Goal: Task Accomplishment & Management: Use online tool/utility

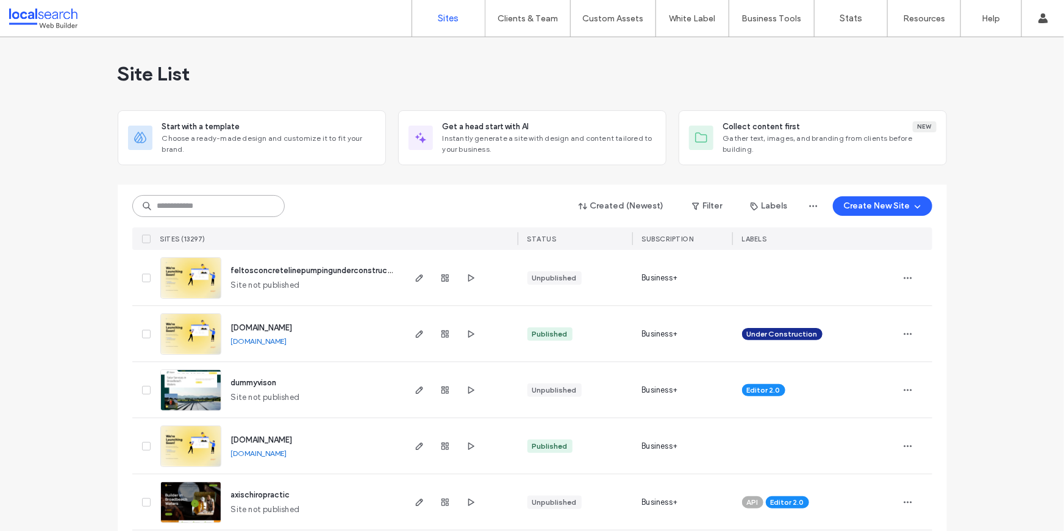
click at [248, 196] on input at bounding box center [208, 206] width 152 height 22
paste input "********"
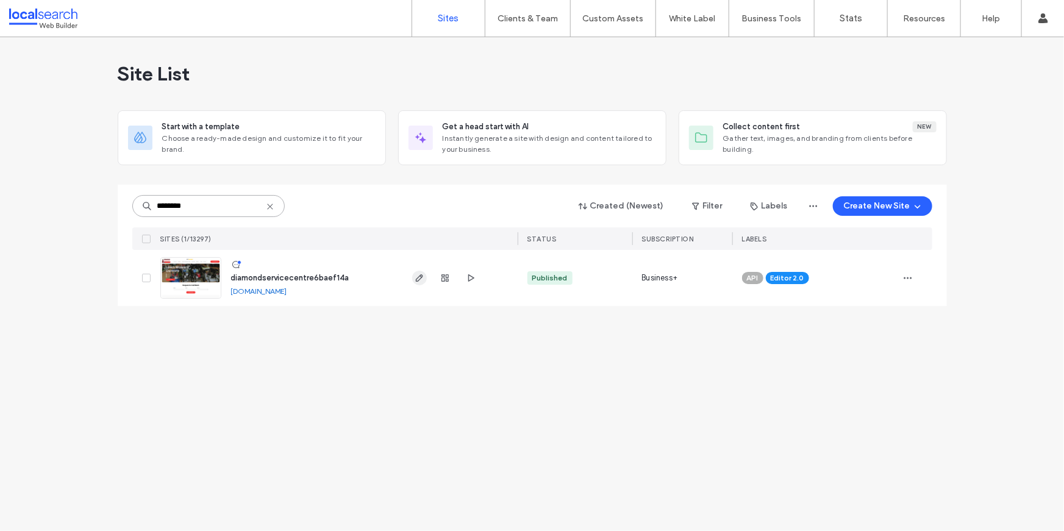
type input "********"
click at [417, 281] on icon "button" at bounding box center [420, 278] width 10 height 10
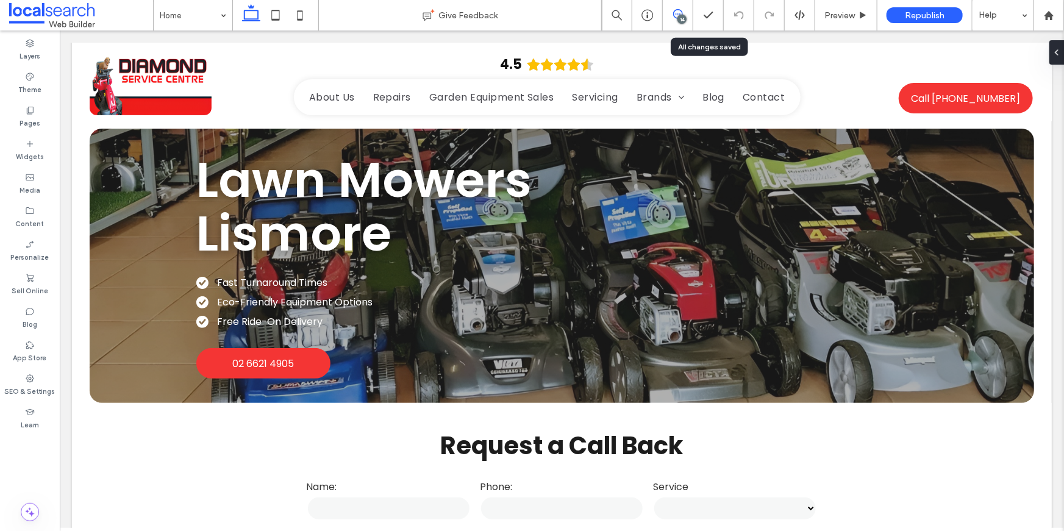
click at [680, 12] on icon at bounding box center [678, 14] width 10 height 10
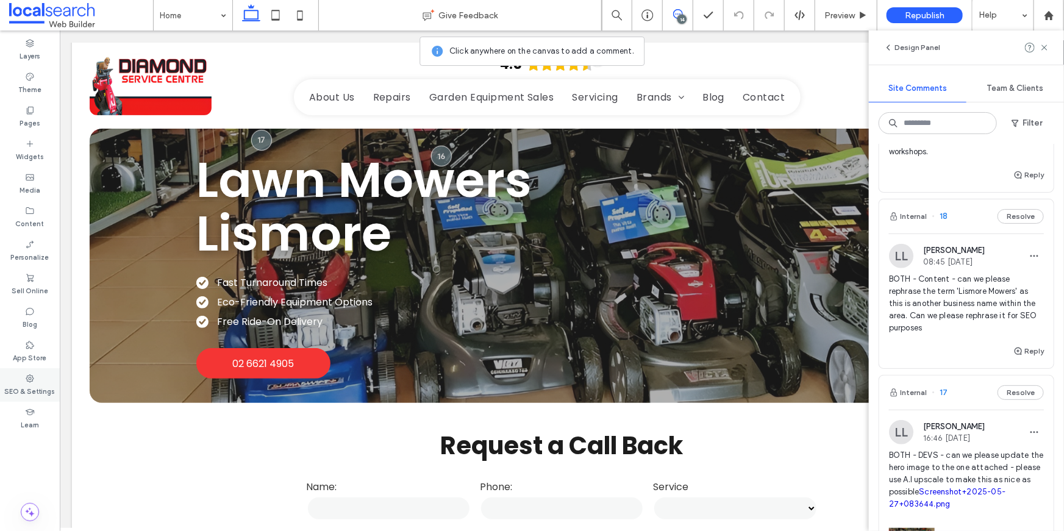
scroll to position [428, 0]
click at [975, 295] on span "BOTH - Content - can we please rephrase the term 'Lismore Mowers' as this is an…" at bounding box center [966, 305] width 155 height 61
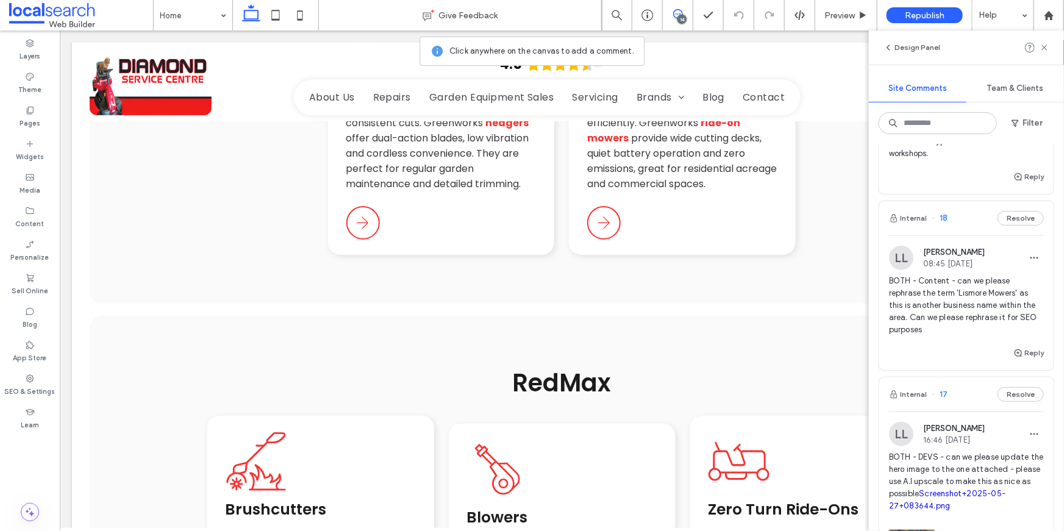
scroll to position [9174, 0]
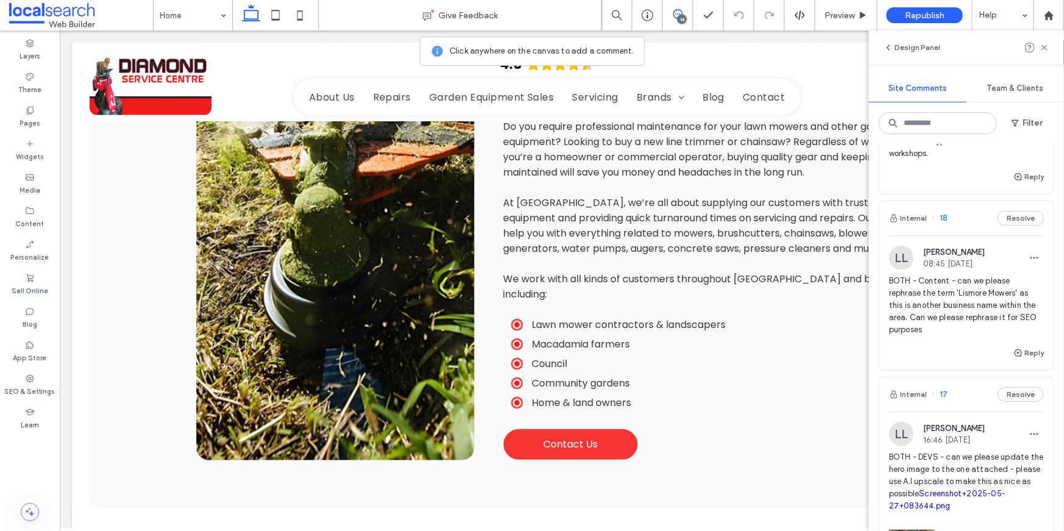
scroll to position [6916, 0]
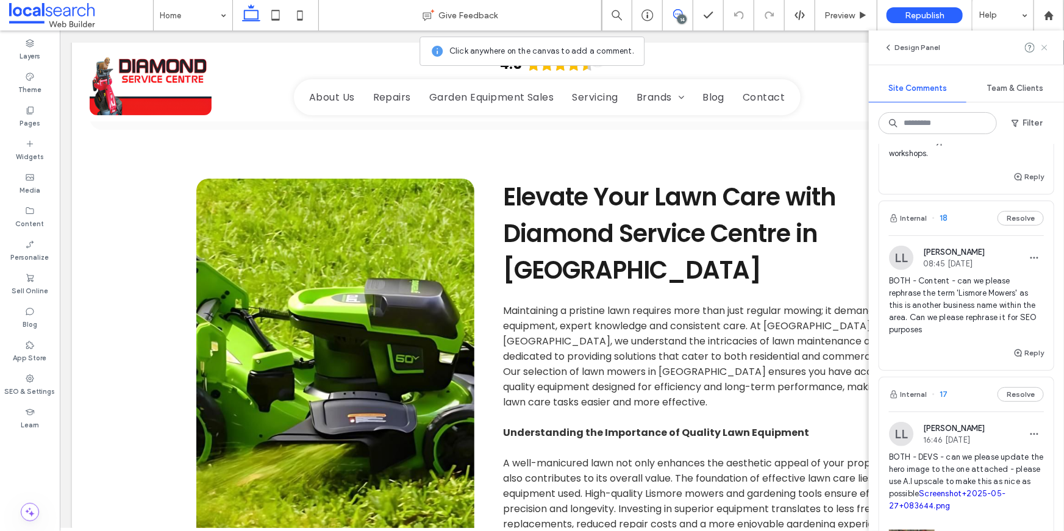
click at [1043, 52] on icon at bounding box center [1045, 48] width 10 height 10
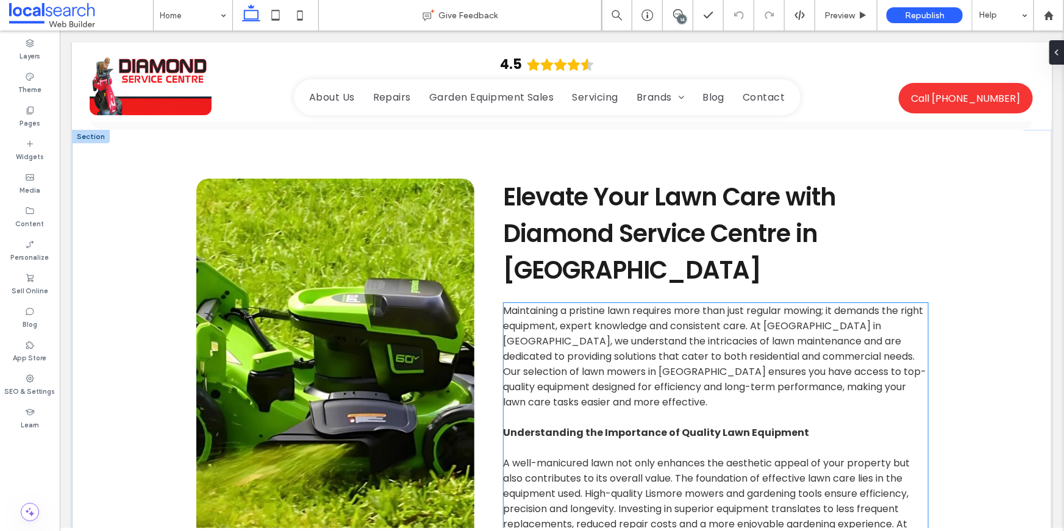
click at [713, 456] on span "A well-manicured lawn not only enhances the aesthetic appeal of your property b…" at bounding box center [707, 516] width 409 height 121
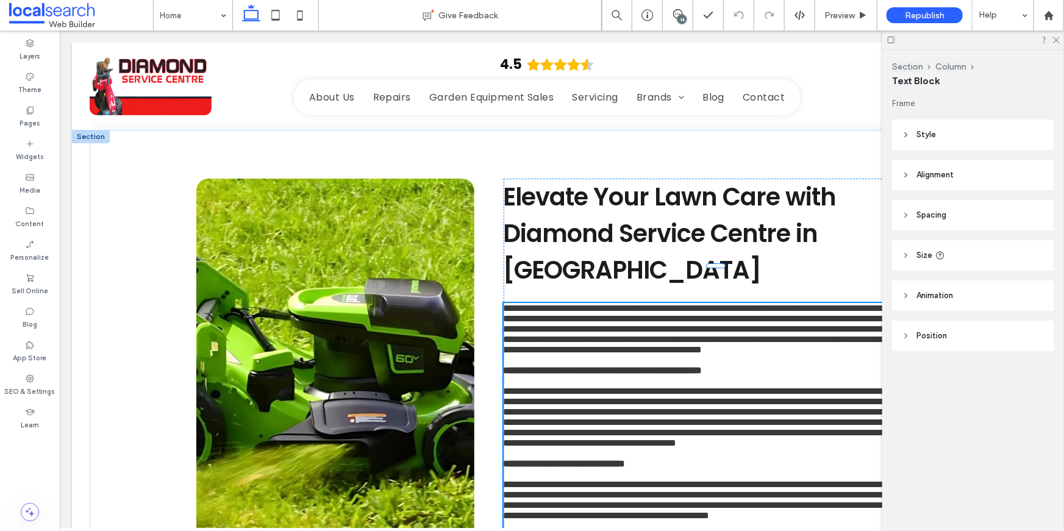
type input "*******"
type input "**"
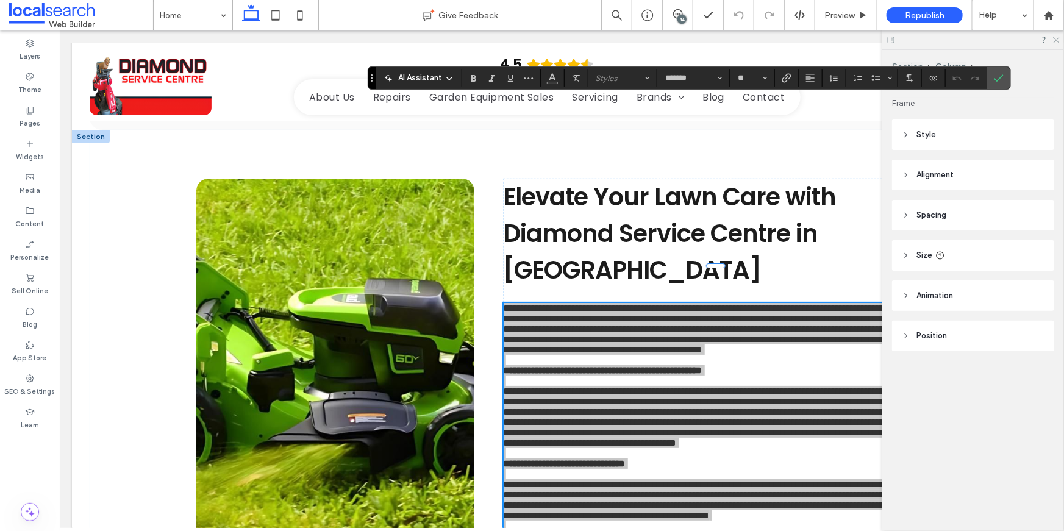
click at [1055, 38] on icon at bounding box center [1056, 39] width 8 height 8
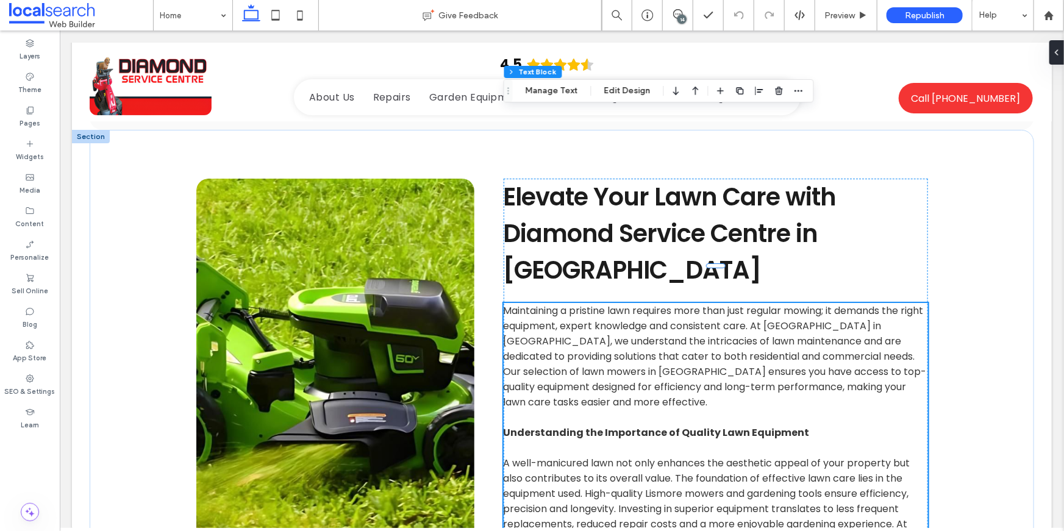
click at [748, 456] on span "A well-manicured lawn not only enhances the aesthetic appeal of your property b…" at bounding box center [707, 516] width 409 height 121
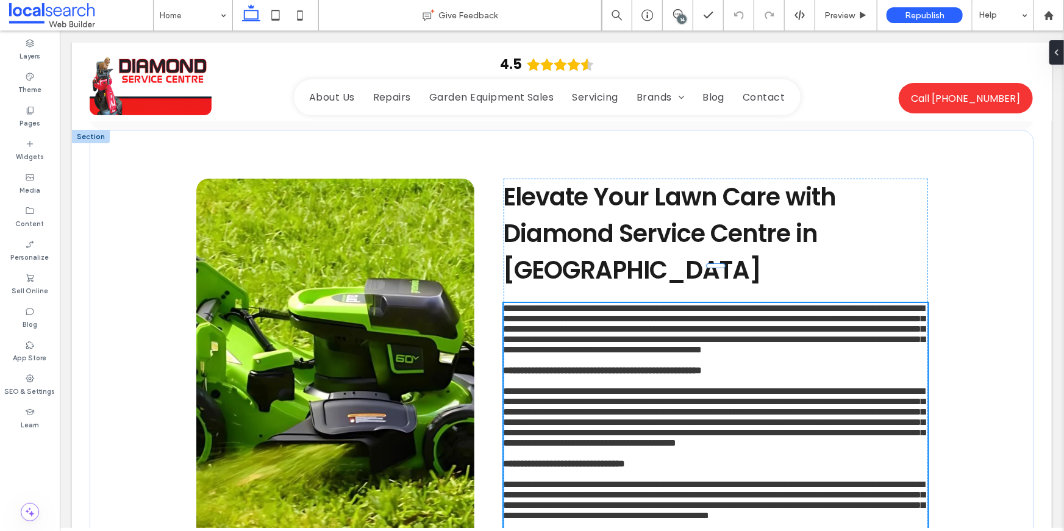
type input "*******"
type input "**"
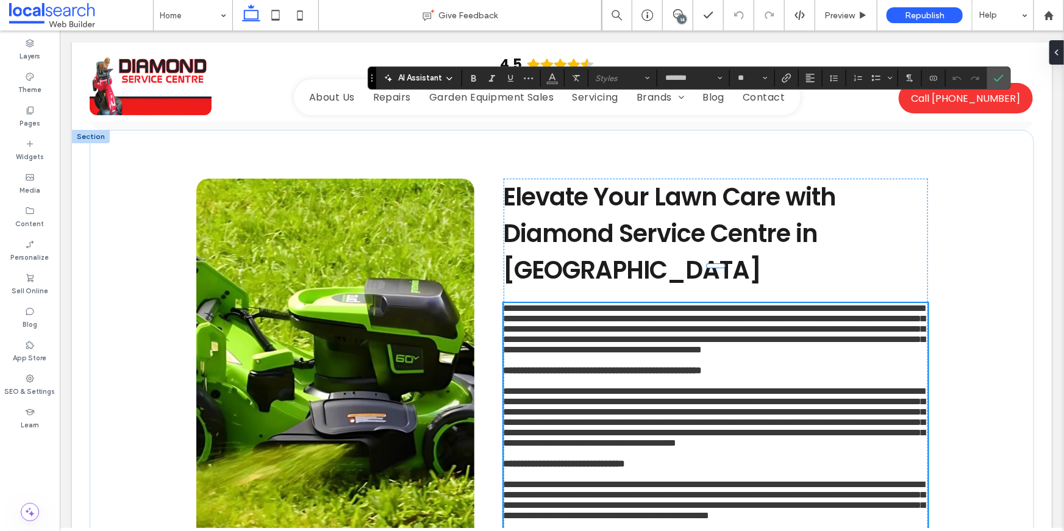
click at [678, 386] on span "**********" at bounding box center [714, 416] width 422 height 61
click at [997, 81] on icon "Confirm" at bounding box center [999, 78] width 10 height 10
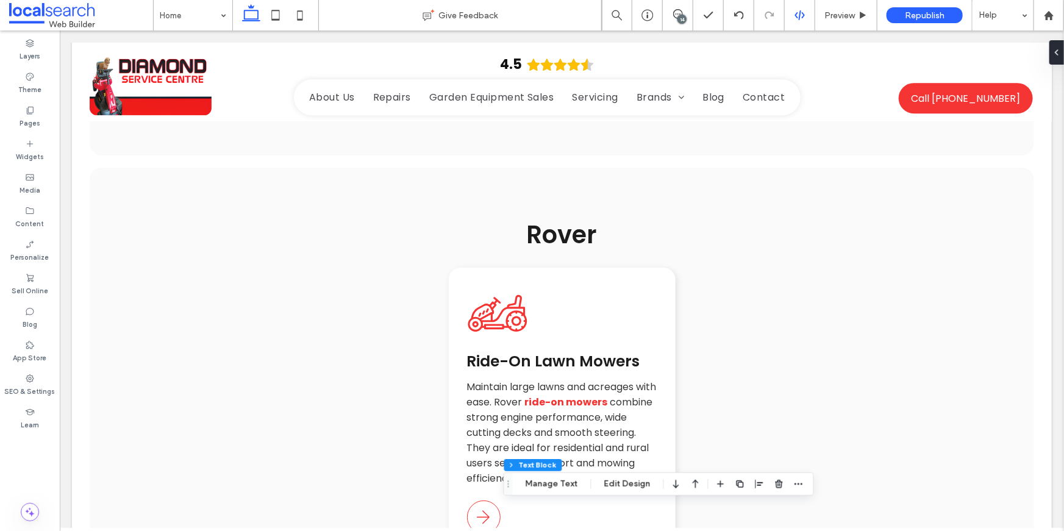
scroll to position [7132, 0]
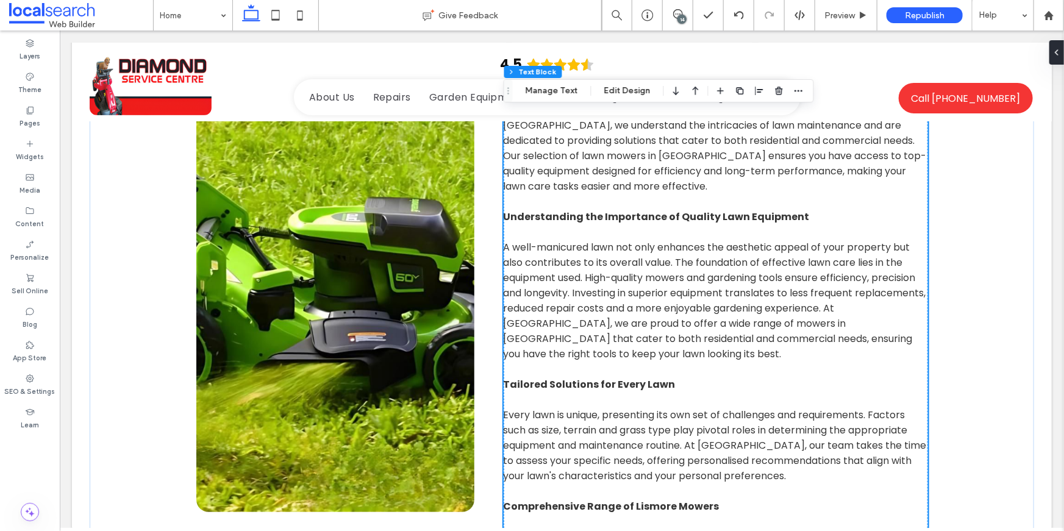
click at [692, 514] on p at bounding box center [715, 521] width 425 height 15
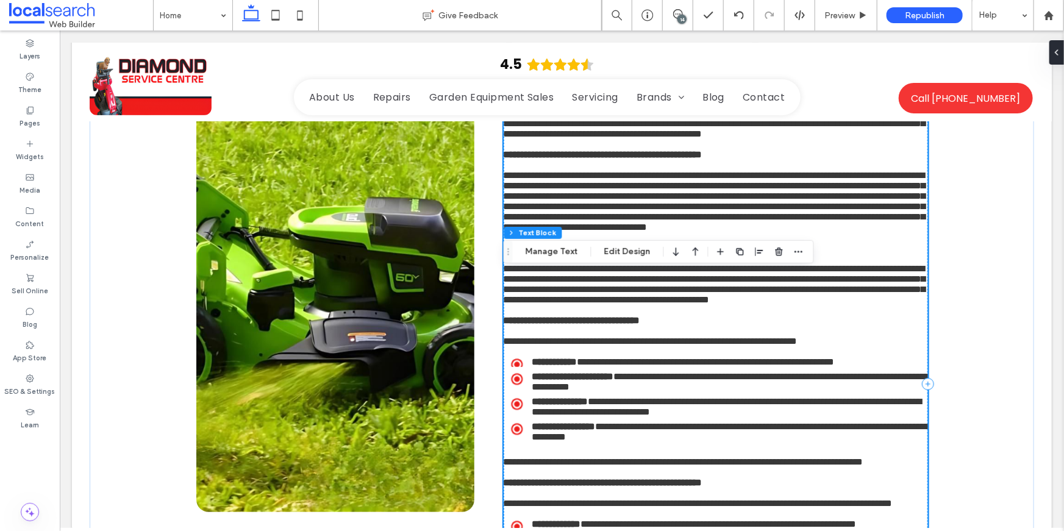
type input "*******"
type input "**"
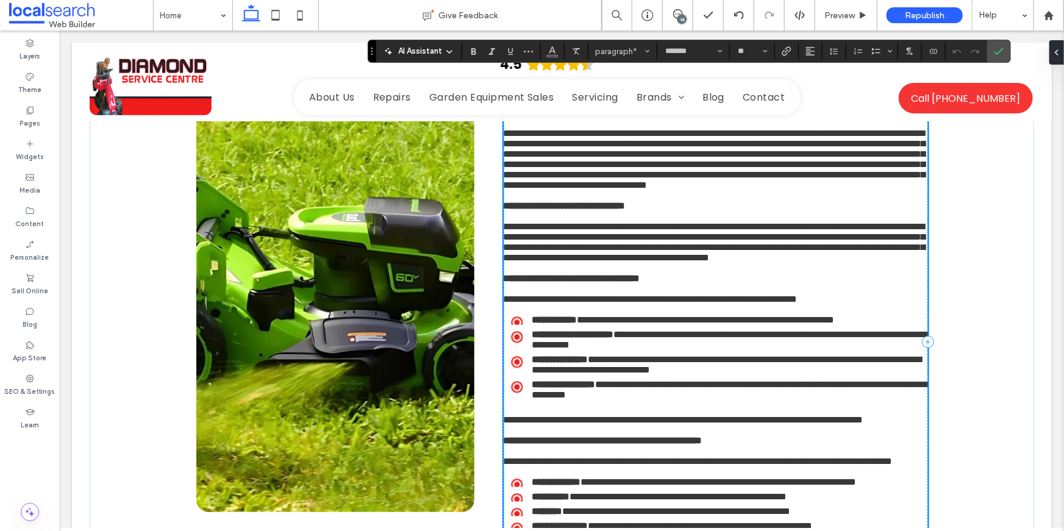
scroll to position [7173, 0]
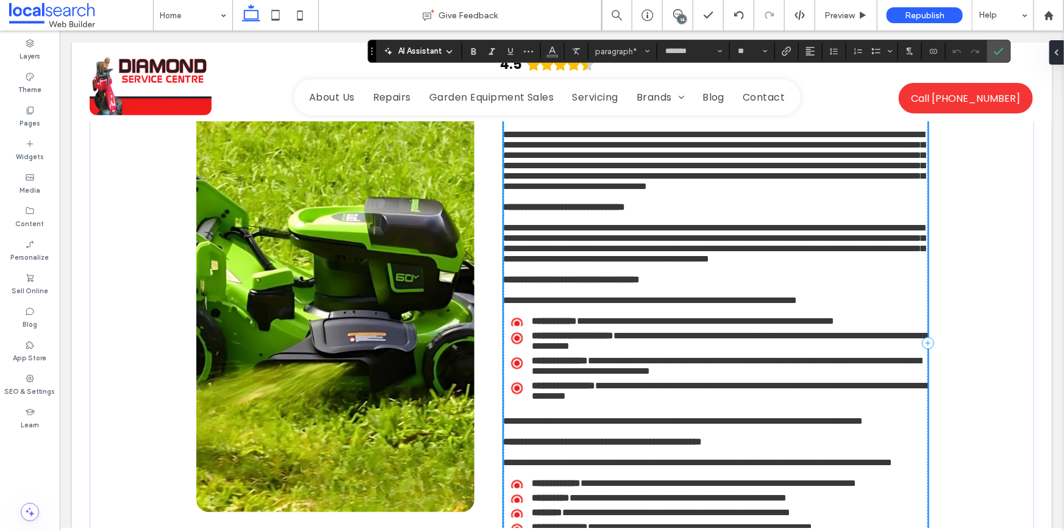
click at [640, 274] on strong "**********" at bounding box center [571, 278] width 137 height 9
click at [1003, 49] on icon "Confirm" at bounding box center [999, 51] width 10 height 10
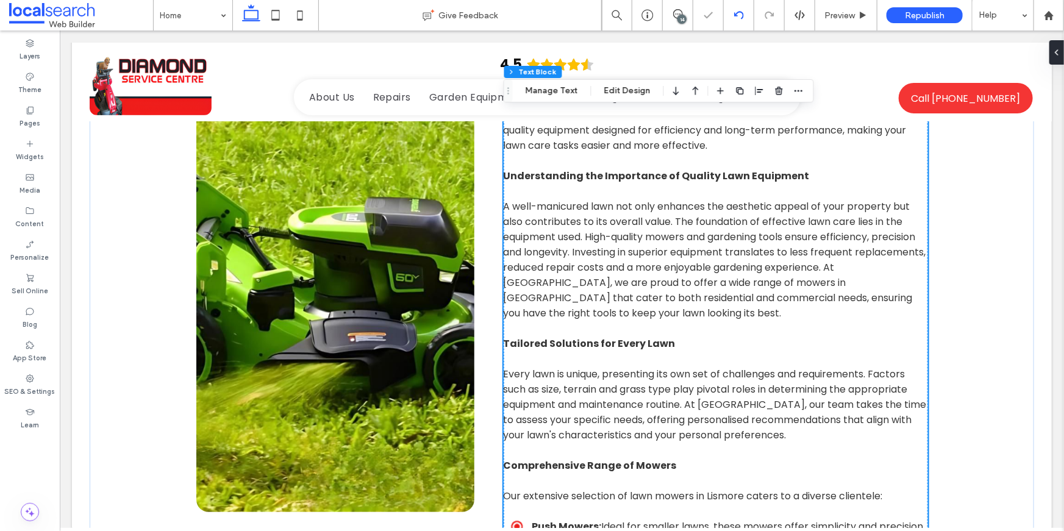
scroll to position [8108, 0]
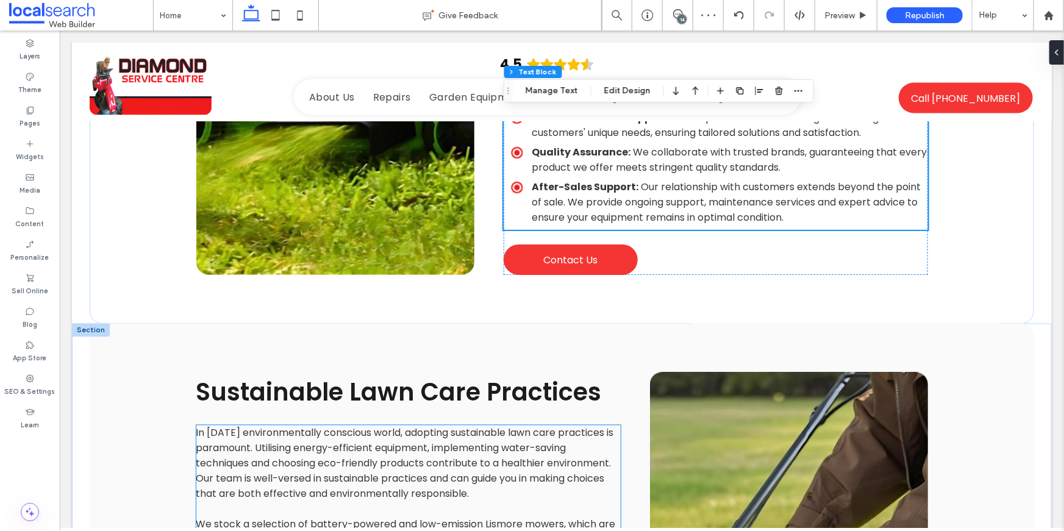
click at [486, 425] on p "In today's environmentally conscious world, adopting sustainable lawn care prac…" at bounding box center [408, 463] width 425 height 76
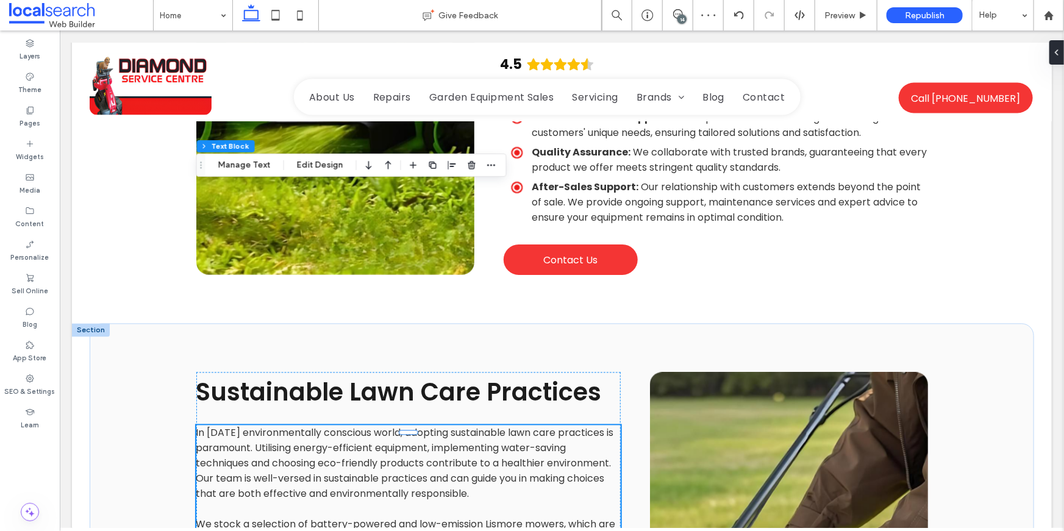
click at [486, 425] on p "In today's environmentally conscious world, adopting sustainable lawn care prac…" at bounding box center [408, 463] width 425 height 76
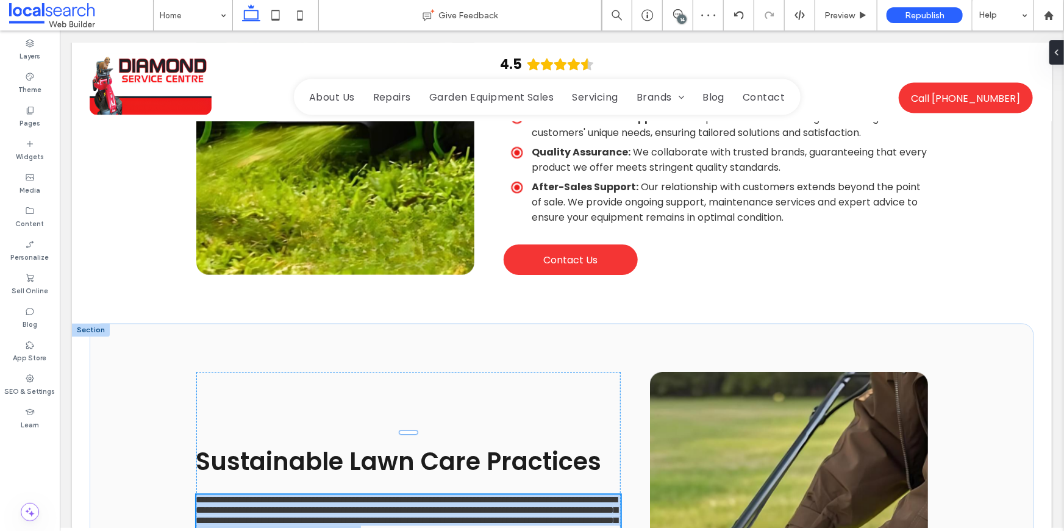
type input "*******"
type input "**"
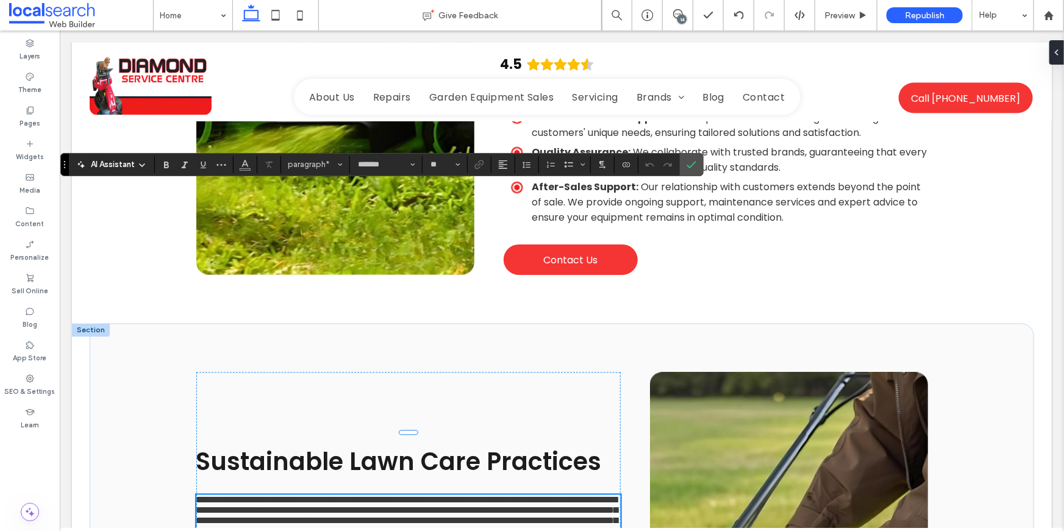
click at [691, 169] on span "Confirm" at bounding box center [692, 164] width 10 height 21
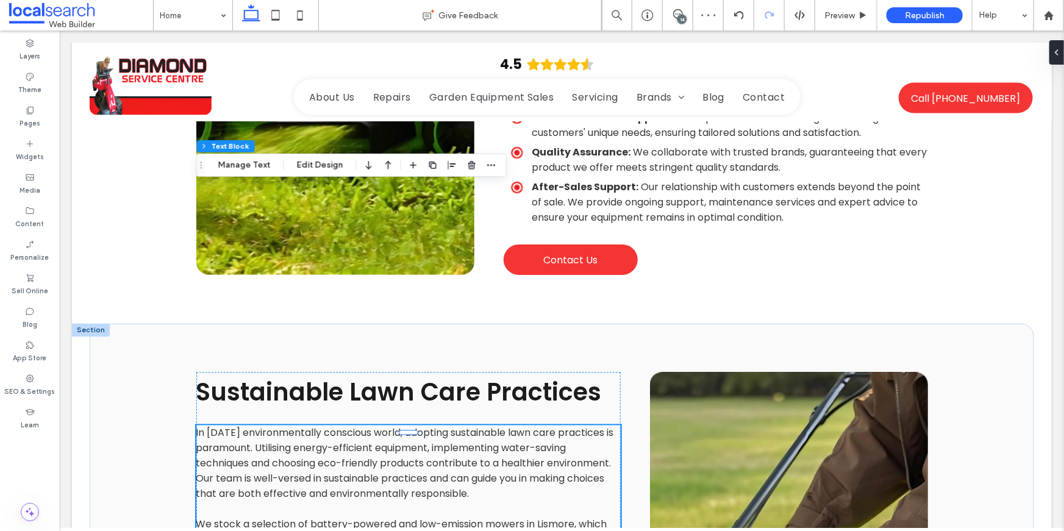
scroll to position [8611, 0]
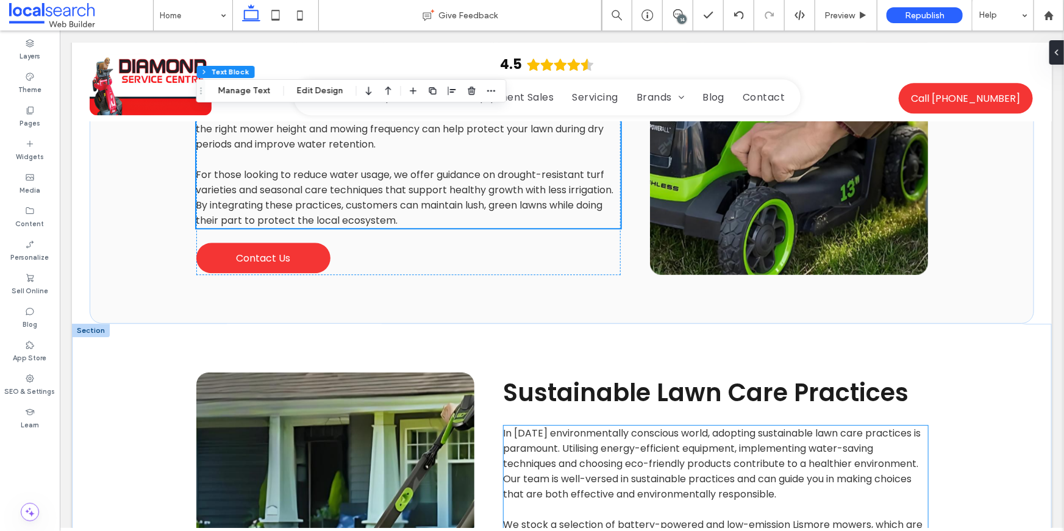
click at [794, 425] on p "In today's environmentally conscious world, adopting sustainable lawn care prac…" at bounding box center [715, 463] width 425 height 76
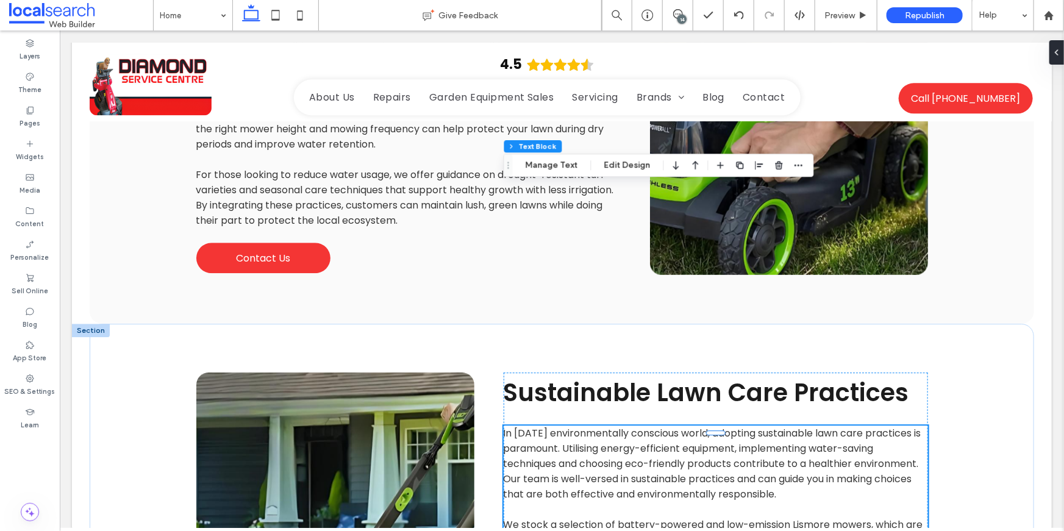
click at [794, 425] on p "In today's environmentally conscious world, adopting sustainable lawn care prac…" at bounding box center [715, 463] width 425 height 76
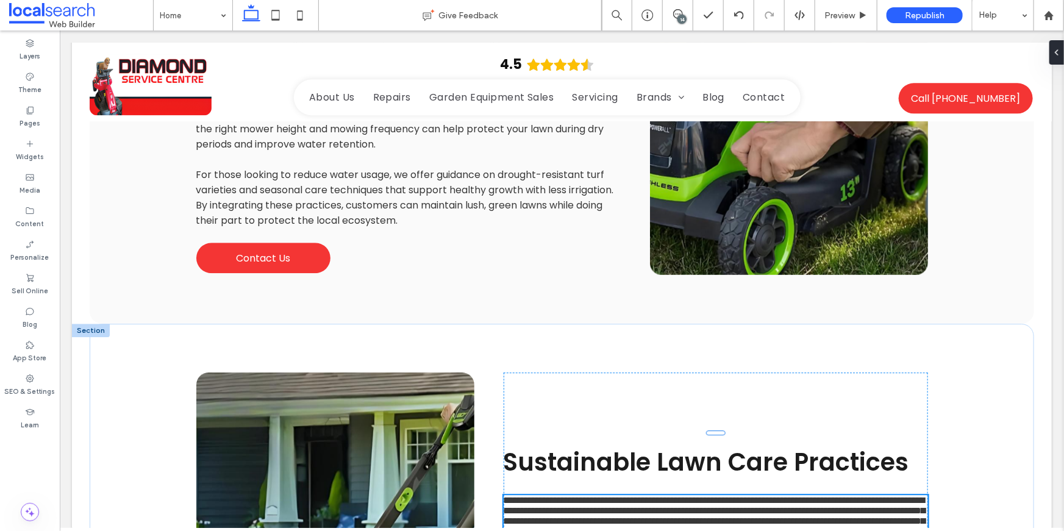
type input "*******"
type input "**"
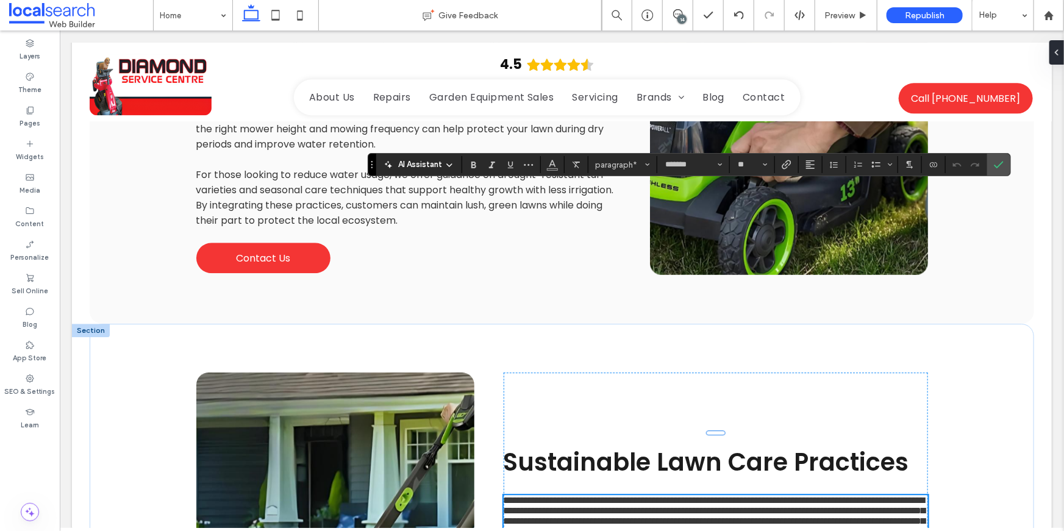
click at [1003, 162] on label "Confirm" at bounding box center [999, 165] width 18 height 22
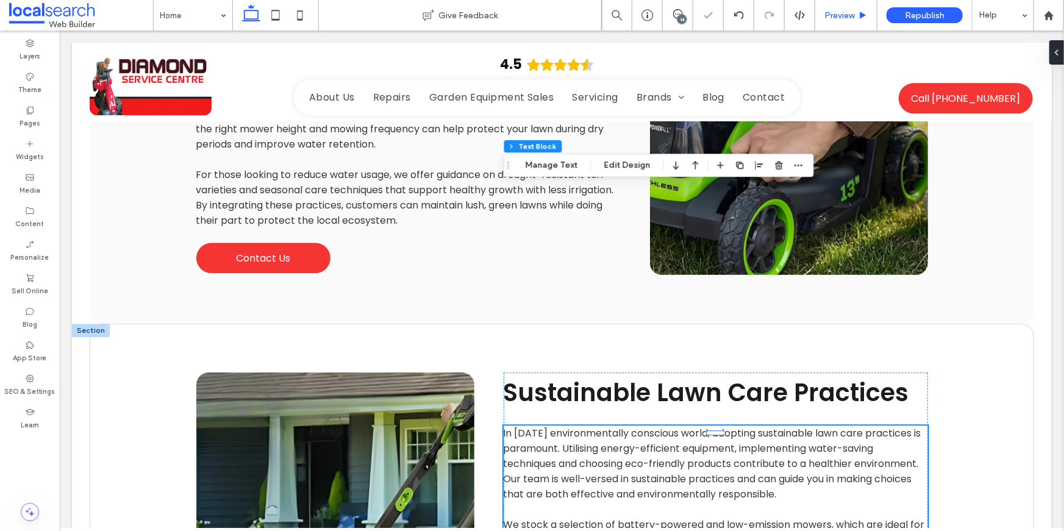
scroll to position [9190, 0]
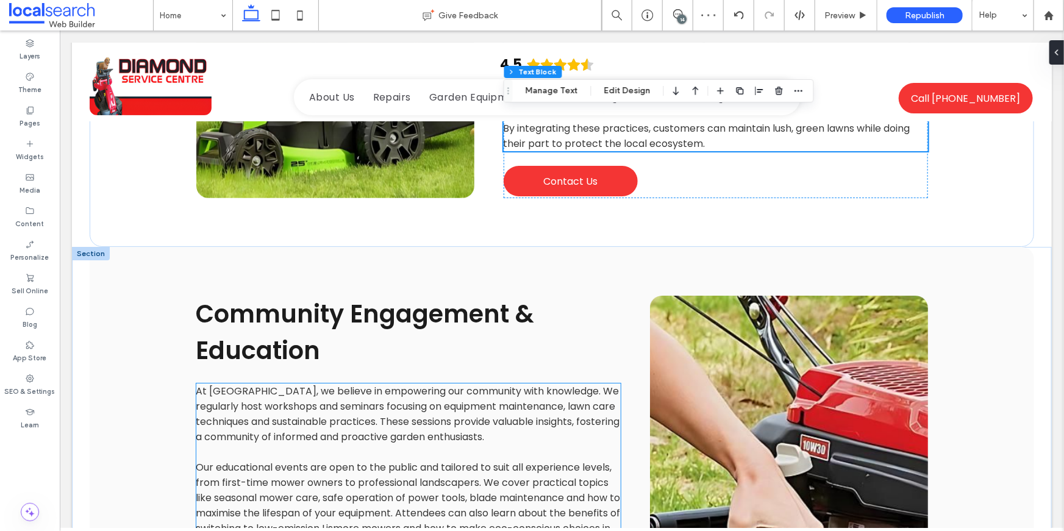
click at [481, 460] on span "Our educational events are open to the public and tailored to suit all experien…" at bounding box center [408, 505] width 425 height 90
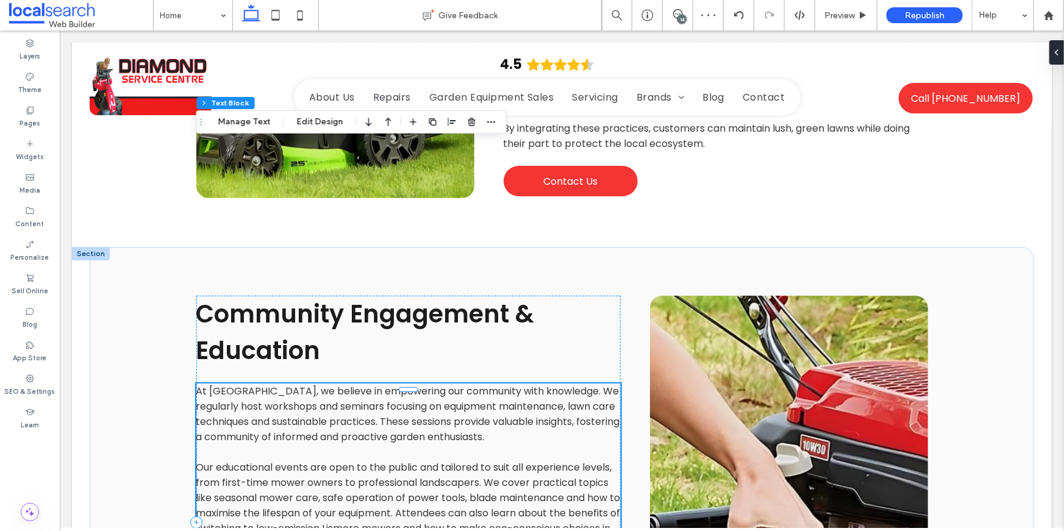
click at [481, 460] on span "Our educational events are open to the public and tailored to suit all experien…" at bounding box center [408, 505] width 425 height 90
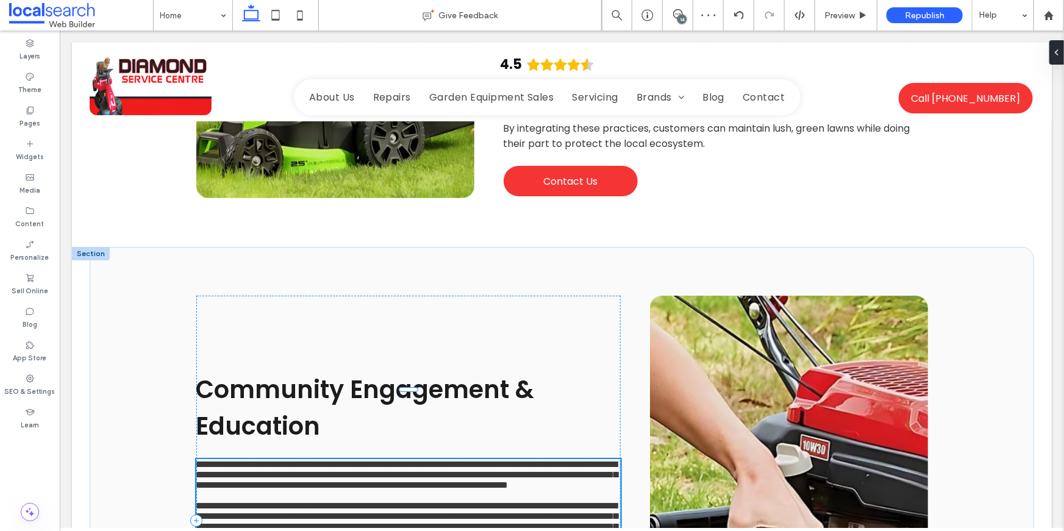
type input "*******"
type input "**"
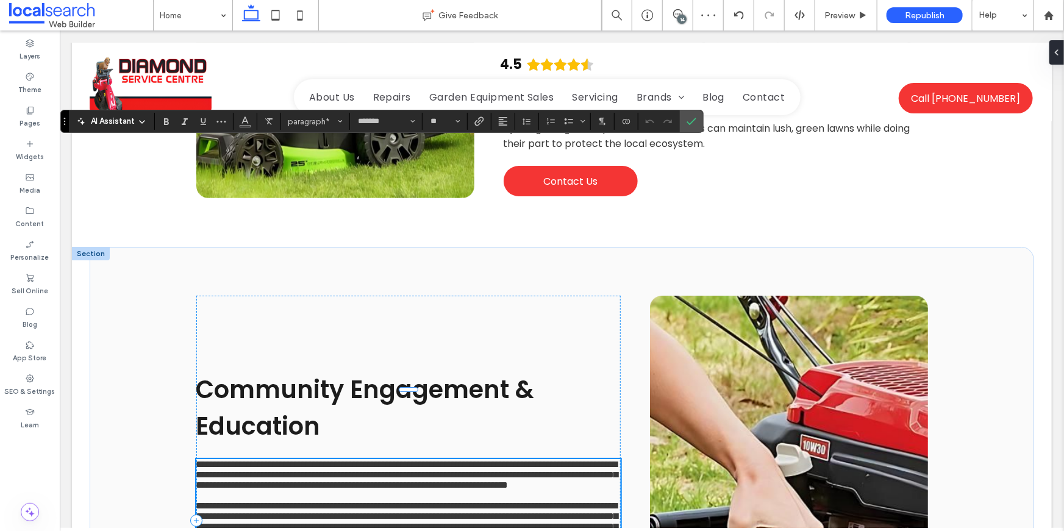
click at [398, 501] on span "**********" at bounding box center [407, 521] width 422 height 40
click at [690, 113] on span "Confirm" at bounding box center [689, 121] width 5 height 22
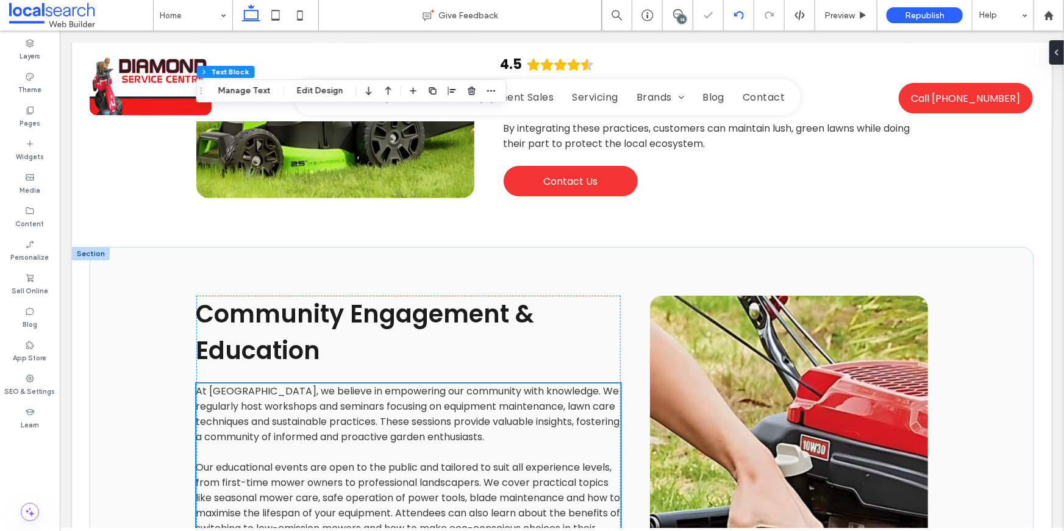
scroll to position [10258, 0]
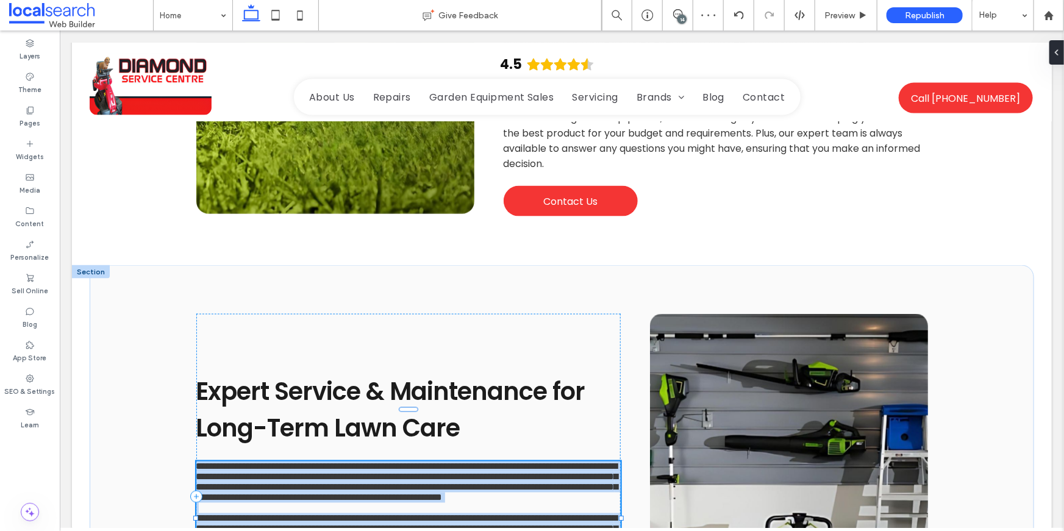
type input "*******"
type input "**"
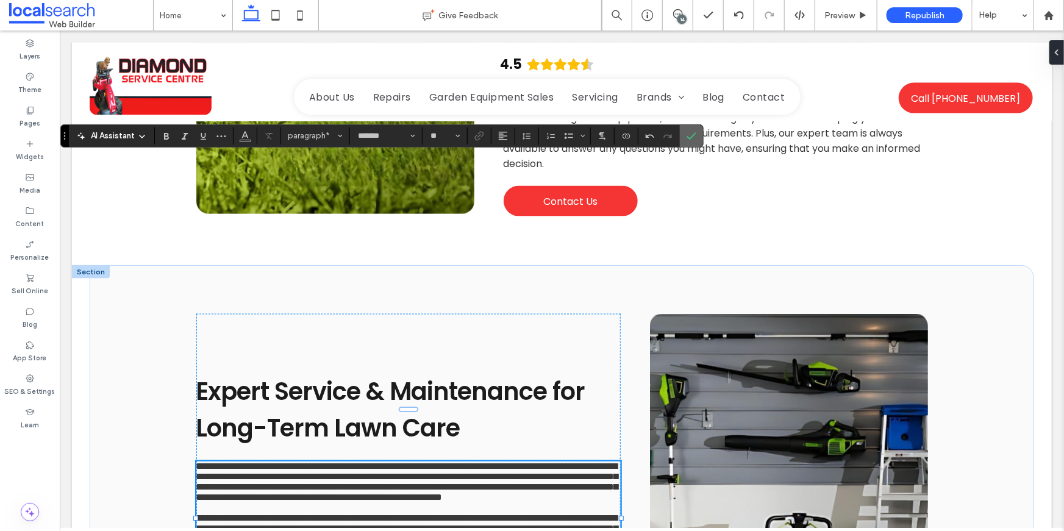
click at [689, 134] on icon "Confirm" at bounding box center [692, 136] width 10 height 10
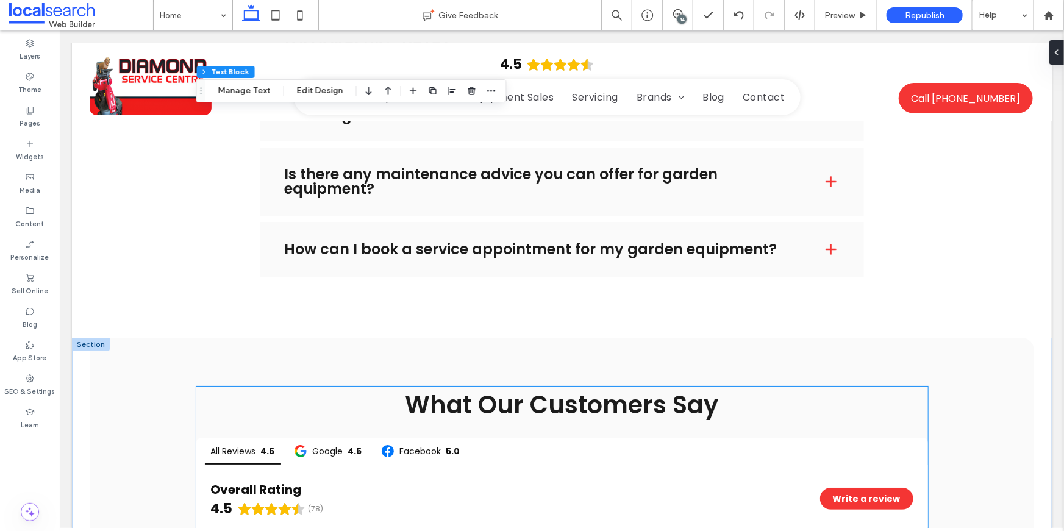
scroll to position [11262, 0]
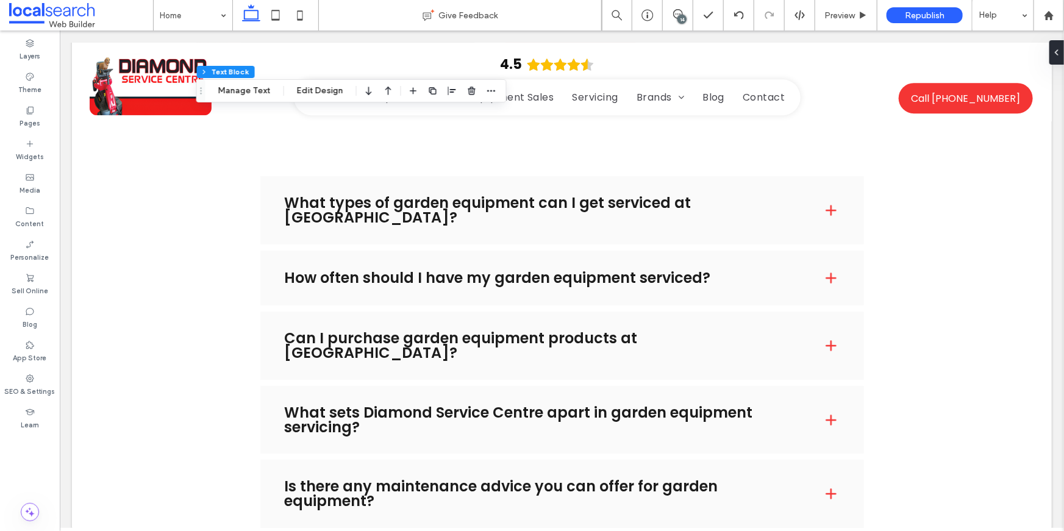
click at [675, 5] on div "14" at bounding box center [678, 15] width 30 height 30
click at [677, 12] on icon at bounding box center [678, 14] width 10 height 10
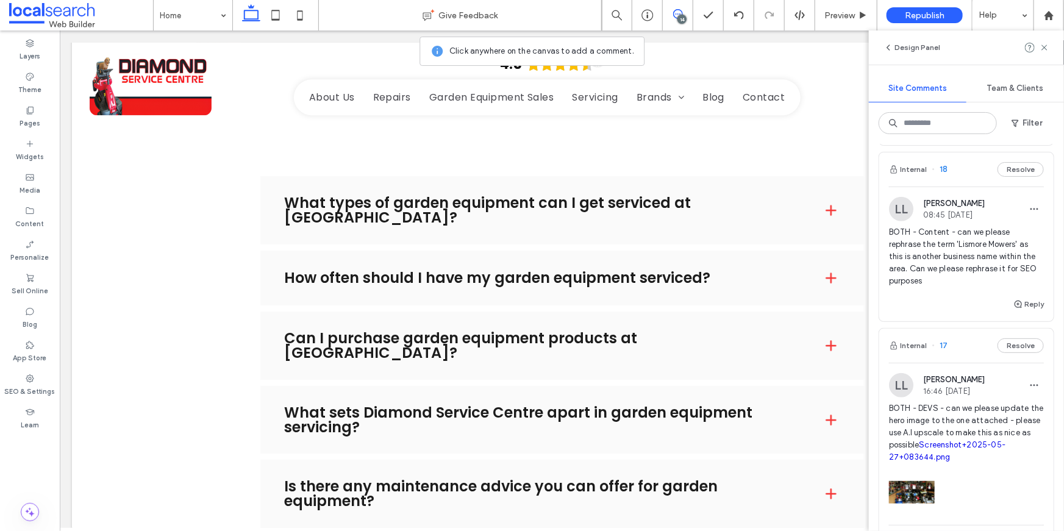
scroll to position [479, 0]
click at [1049, 40] on span at bounding box center [1045, 47] width 10 height 15
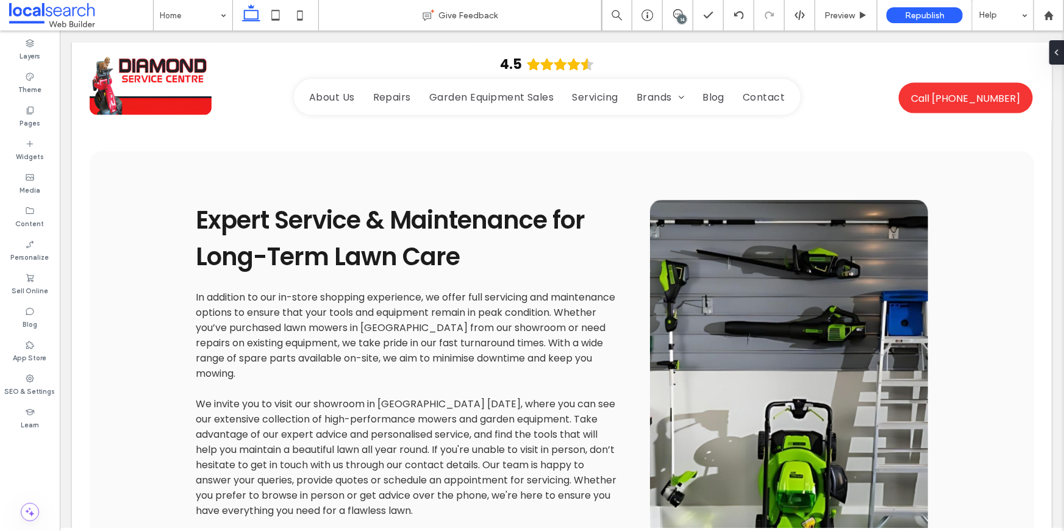
scroll to position [8683, 0]
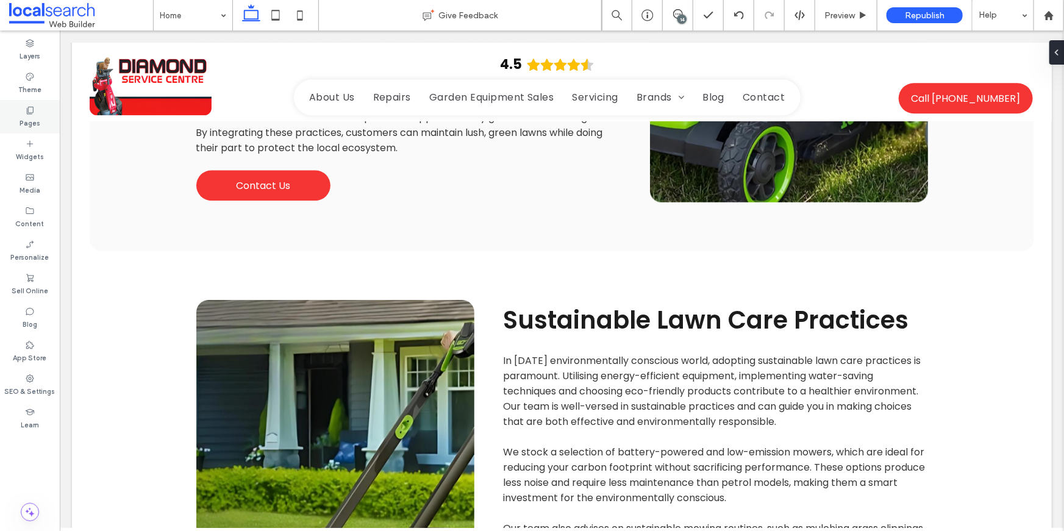
click at [34, 110] on icon at bounding box center [30, 111] width 10 height 10
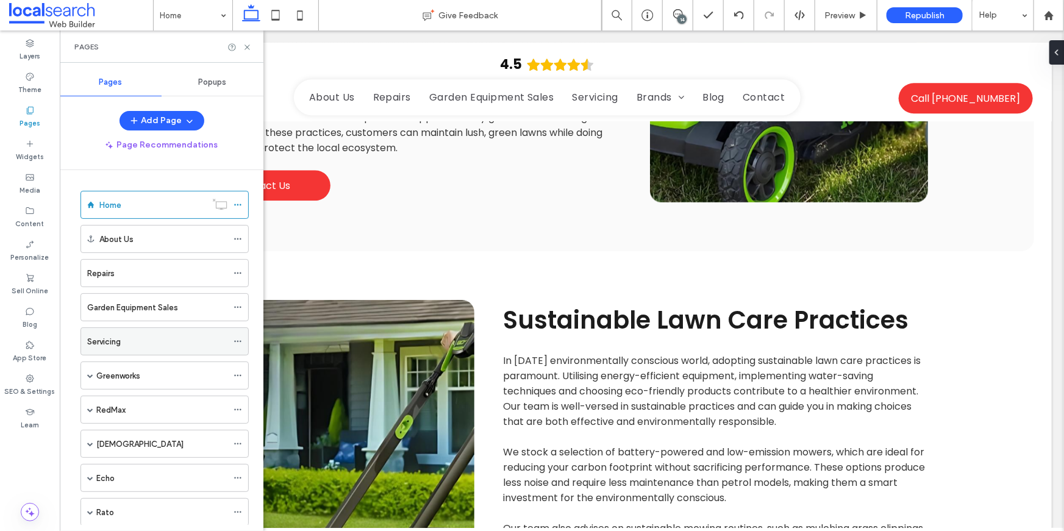
scroll to position [15, 0]
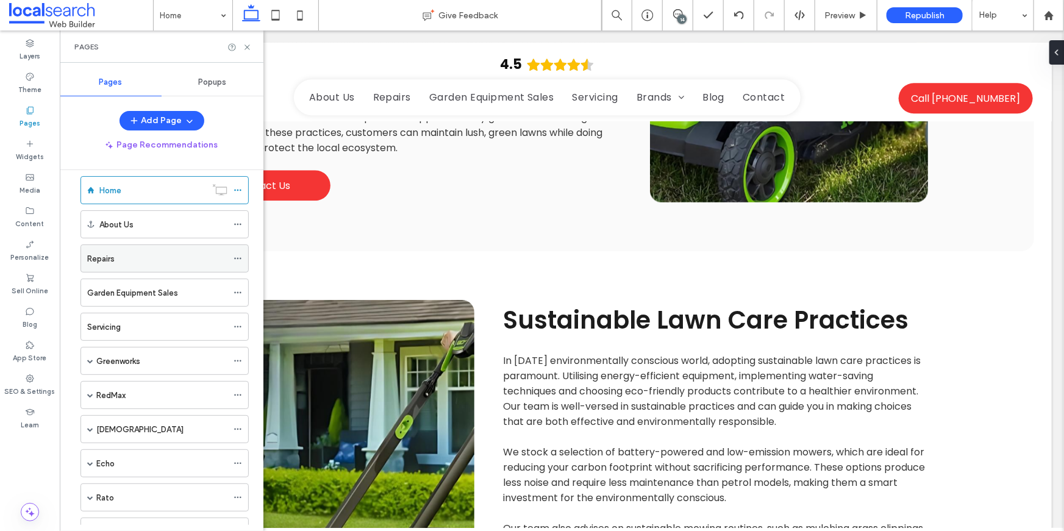
click at [126, 258] on div "Repairs" at bounding box center [157, 259] width 140 height 13
click at [246, 40] on div "Pages" at bounding box center [162, 46] width 204 height 32
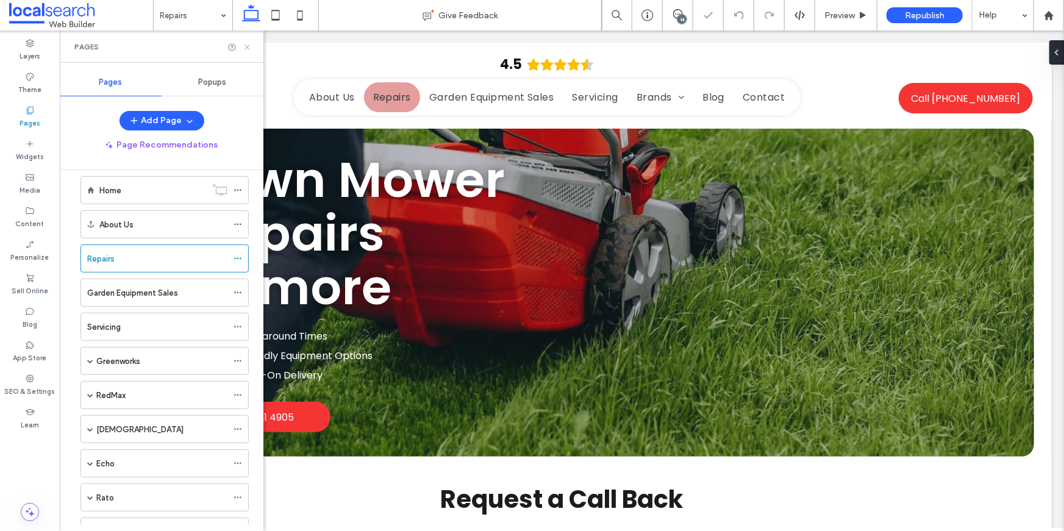
click at [244, 47] on icon at bounding box center [247, 47] width 9 height 9
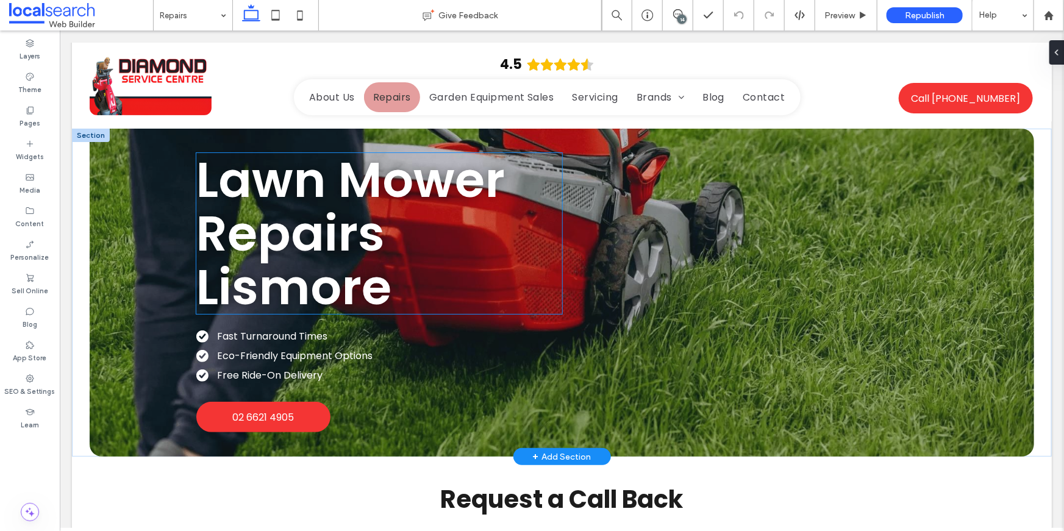
scroll to position [3350, 0]
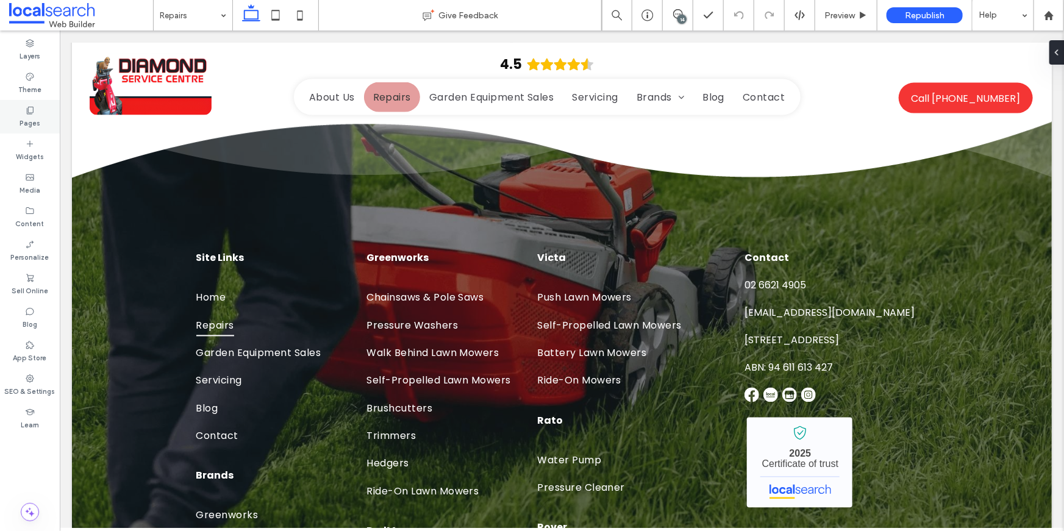
click at [37, 104] on div "Pages" at bounding box center [30, 117] width 60 height 34
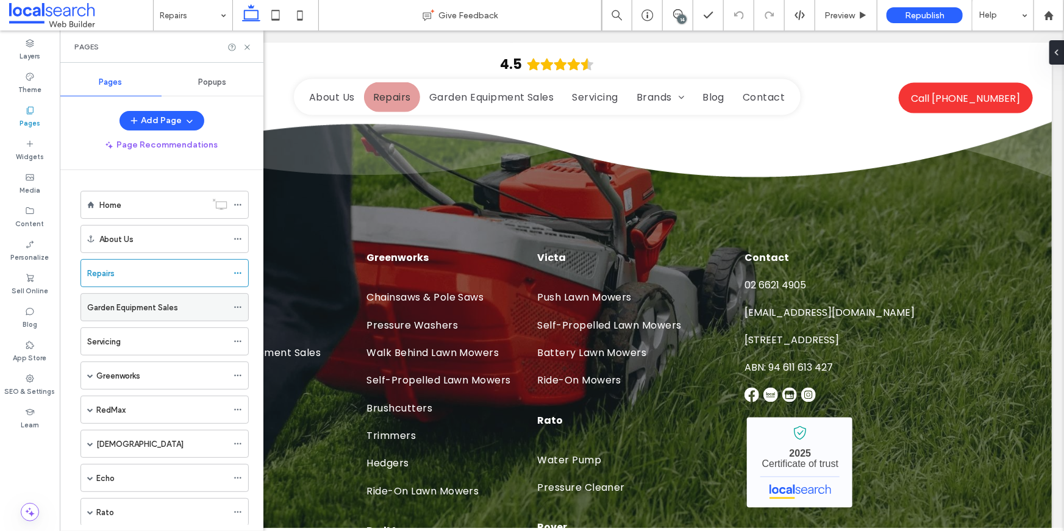
click at [155, 314] on div "Garden Equipment Sales" at bounding box center [157, 307] width 140 height 27
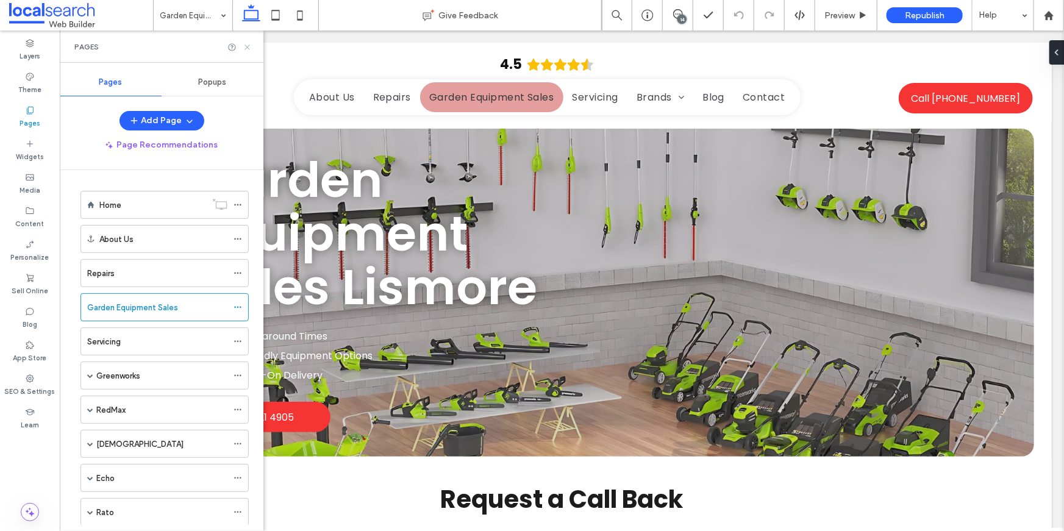
click at [248, 46] on icon at bounding box center [247, 47] width 9 height 9
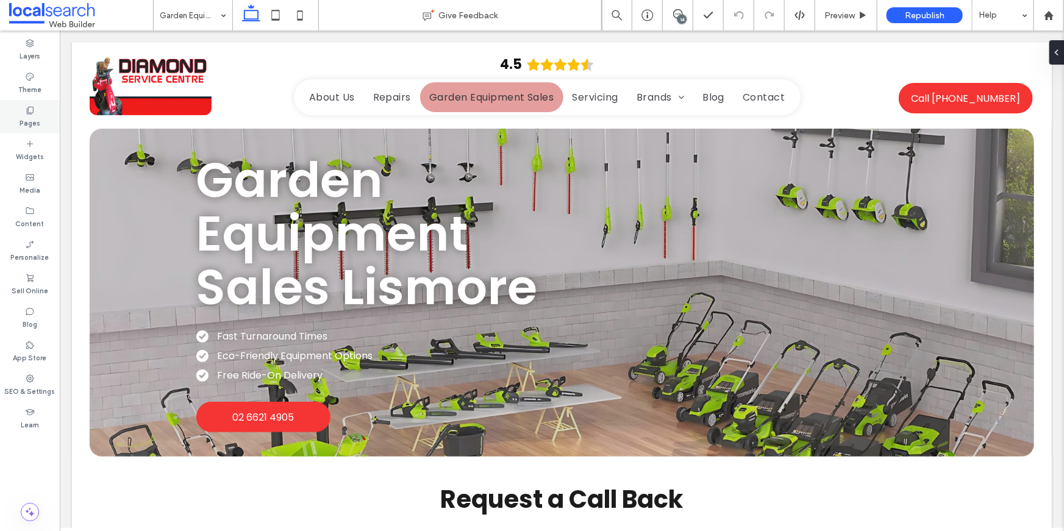
click at [41, 120] on div "Pages" at bounding box center [30, 117] width 60 height 34
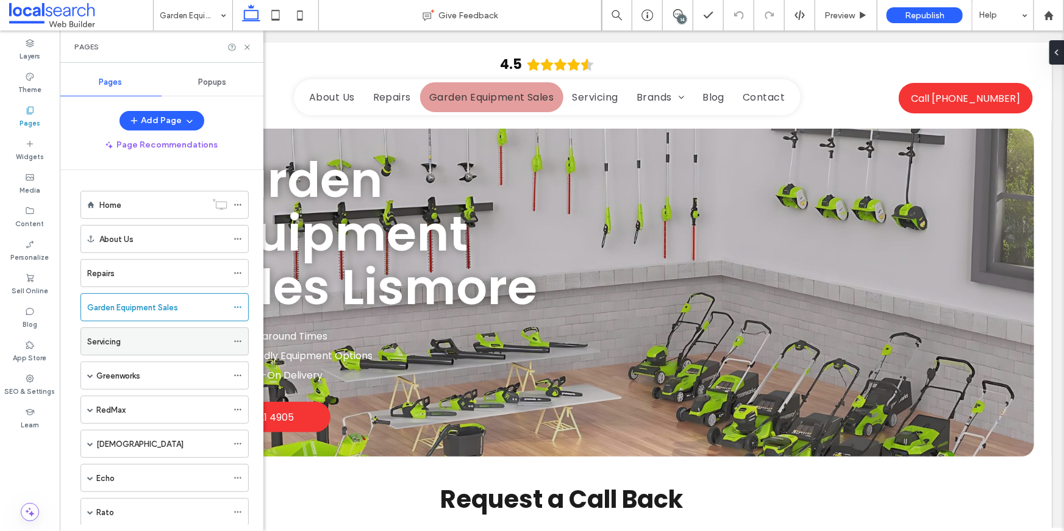
click at [138, 337] on div "Servicing" at bounding box center [157, 341] width 140 height 13
click at [247, 47] on use at bounding box center [247, 47] width 5 height 5
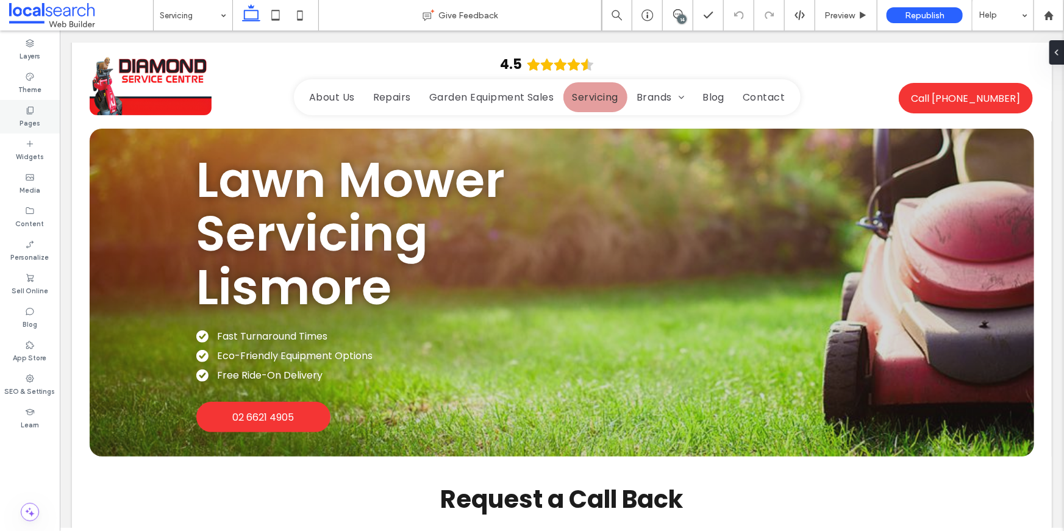
click at [35, 118] on label "Pages" at bounding box center [30, 121] width 21 height 13
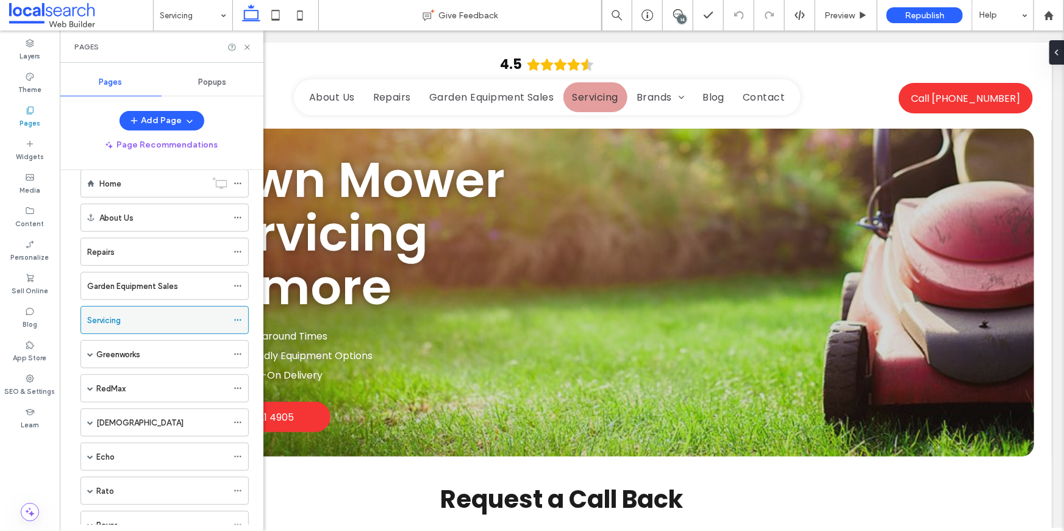
scroll to position [29, 0]
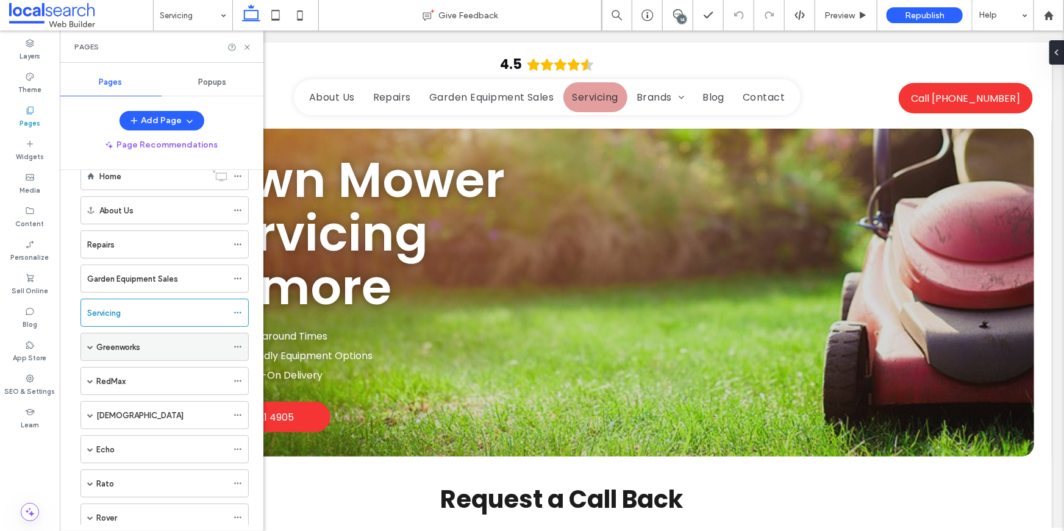
click at [180, 342] on div "Greenworks" at bounding box center [161, 347] width 131 height 13
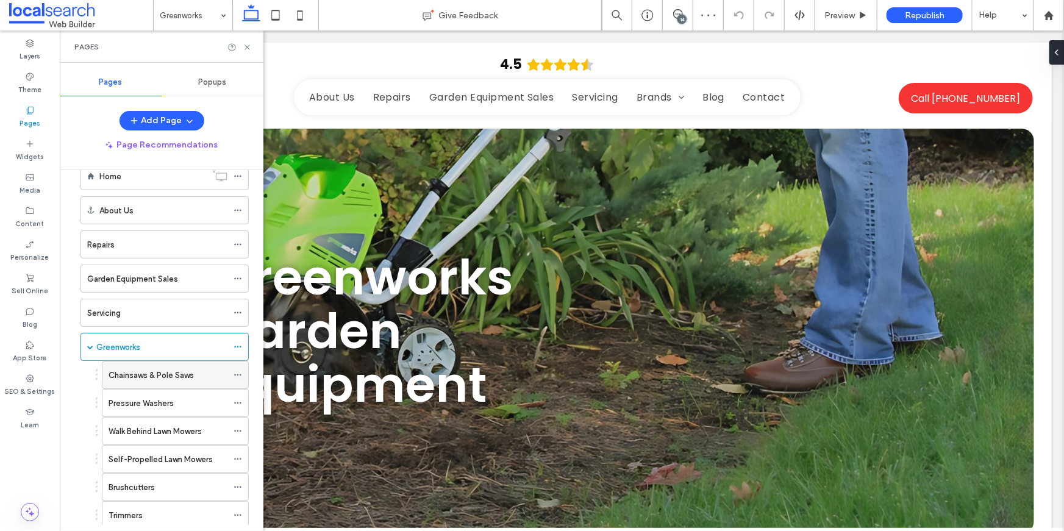
click at [170, 370] on label "Chainsaws & Pole Saws" at bounding box center [151, 375] width 85 height 21
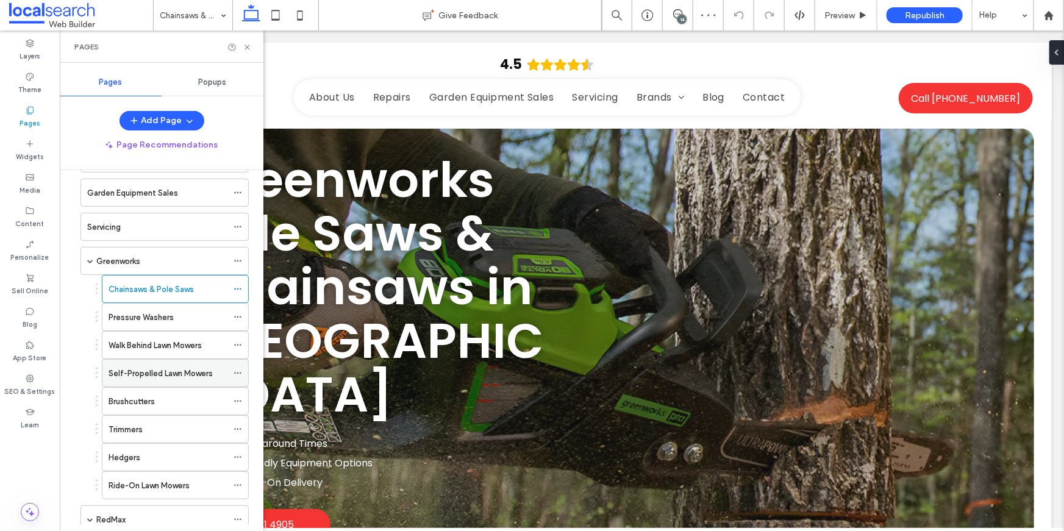
scroll to position [113, 0]
click at [190, 354] on div "Walk Behind Lawn Mowers" at bounding box center [168, 346] width 119 height 27
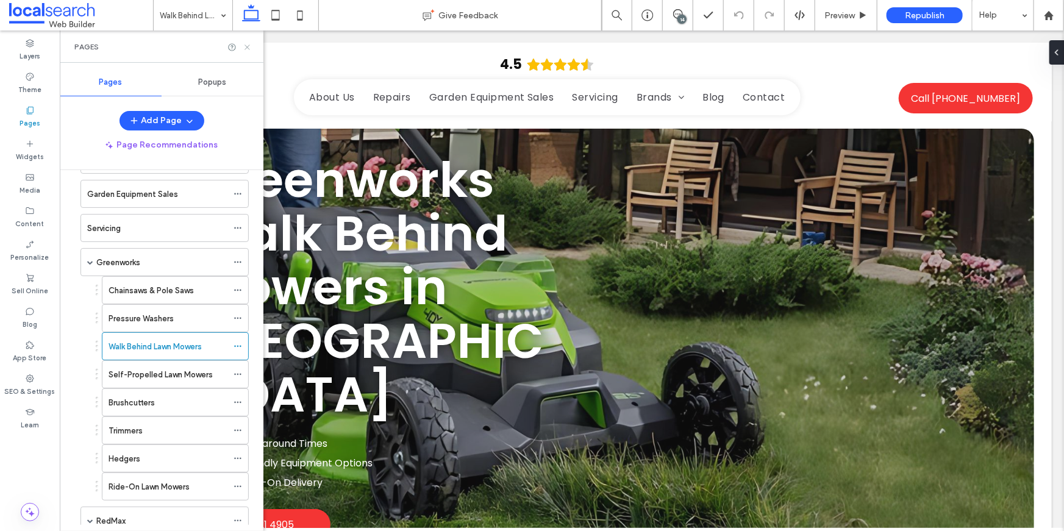
click at [249, 46] on icon at bounding box center [247, 47] width 9 height 9
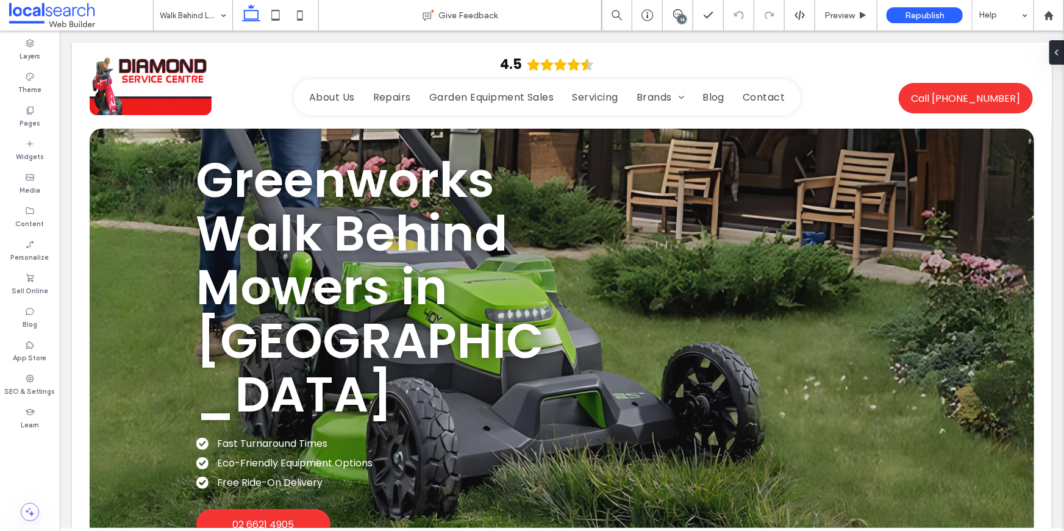
click at [675, 21] on div "14" at bounding box center [678, 15] width 30 height 12
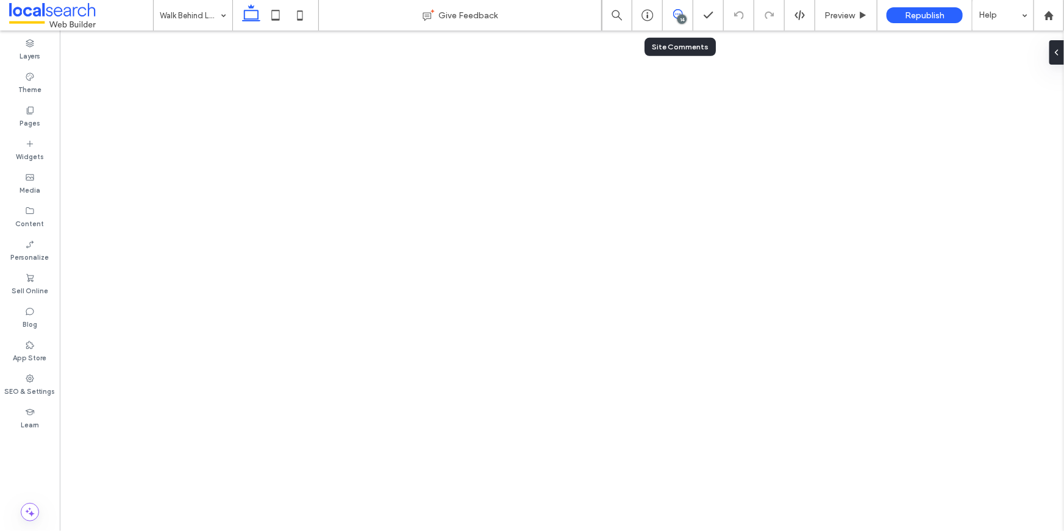
click at [679, 12] on icon at bounding box center [678, 14] width 10 height 10
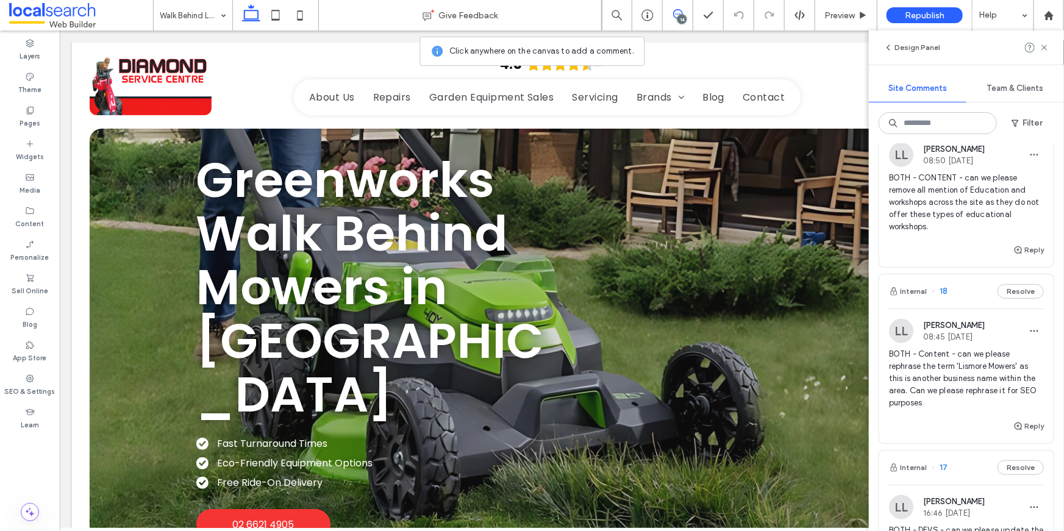
scroll to position [366, 0]
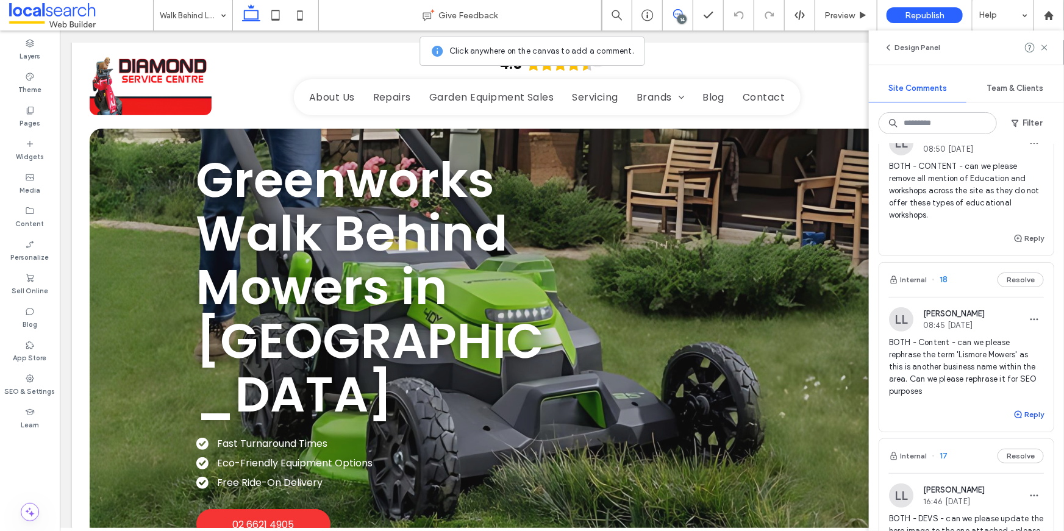
click at [1024, 416] on span "button" at bounding box center [1019, 414] width 11 height 13
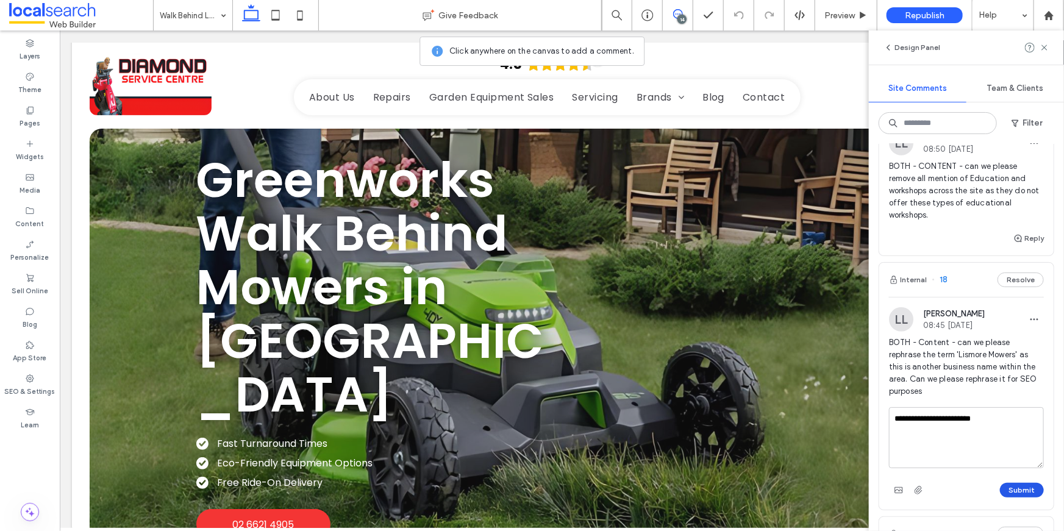
type textarea "**********"
click at [1023, 490] on button "Submit" at bounding box center [1022, 490] width 44 height 15
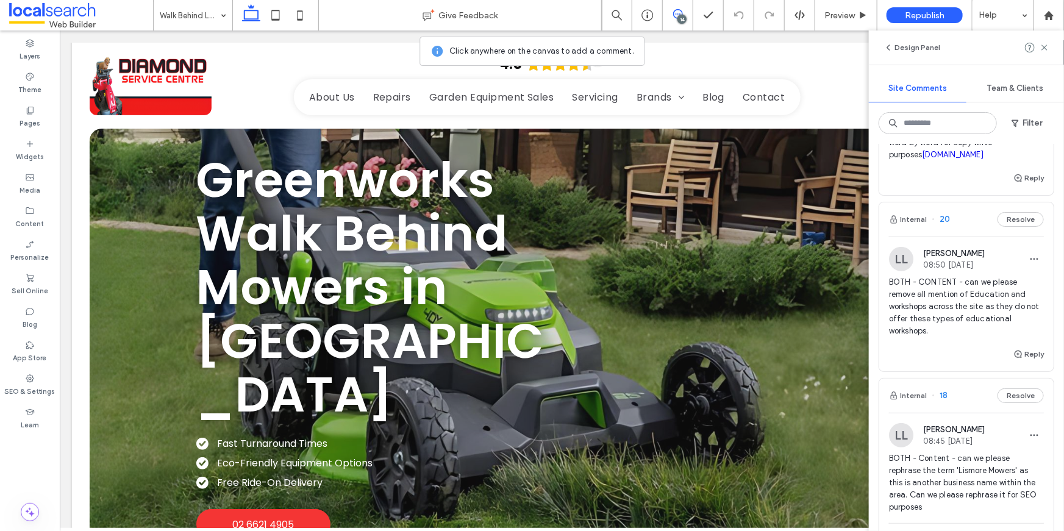
scroll to position [249, 0]
click at [955, 309] on span "BOTH - CONTENT - can we please remove all mention of Education and workshops ac…" at bounding box center [966, 307] width 155 height 61
click at [1047, 46] on use at bounding box center [1044, 47] width 5 height 5
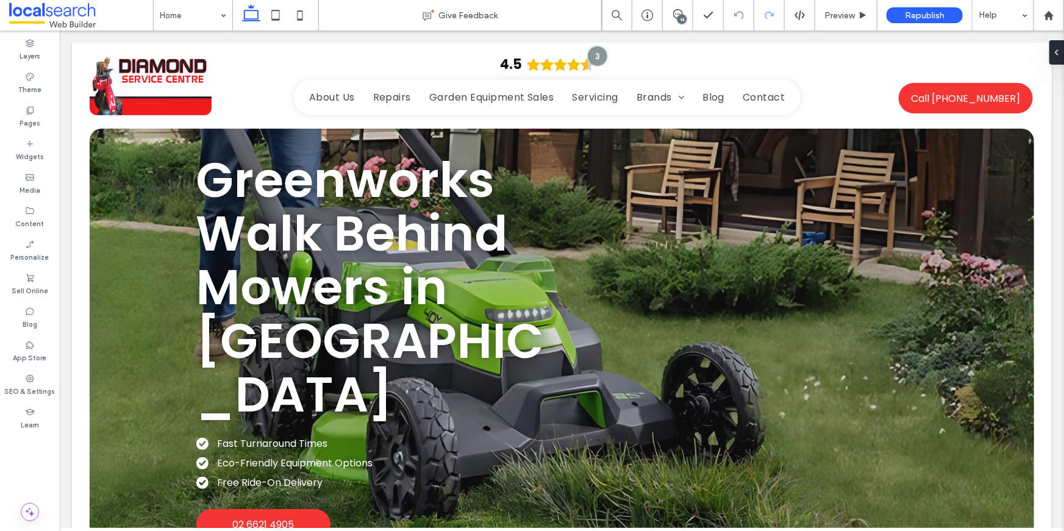
type input "*******"
type input "**"
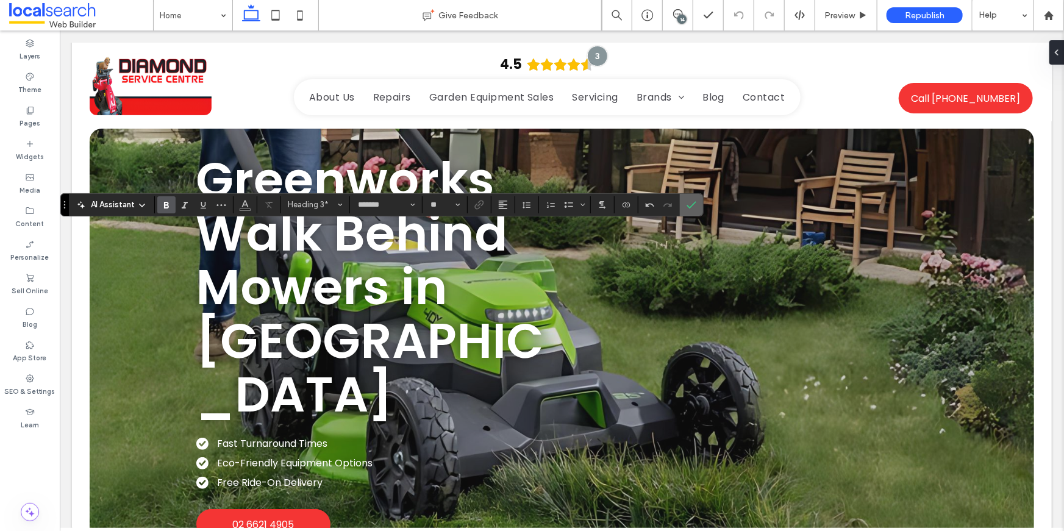
click at [684, 206] on label "Confirm" at bounding box center [692, 205] width 18 height 22
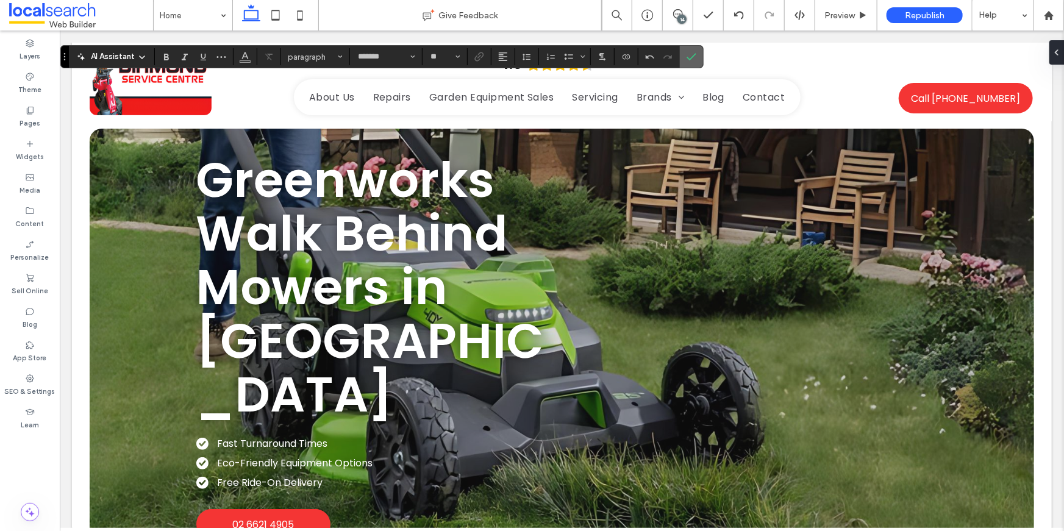
click at [684, 62] on label "Confirm" at bounding box center [692, 57] width 18 height 22
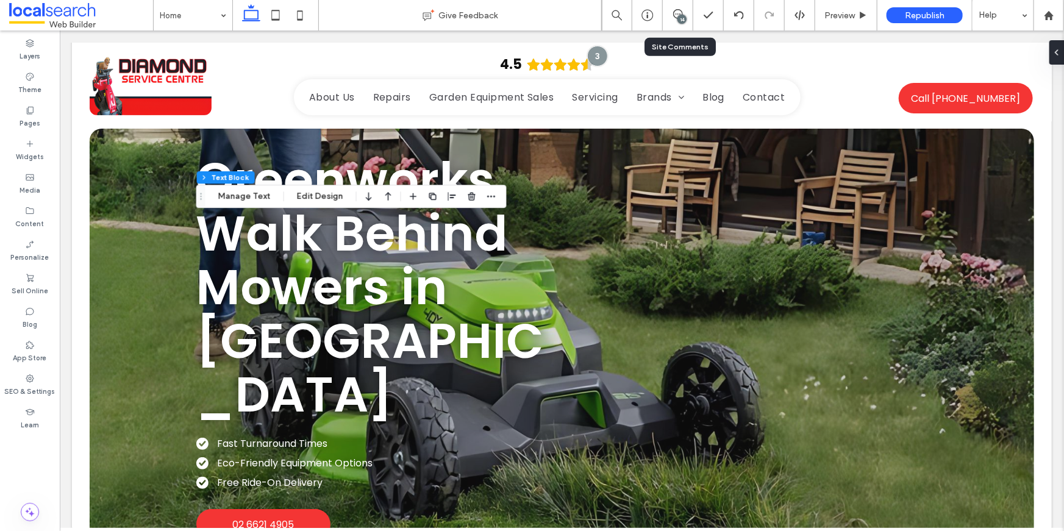
click at [676, 21] on div "14" at bounding box center [678, 15] width 30 height 12
click at [675, 29] on div "14" at bounding box center [678, 15] width 30 height 30
click at [678, 18] on div "14" at bounding box center [682, 19] width 9 height 9
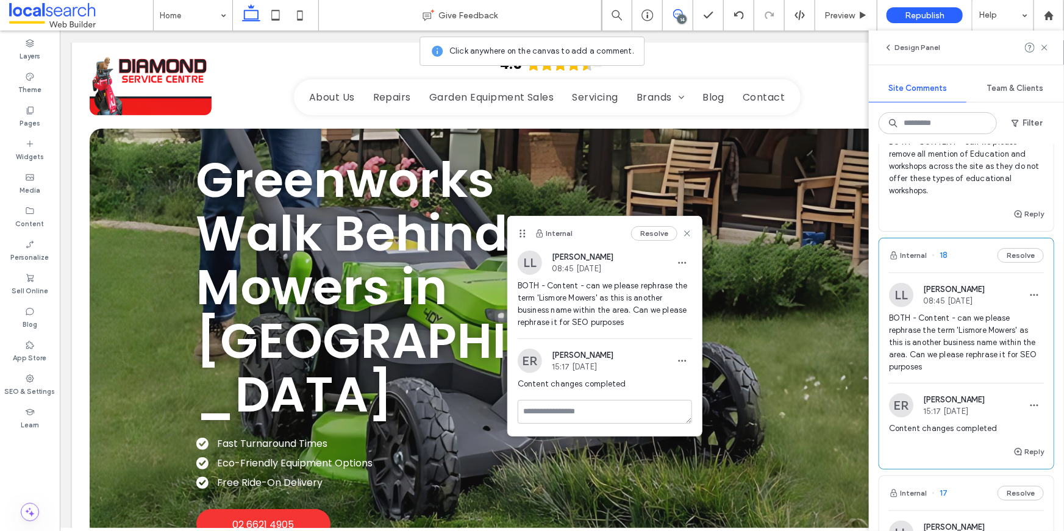
scroll to position [390, 0]
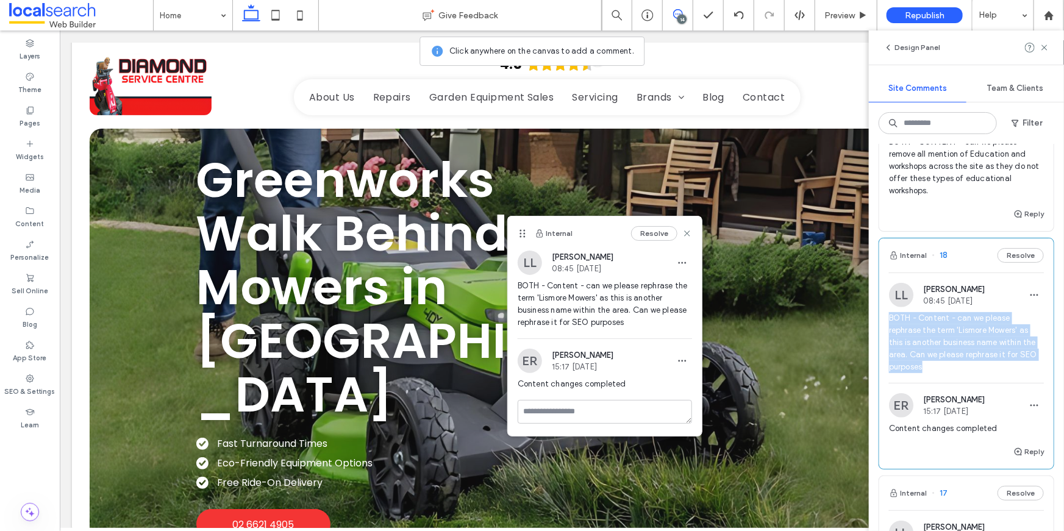
drag, startPoint x: 889, startPoint y: 315, endPoint x: 930, endPoint y: 370, distance: 68.4
click at [930, 370] on span "BOTH - Content - can we please rephrase the term 'Lismore Mowers' as this is an…" at bounding box center [966, 342] width 155 height 61
copy span "BOTH - Content - can we please rephrase the term 'Lismore Mowers' as this is an…"
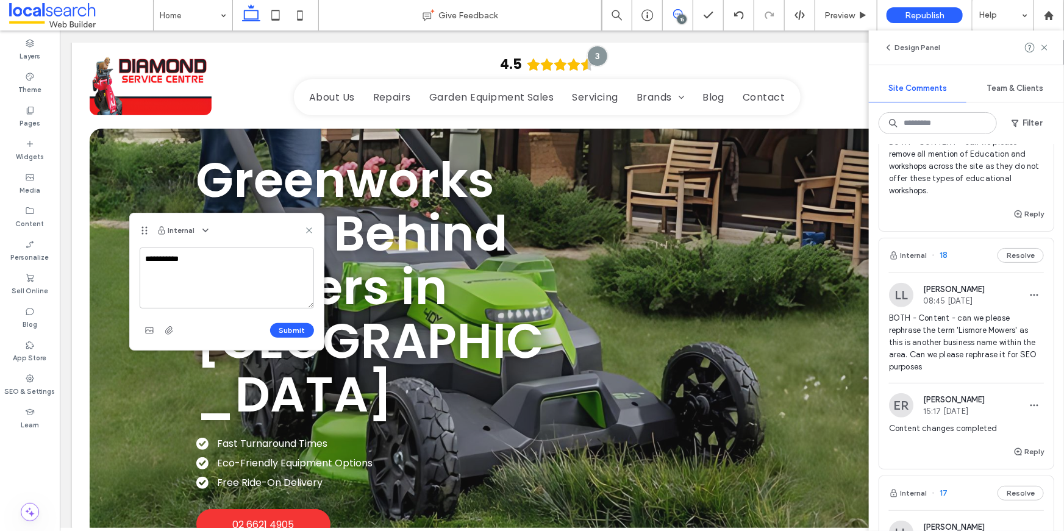
click at [248, 278] on textarea "**********" at bounding box center [227, 278] width 174 height 61
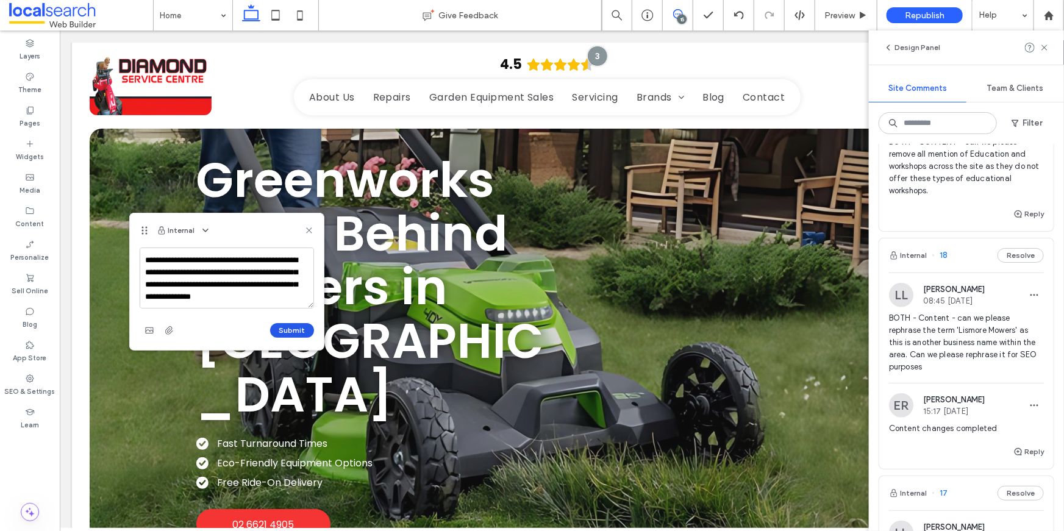
type textarea "**********"
click at [290, 324] on button "Submit" at bounding box center [292, 330] width 44 height 15
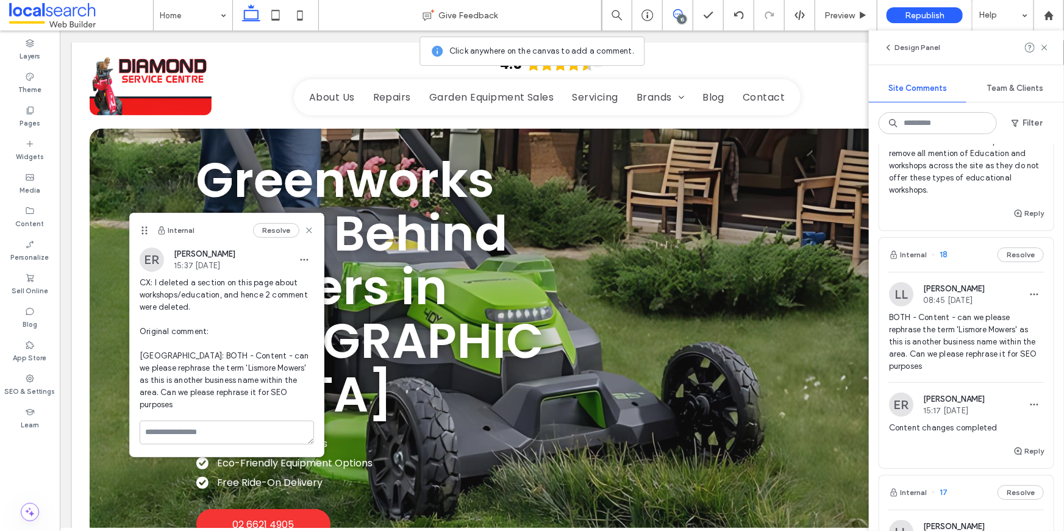
scroll to position [653, 0]
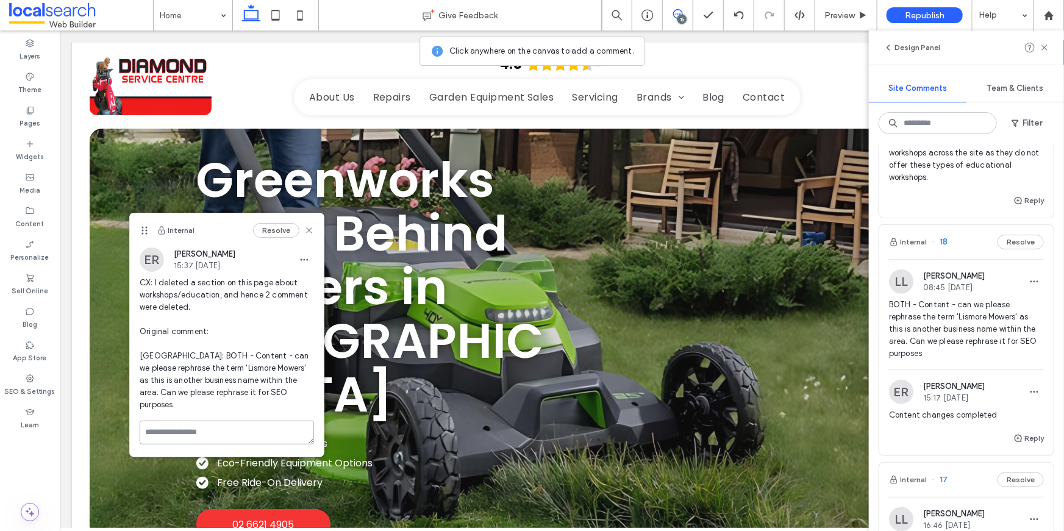
click at [257, 421] on textarea at bounding box center [227, 433] width 174 height 24
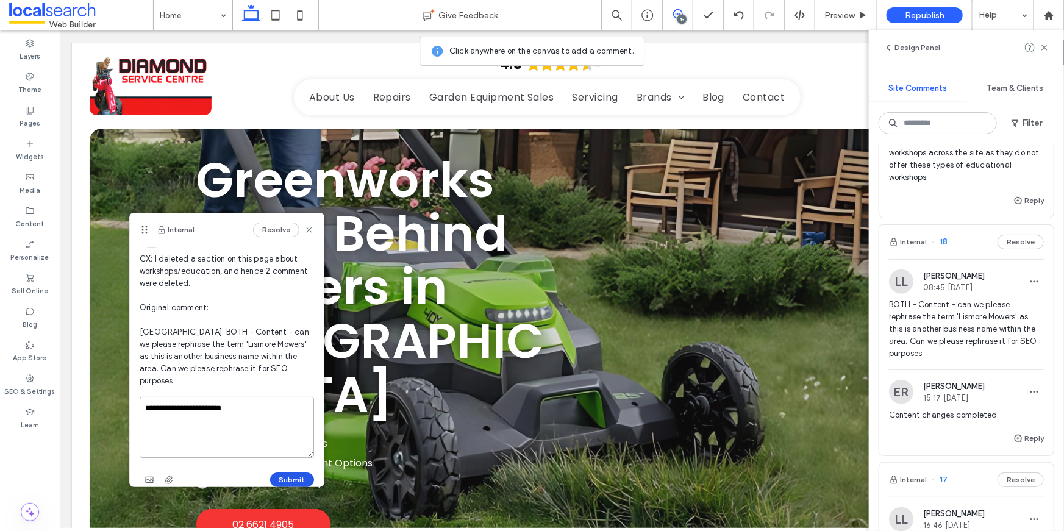
type textarea "**********"
click at [290, 473] on button "Submit" at bounding box center [292, 480] width 44 height 15
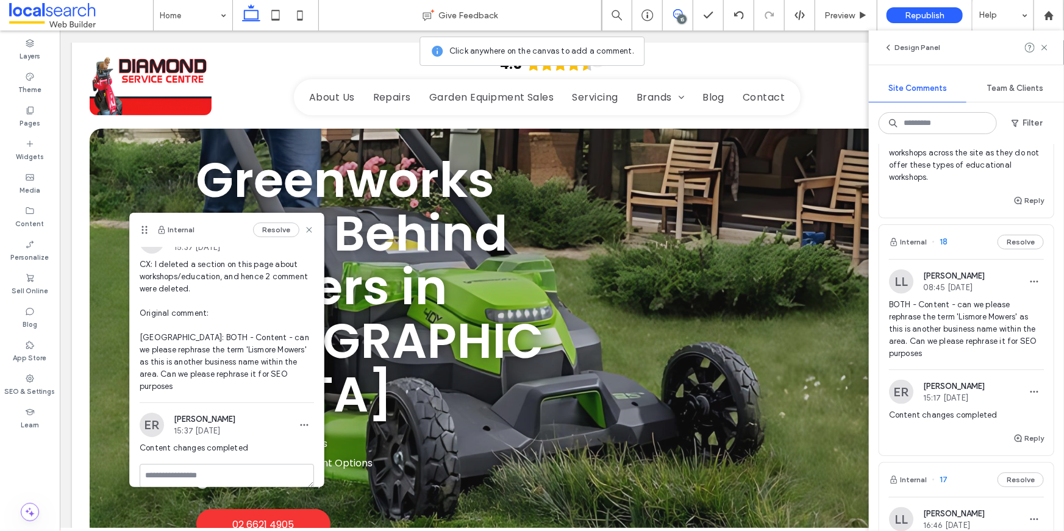
scroll to position [0, 0]
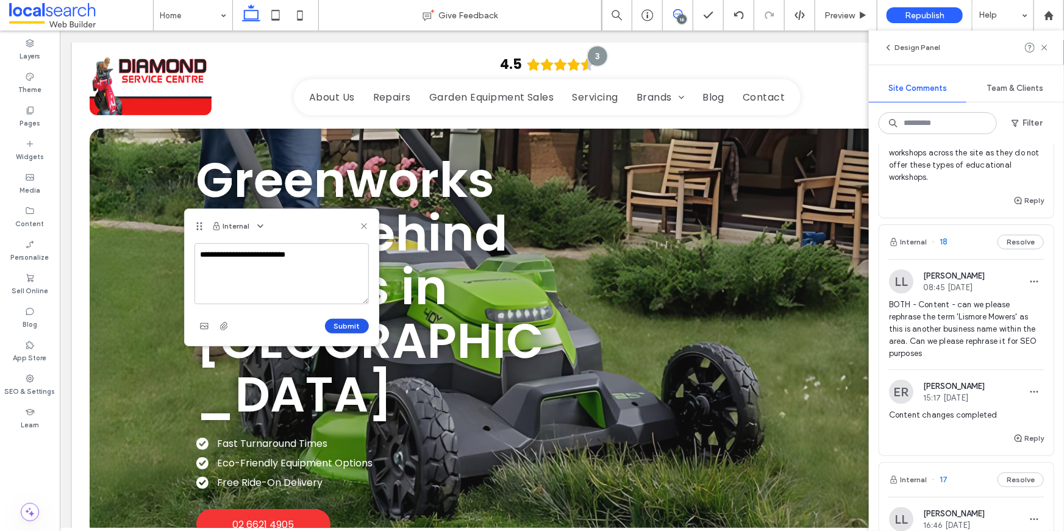
type textarea "**********"
click at [354, 323] on button "Submit" at bounding box center [347, 326] width 44 height 15
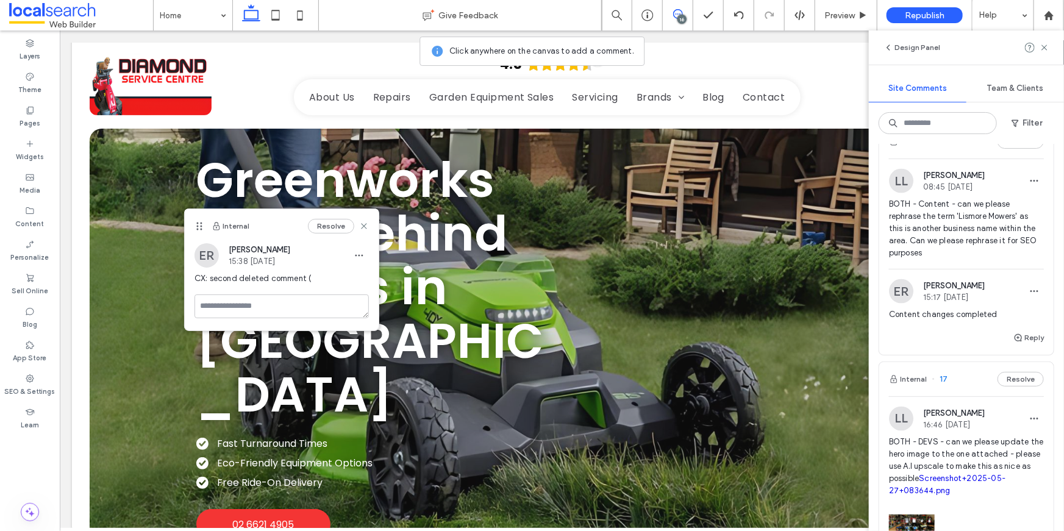
scroll to position [964, 0]
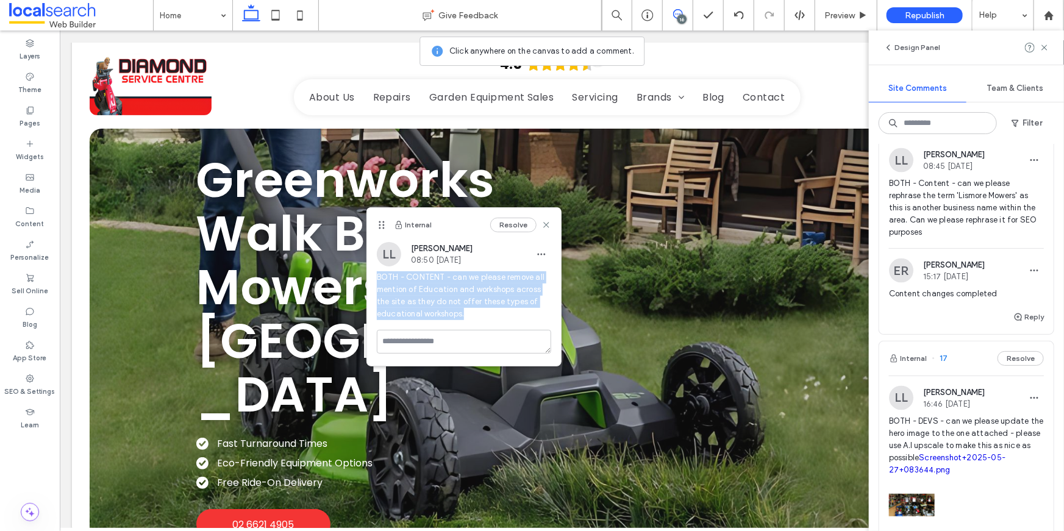
drag, startPoint x: 376, startPoint y: 274, endPoint x: 521, endPoint y: 343, distance: 160.4
click at [521, 343] on div "Internal Resolve LL Lucca Lind 08:50 Aug 15 2025 BOTH - CONTENT - can we please…" at bounding box center [464, 287] width 194 height 158
copy span "BOTH - CONTENT - can we please remove all mention of Education and workshops ac…"
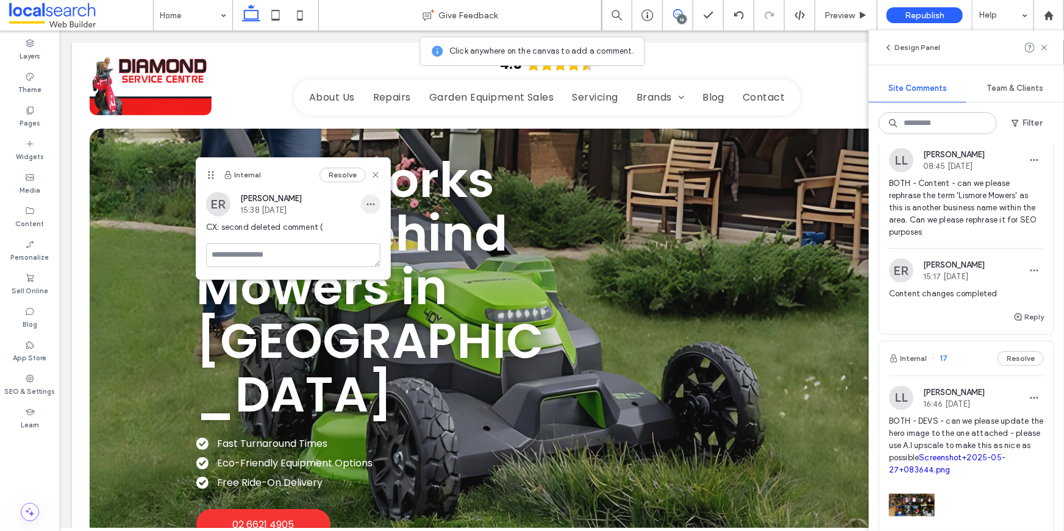
click at [377, 205] on span "button" at bounding box center [371, 205] width 20 height 20
click at [375, 227] on div "Edit" at bounding box center [416, 235] width 109 height 23
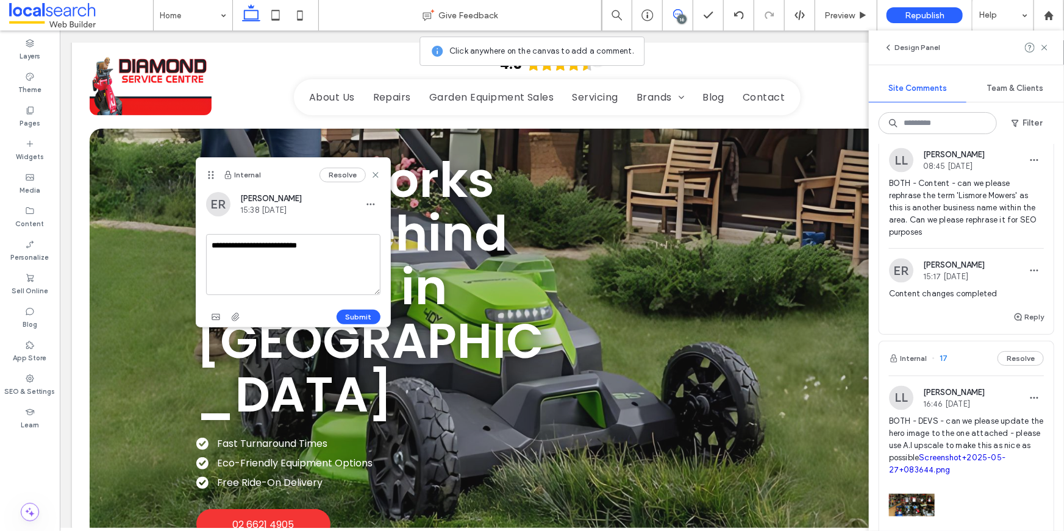
click at [342, 244] on textarea "**********" at bounding box center [293, 264] width 174 height 61
type textarea "**********"
click at [364, 310] on button "Submit" at bounding box center [359, 317] width 44 height 15
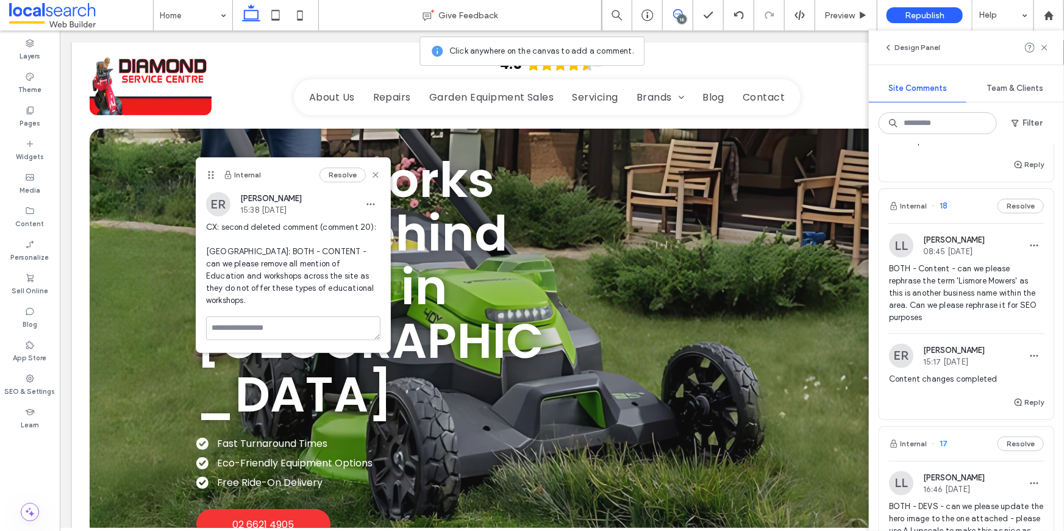
scroll to position [1049, 0]
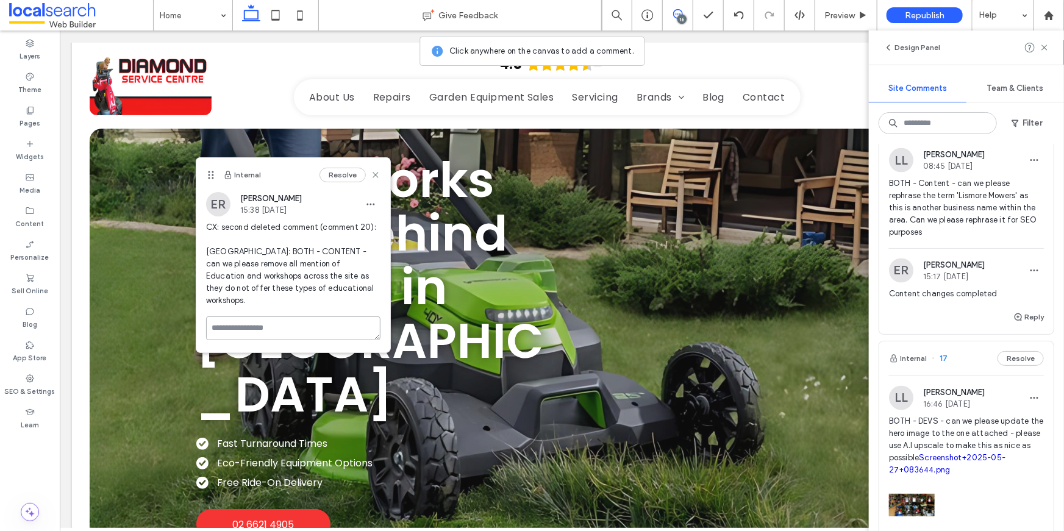
click at [315, 317] on textarea at bounding box center [293, 329] width 174 height 24
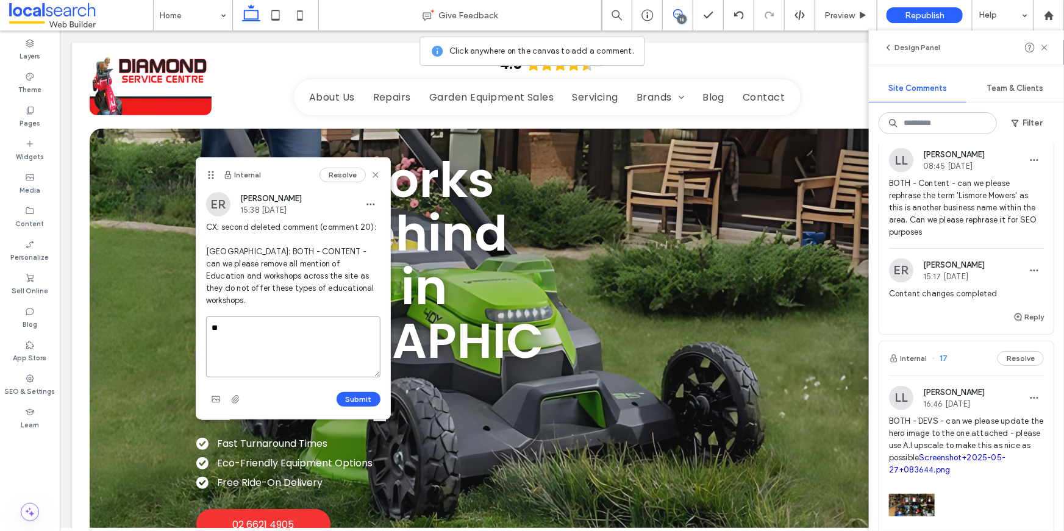
type textarea "*"
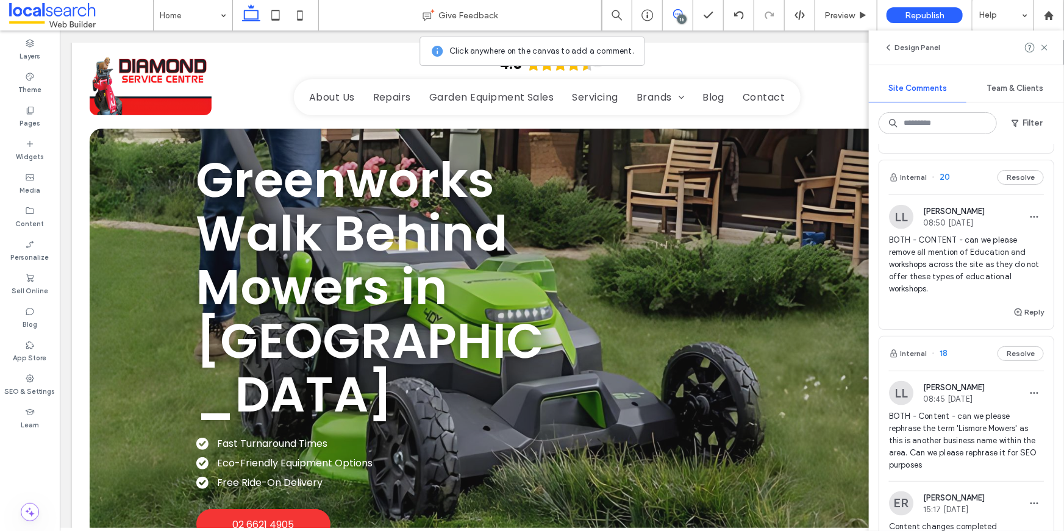
scroll to position [865, 0]
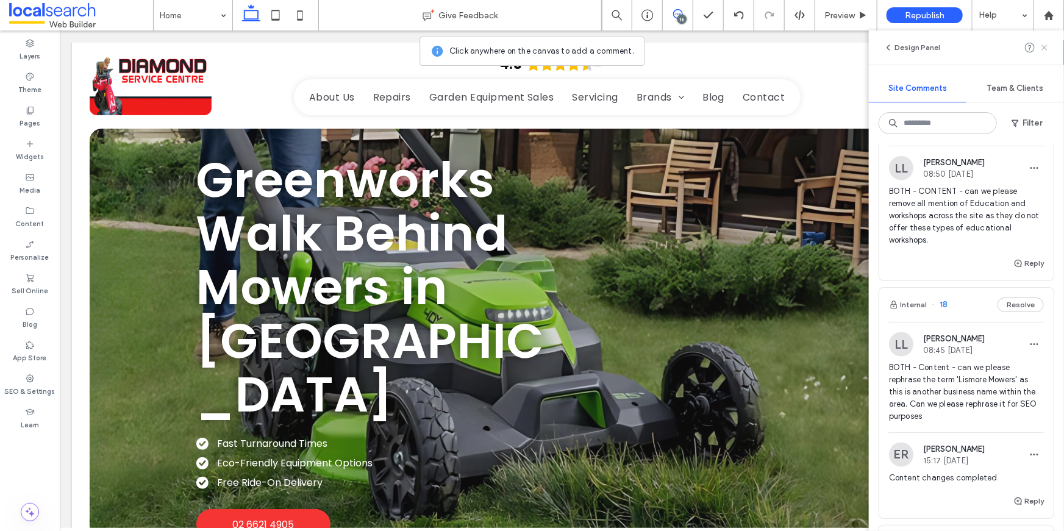
click at [1047, 51] on icon at bounding box center [1045, 48] width 10 height 10
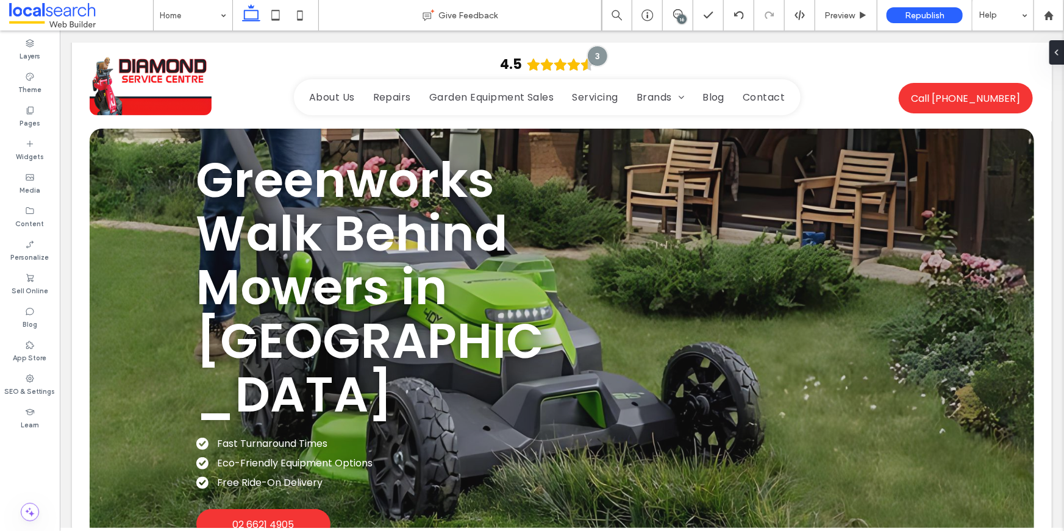
scroll to position [0, 0]
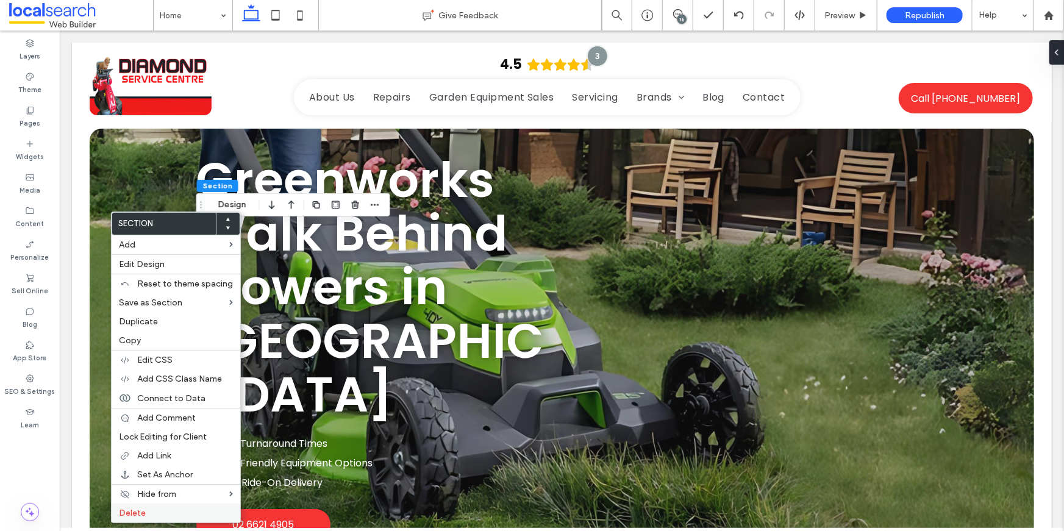
click at [126, 513] on span "Delete" at bounding box center [132, 513] width 27 height 10
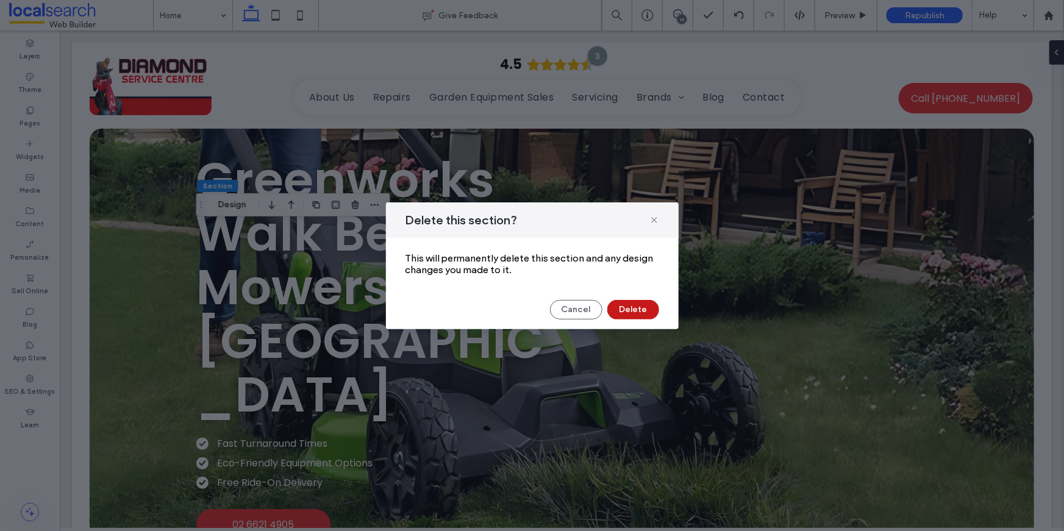
click at [633, 306] on button "Delete" at bounding box center [634, 310] width 52 height 20
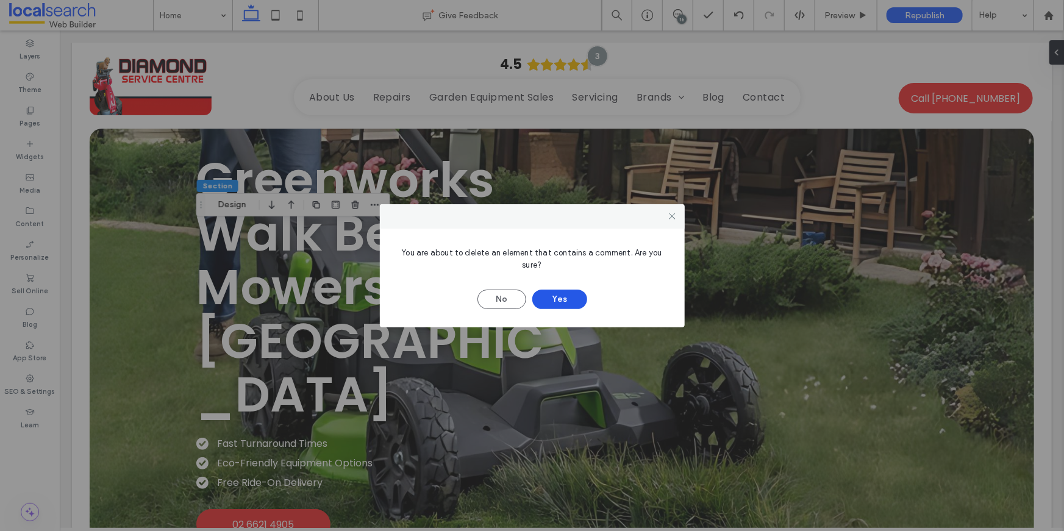
click at [570, 299] on button "Yes" at bounding box center [559, 300] width 55 height 20
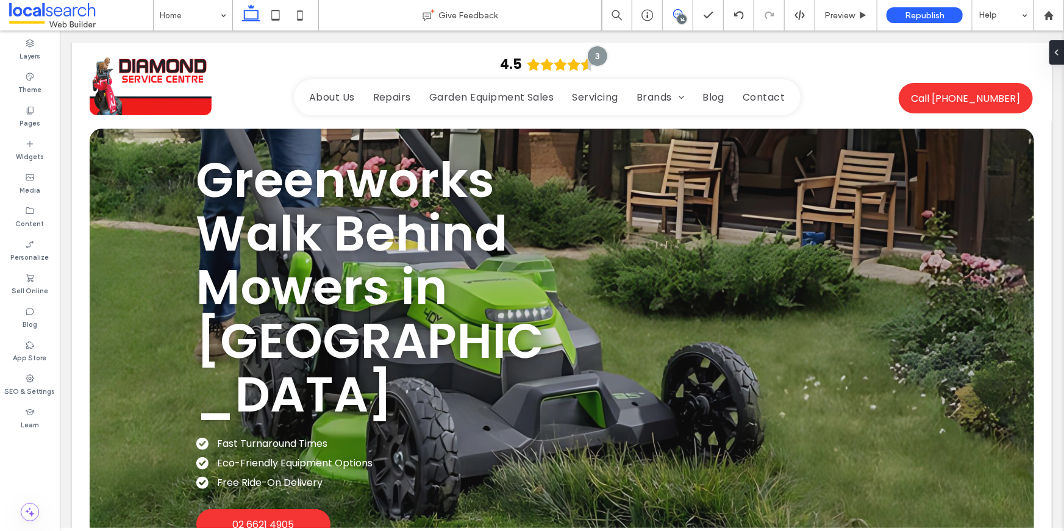
click at [675, 14] on icon at bounding box center [678, 14] width 10 height 10
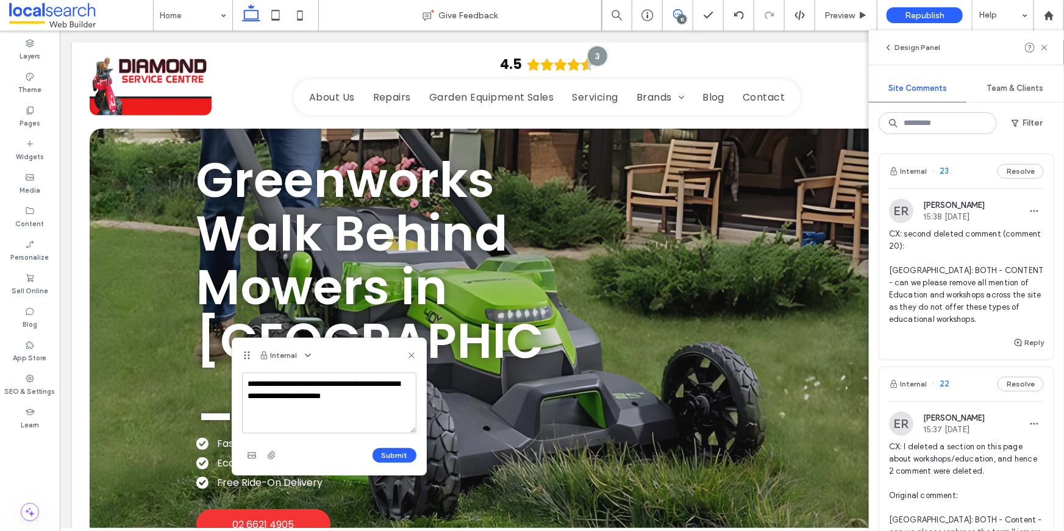
click at [302, 387] on textarea "**********" at bounding box center [329, 403] width 174 height 61
click at [388, 399] on textarea "**********" at bounding box center [329, 403] width 174 height 61
type textarea "**********"
click at [398, 454] on button "Submit" at bounding box center [395, 455] width 44 height 15
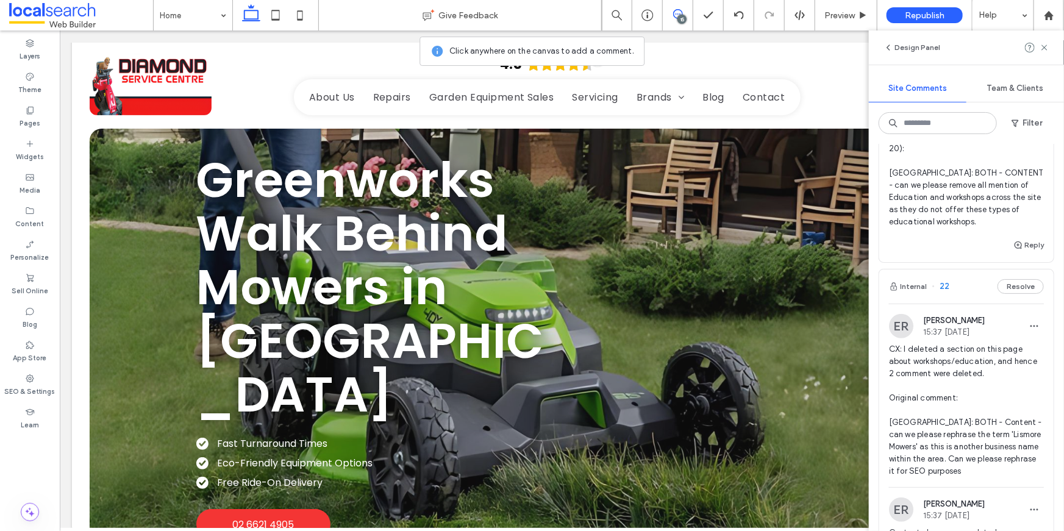
scroll to position [246, 0]
click at [1045, 49] on icon at bounding box center [1045, 48] width 10 height 10
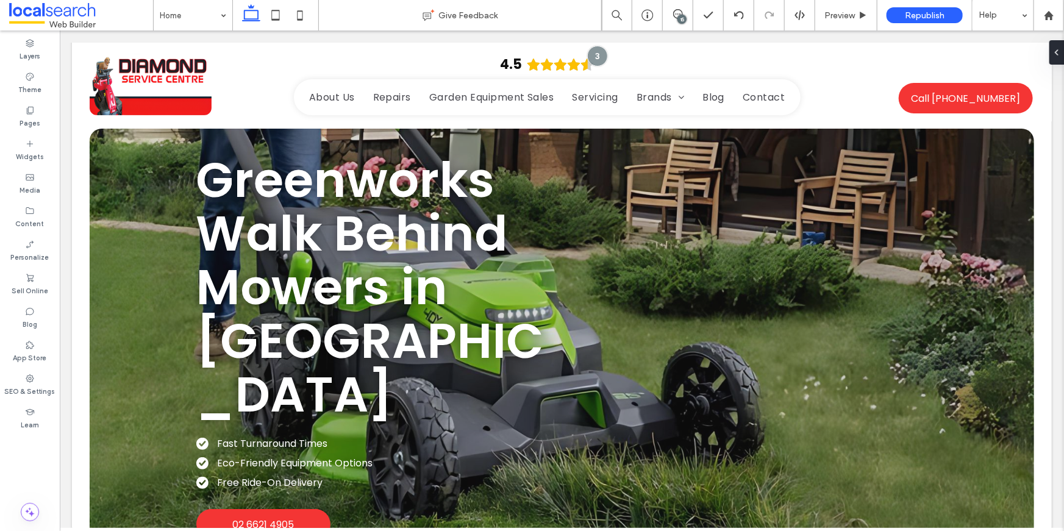
scroll to position [0, 0]
click at [34, 126] on label "Pages" at bounding box center [30, 121] width 21 height 13
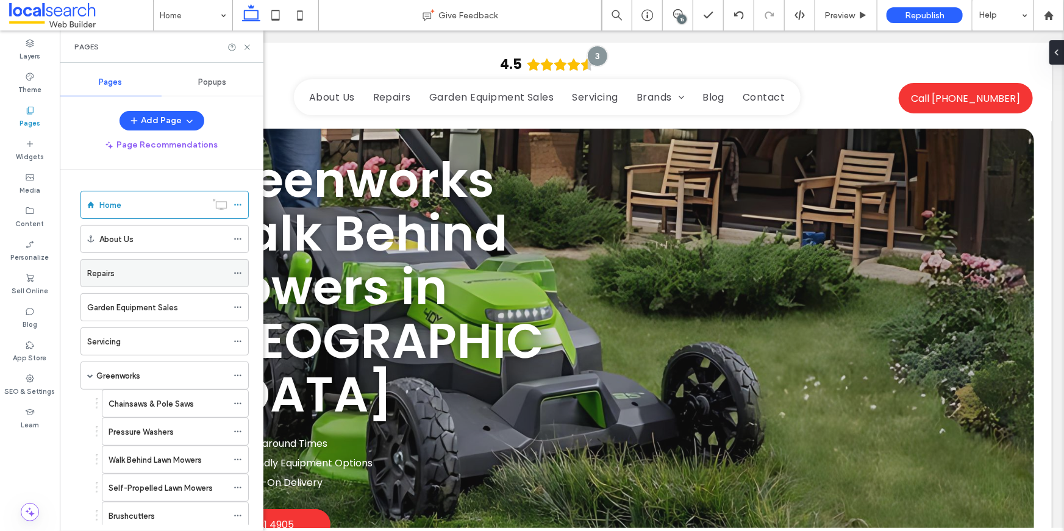
click at [135, 265] on div "Repairs" at bounding box center [157, 273] width 140 height 27
click at [249, 44] on icon at bounding box center [247, 47] width 9 height 9
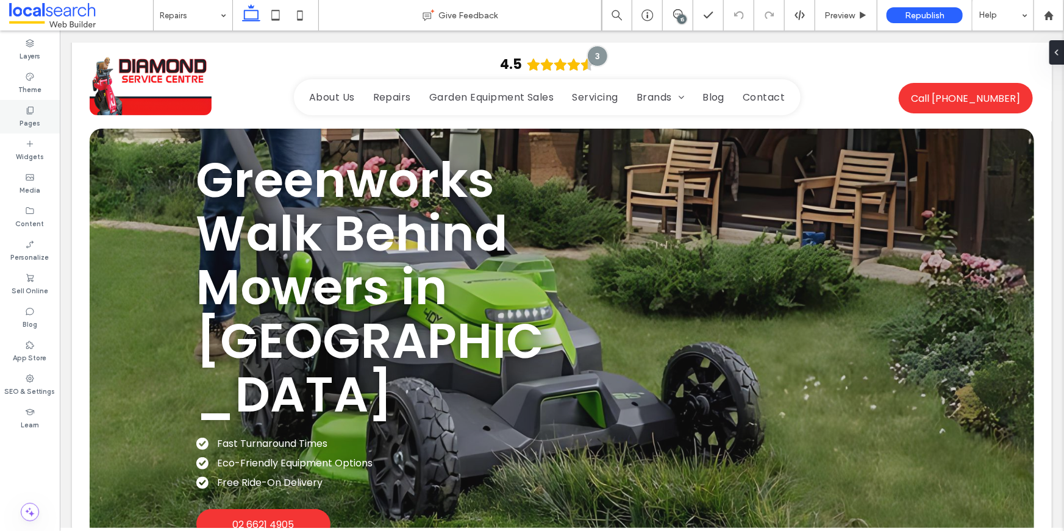
click at [35, 112] on div "Pages" at bounding box center [30, 117] width 60 height 34
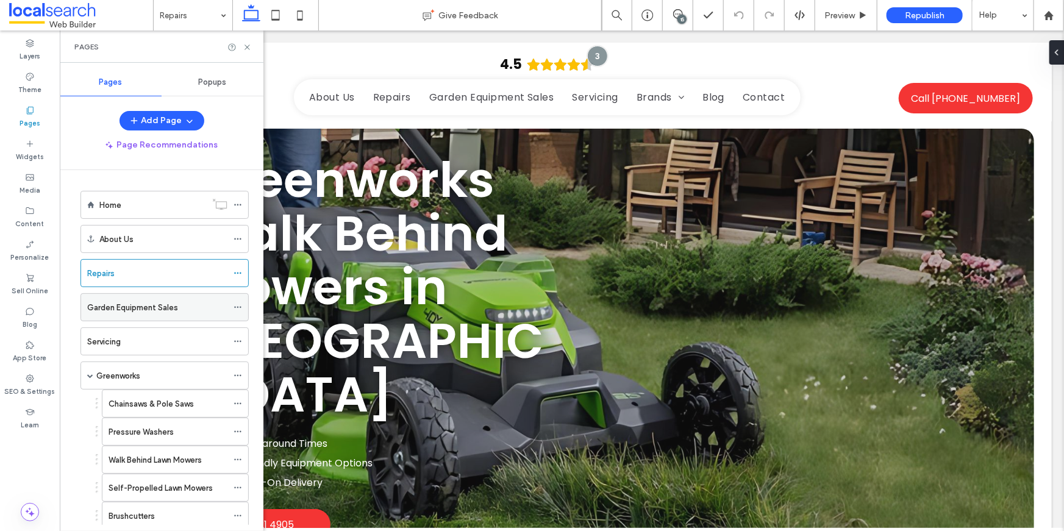
click at [145, 303] on label "Garden Equipment Sales" at bounding box center [132, 307] width 91 height 21
click at [247, 48] on icon at bounding box center [247, 47] width 9 height 9
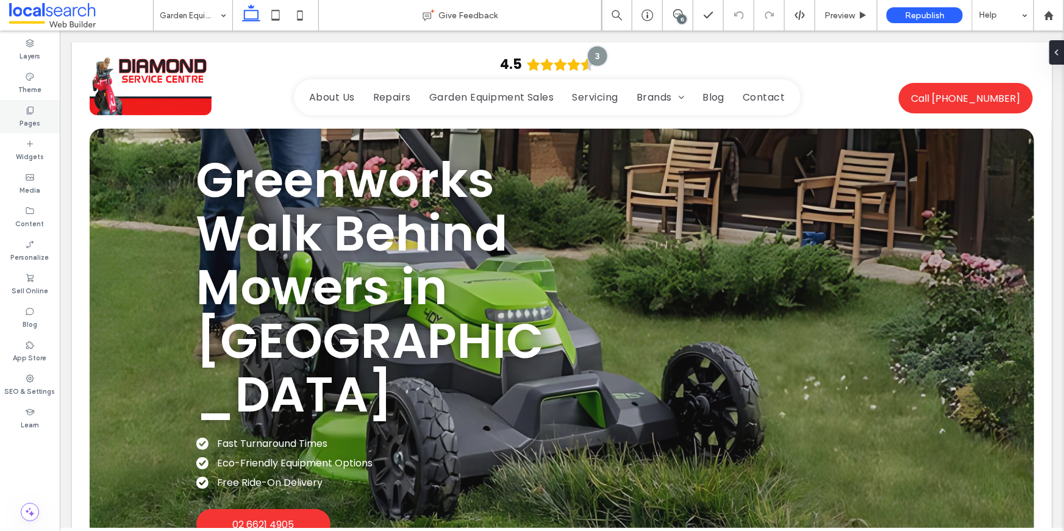
click at [41, 120] on div "Pages" at bounding box center [30, 117] width 60 height 34
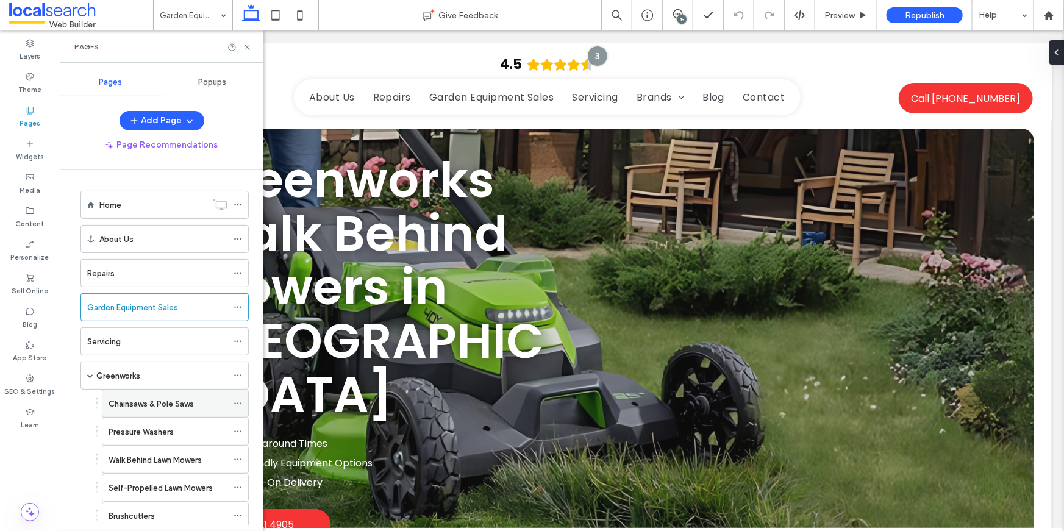
scroll to position [10, 0]
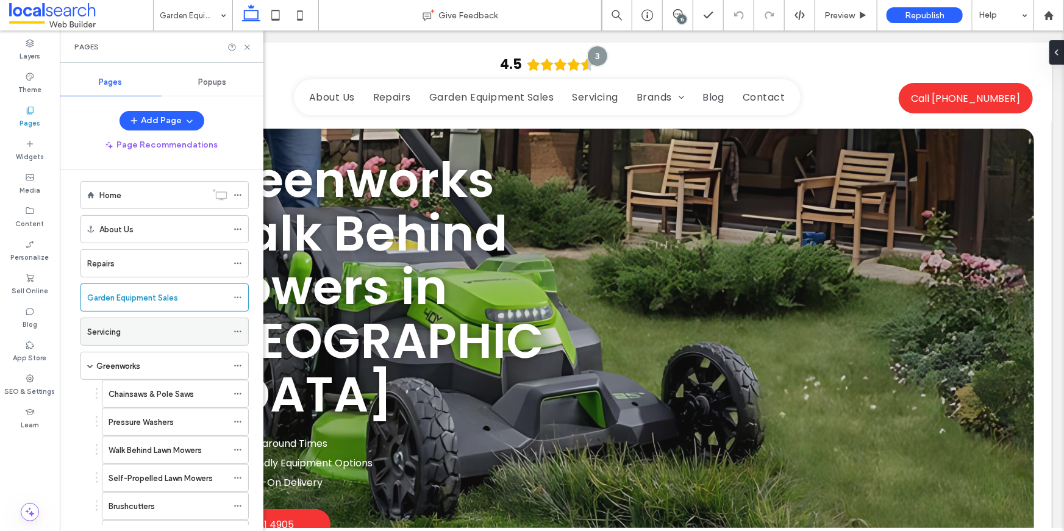
click at [132, 331] on div "Servicing" at bounding box center [157, 332] width 140 height 13
click at [250, 48] on icon at bounding box center [247, 47] width 9 height 9
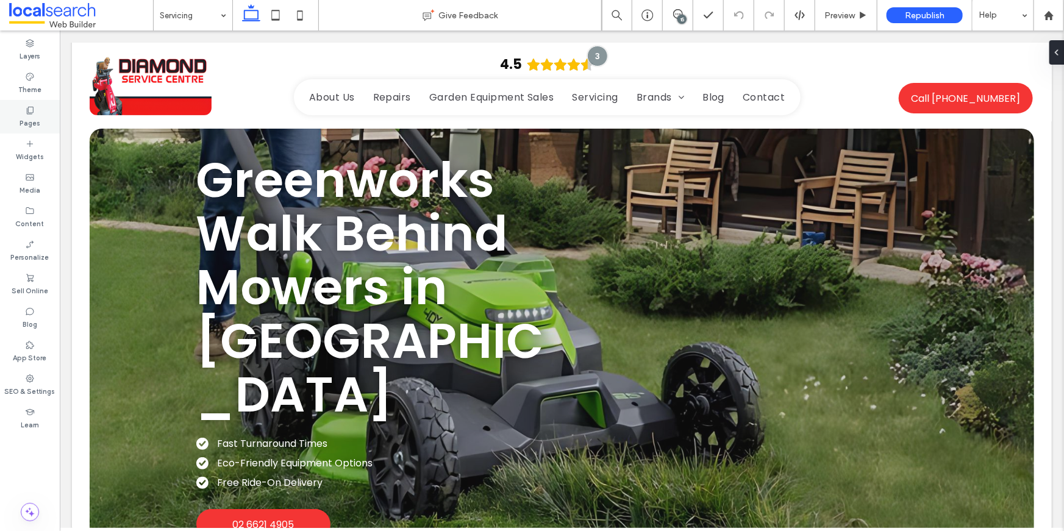
click at [25, 108] on icon at bounding box center [30, 111] width 10 height 10
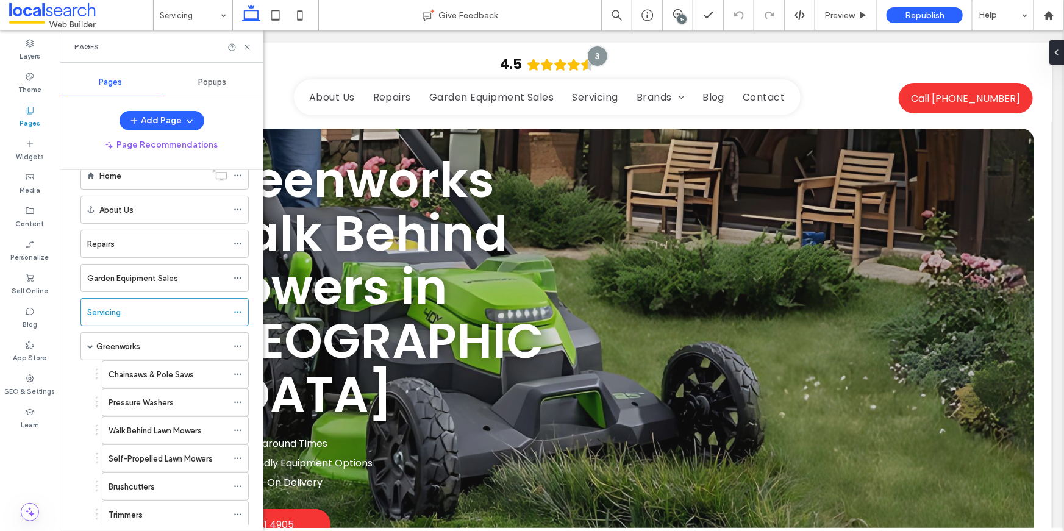
scroll to position [32, 0]
click at [146, 337] on div "Greenworks" at bounding box center [161, 343] width 131 height 13
click at [245, 45] on icon at bounding box center [247, 47] width 9 height 9
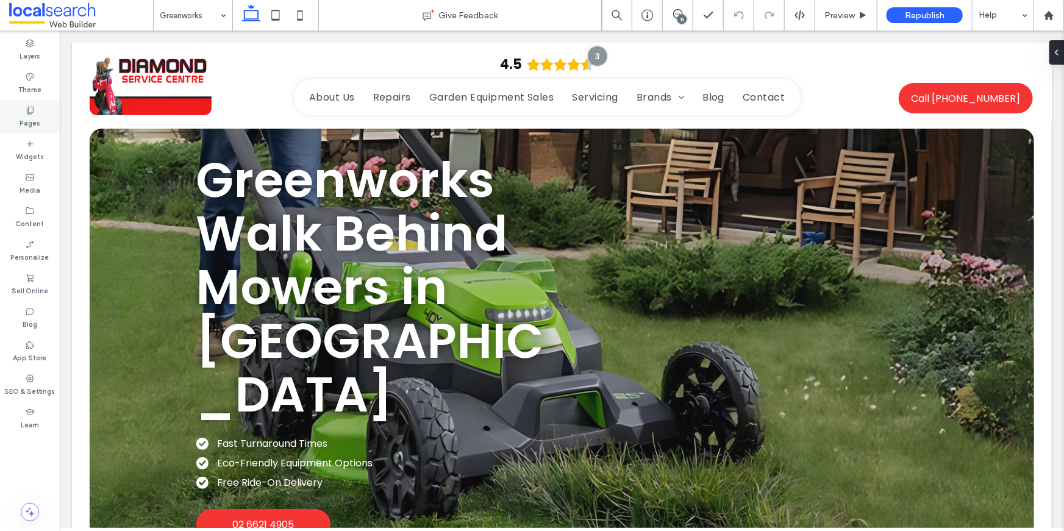
click at [37, 115] on label "Pages" at bounding box center [30, 121] width 21 height 13
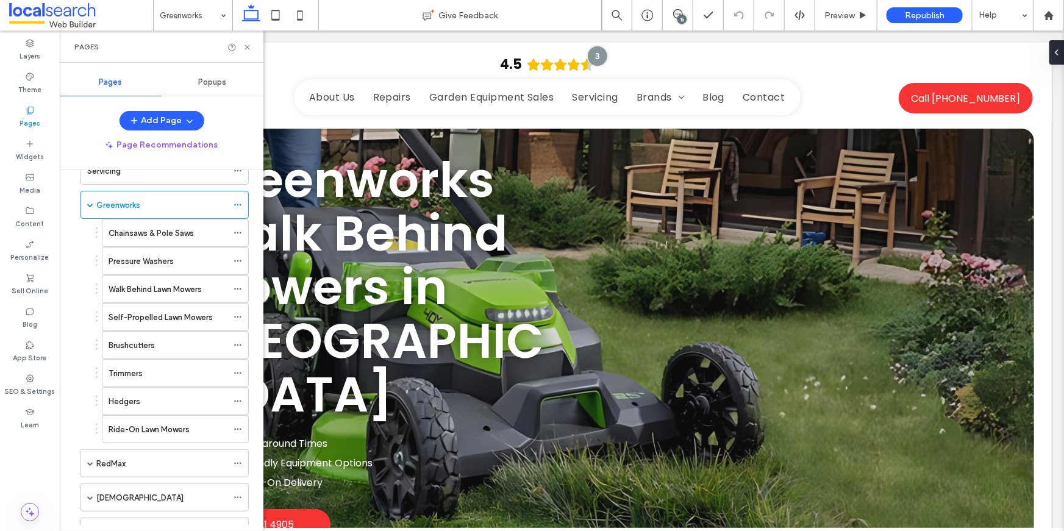
scroll to position [184, 0]
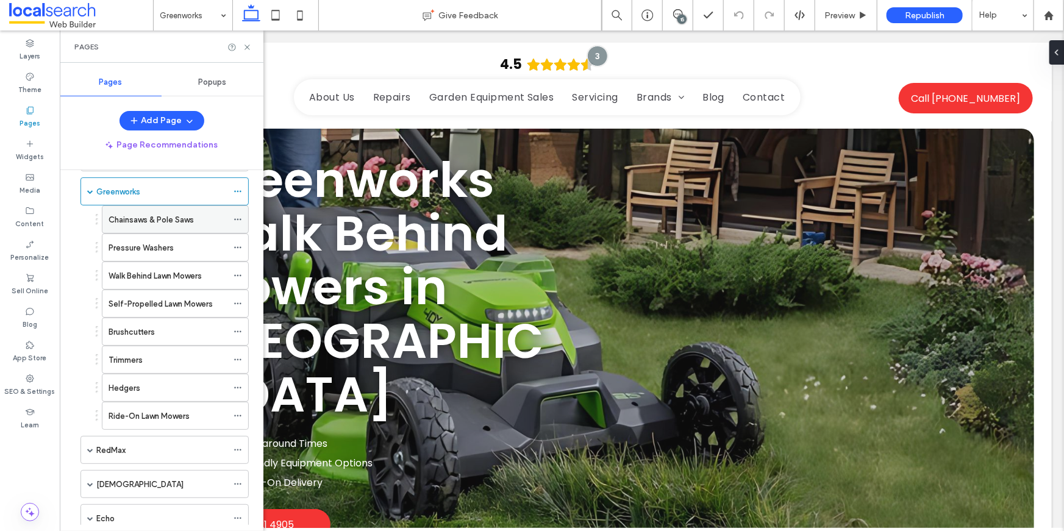
click at [168, 223] on label "Chainsaws & Pole Saws" at bounding box center [151, 219] width 85 height 21
click at [246, 48] on use at bounding box center [247, 47] width 5 height 5
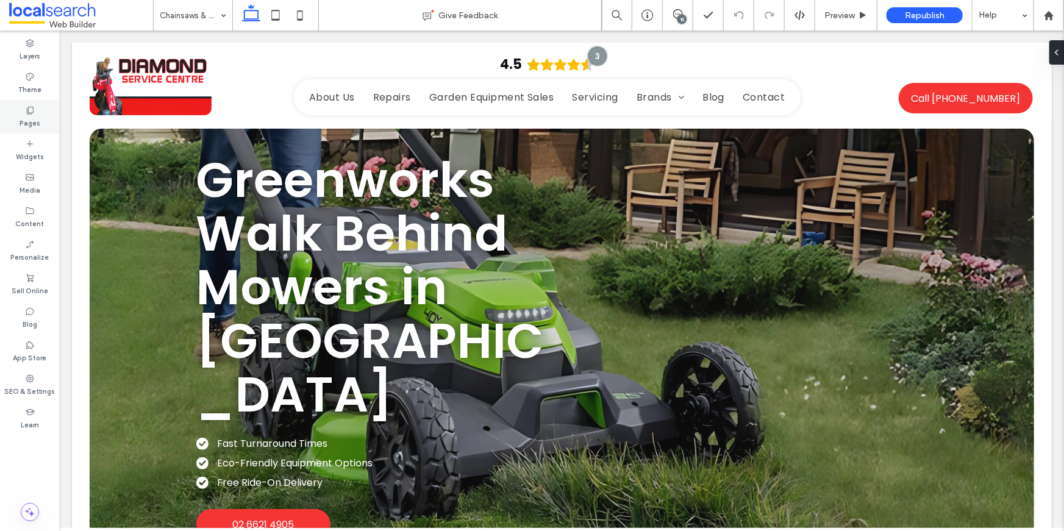
click at [33, 118] on label "Pages" at bounding box center [30, 121] width 21 height 13
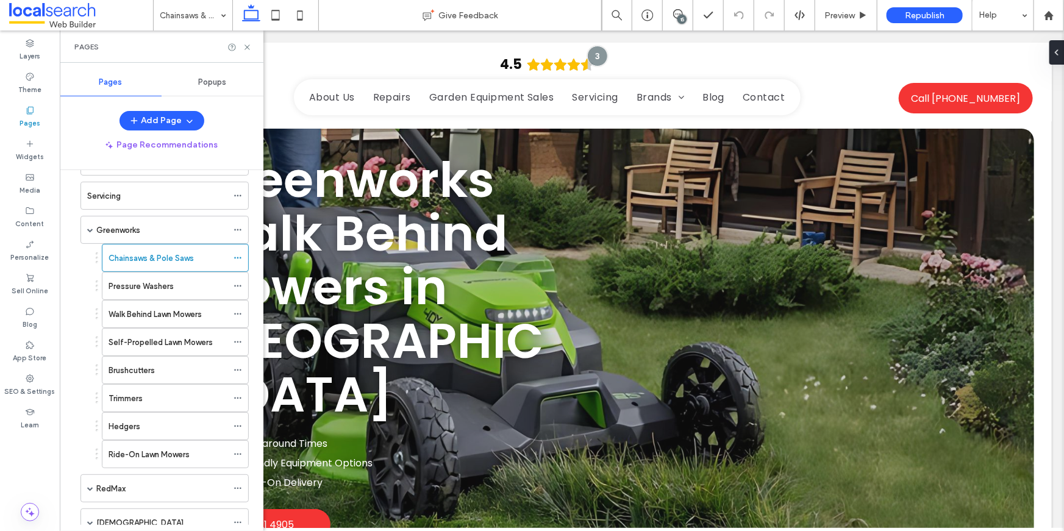
scroll to position [146, 0]
click at [136, 289] on label "Pressure Washers" at bounding box center [141, 285] width 65 height 21
click at [245, 49] on icon at bounding box center [247, 47] width 9 height 9
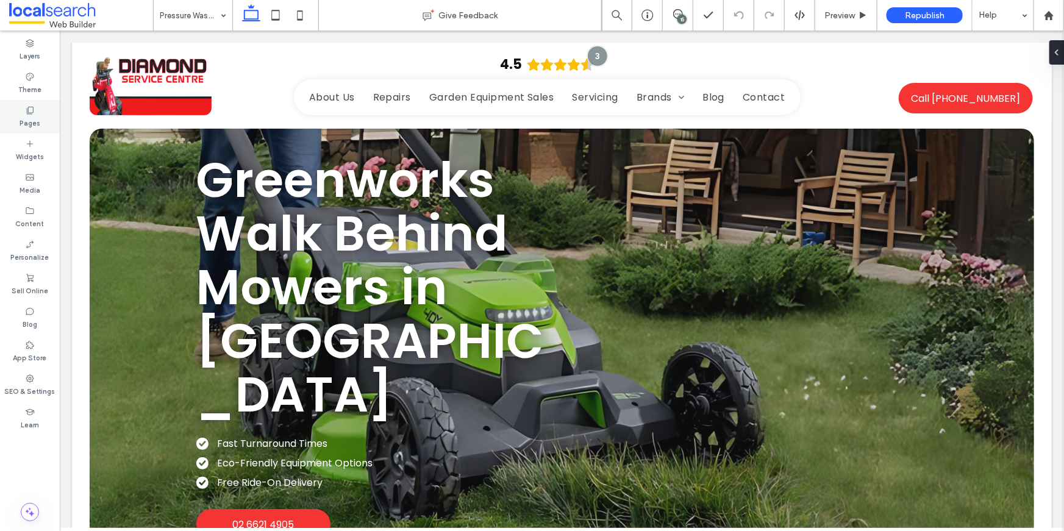
click at [28, 117] on label "Pages" at bounding box center [30, 121] width 21 height 13
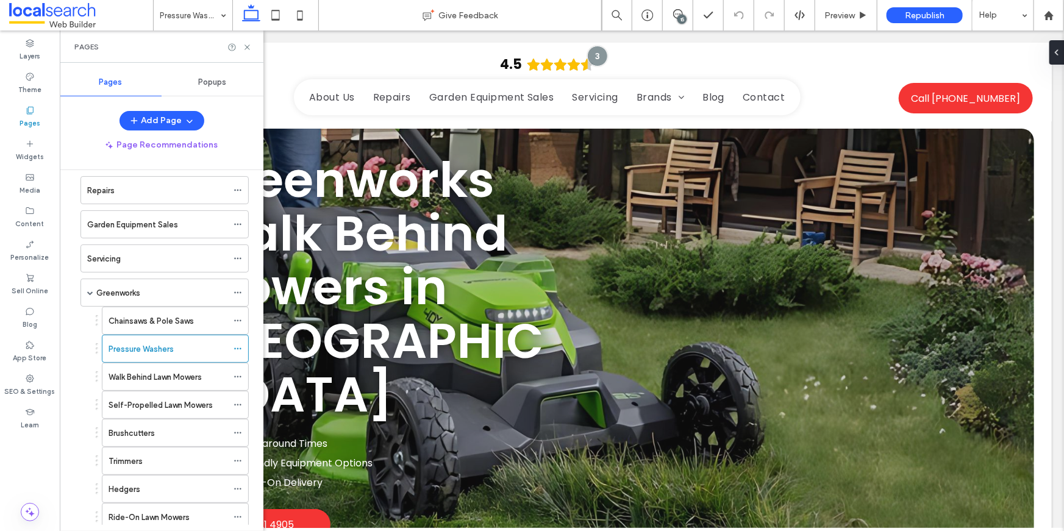
scroll to position [84, 0]
click at [138, 372] on label "Walk Behind Lawn Mowers" at bounding box center [155, 376] width 93 height 21
click at [246, 51] on icon at bounding box center [247, 47] width 9 height 9
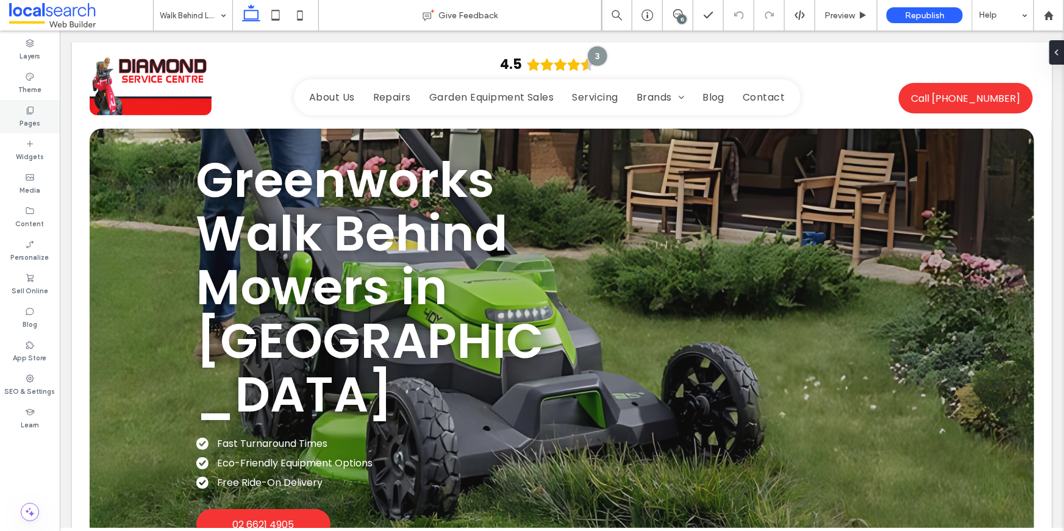
click at [32, 115] on label "Pages" at bounding box center [30, 121] width 21 height 13
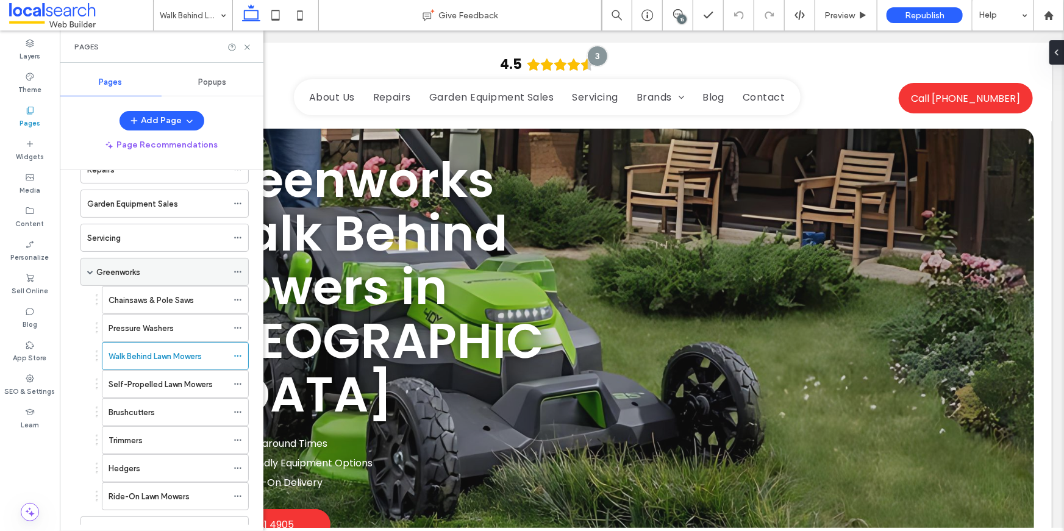
scroll to position [111, 0]
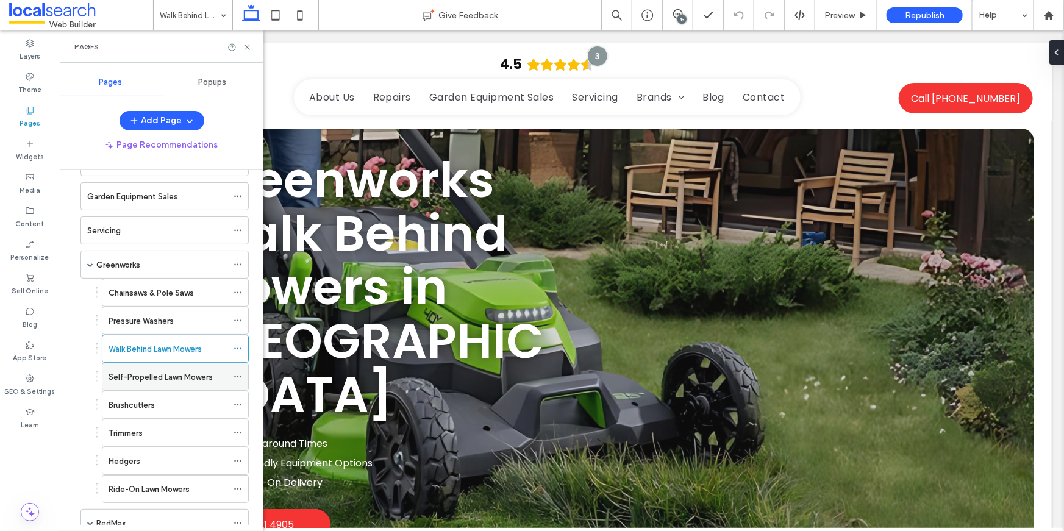
click at [125, 378] on label "Self-Propelled Lawn Mowers" at bounding box center [161, 377] width 104 height 21
click at [249, 45] on icon at bounding box center [247, 47] width 9 height 9
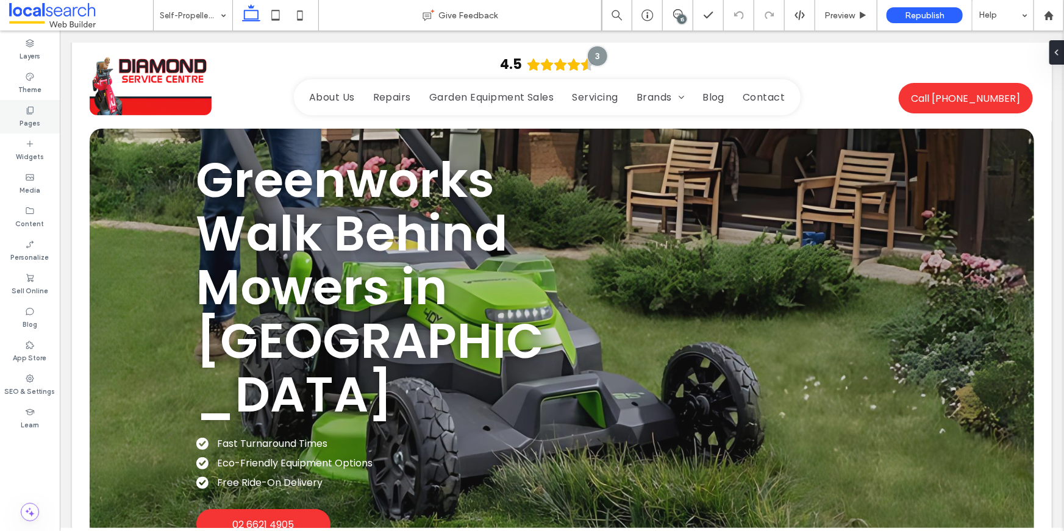
click at [23, 106] on div "Pages" at bounding box center [30, 117] width 60 height 34
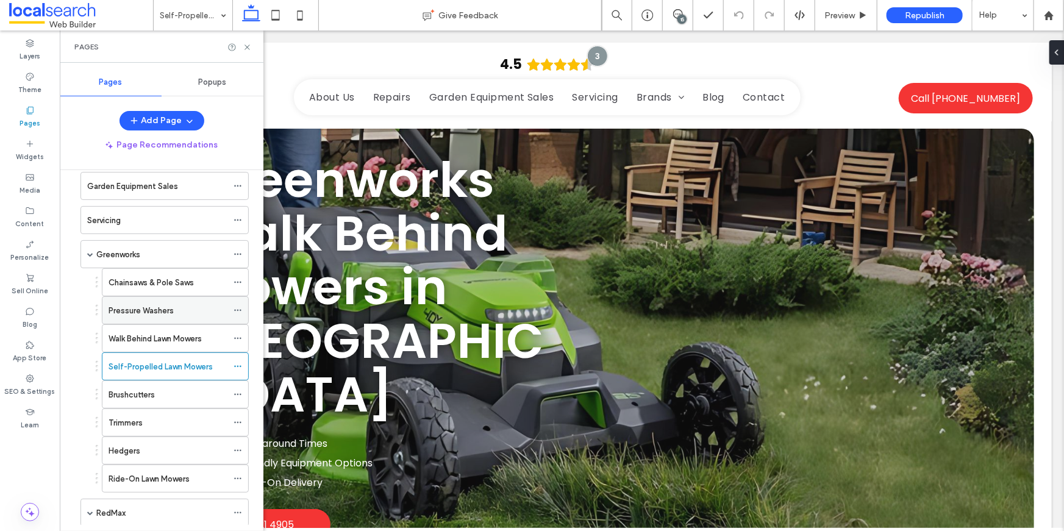
scroll to position [126, 0]
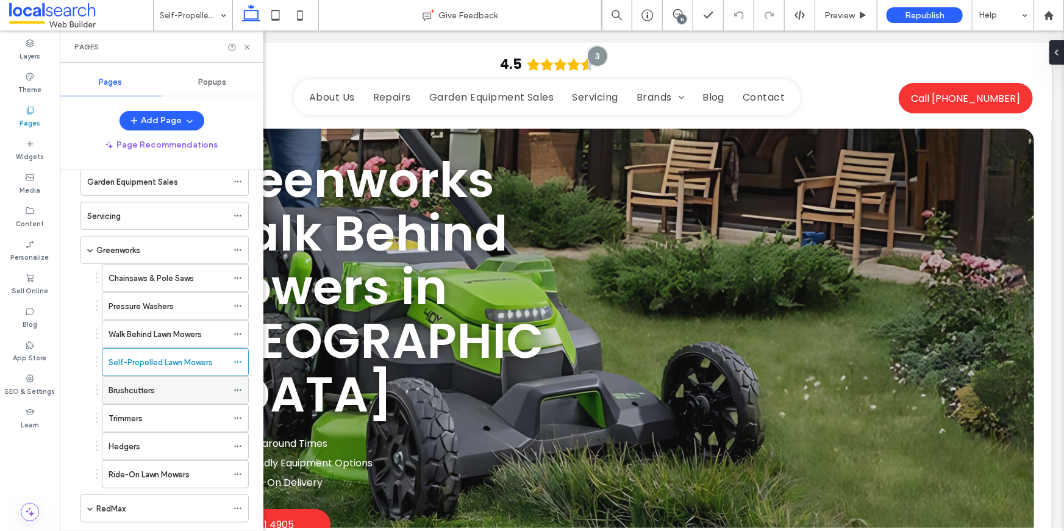
click at [169, 387] on div "Brushcutters" at bounding box center [168, 390] width 119 height 13
click at [250, 48] on icon at bounding box center [247, 47] width 9 height 9
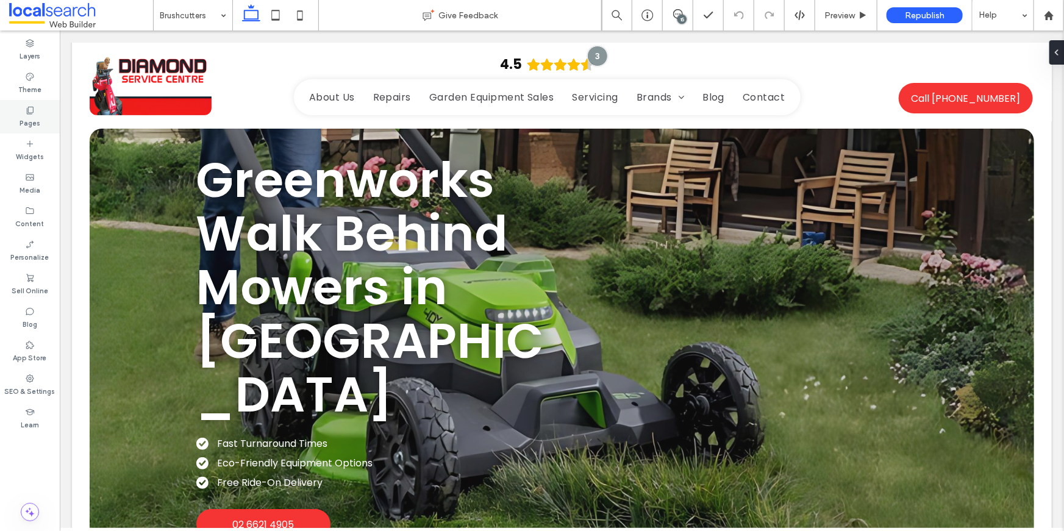
click at [28, 113] on use at bounding box center [30, 110] width 7 height 7
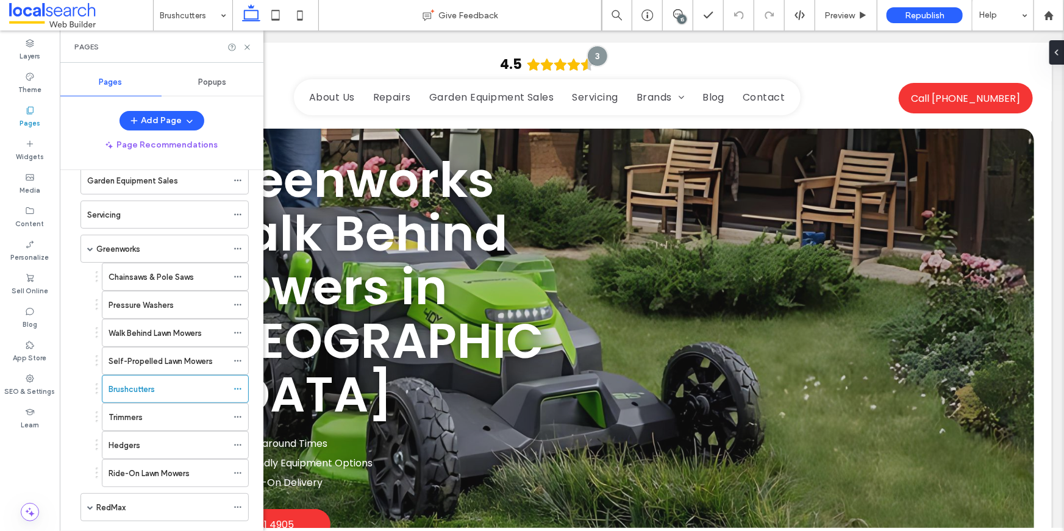
scroll to position [128, 0]
click at [149, 417] on div "Trimmers" at bounding box center [168, 416] width 119 height 13
click at [246, 48] on icon at bounding box center [247, 47] width 9 height 9
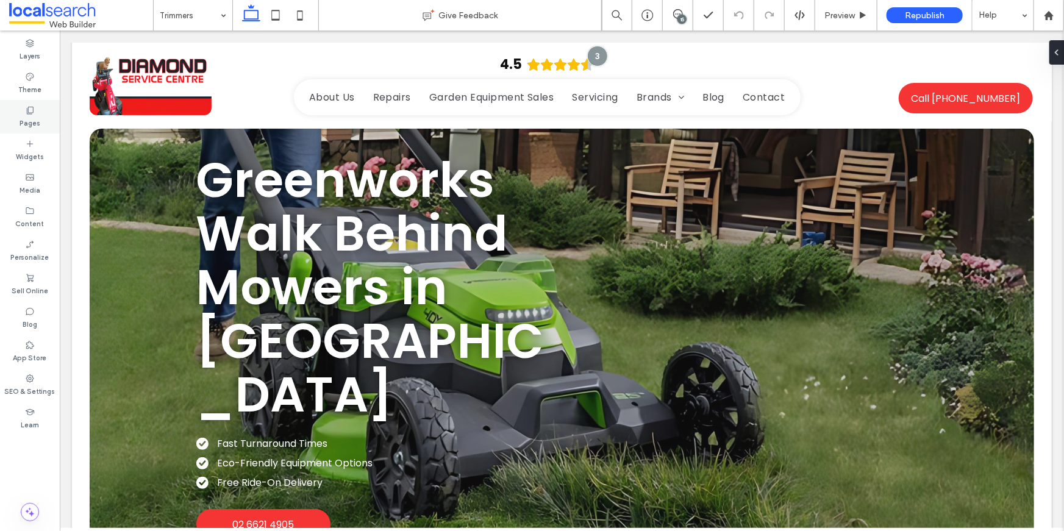
click at [32, 106] on icon at bounding box center [30, 111] width 10 height 10
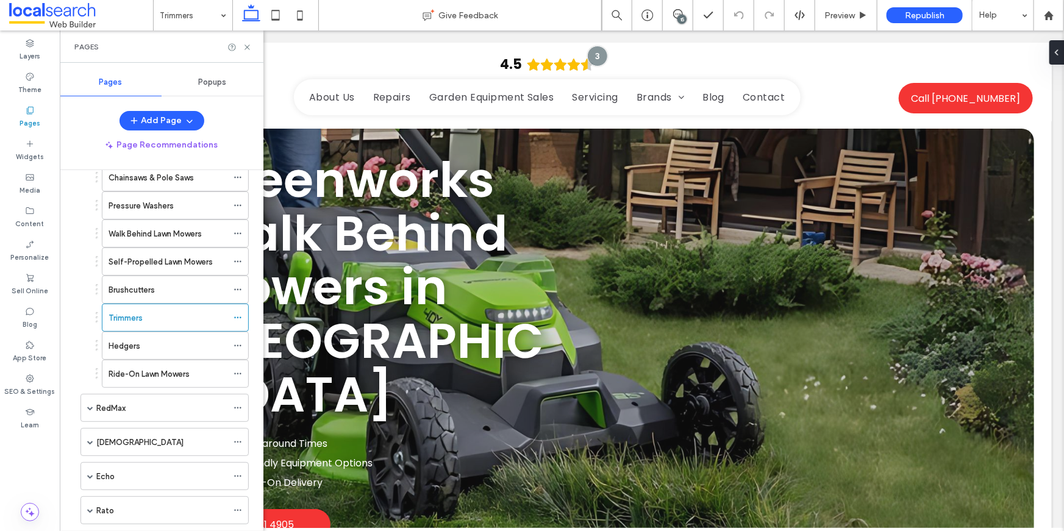
scroll to position [229, 0]
click at [150, 357] on div "Ride-On Lawn Mowers" at bounding box center [175, 371] width 147 height 28
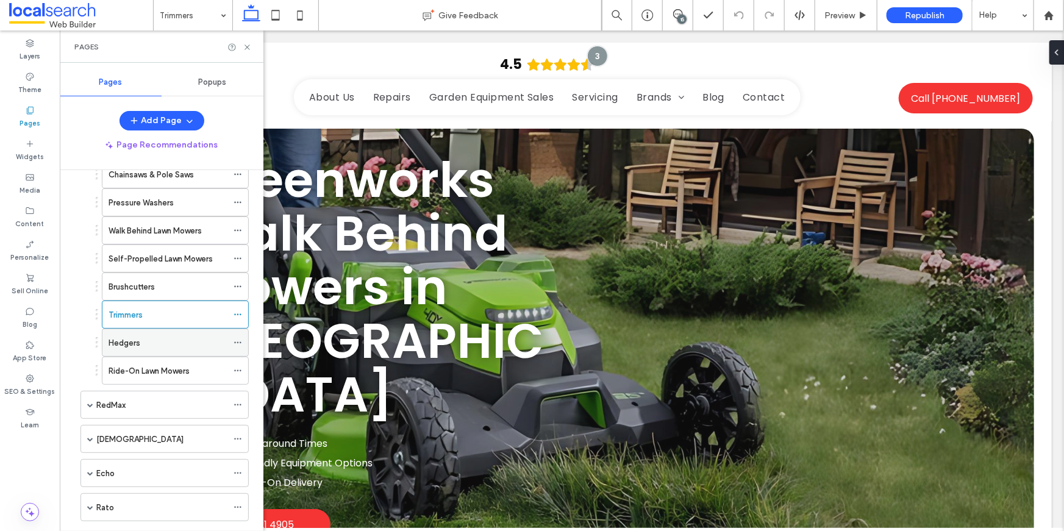
click at [142, 339] on div "Hedgers" at bounding box center [168, 343] width 119 height 13
click at [246, 51] on icon at bounding box center [247, 47] width 9 height 9
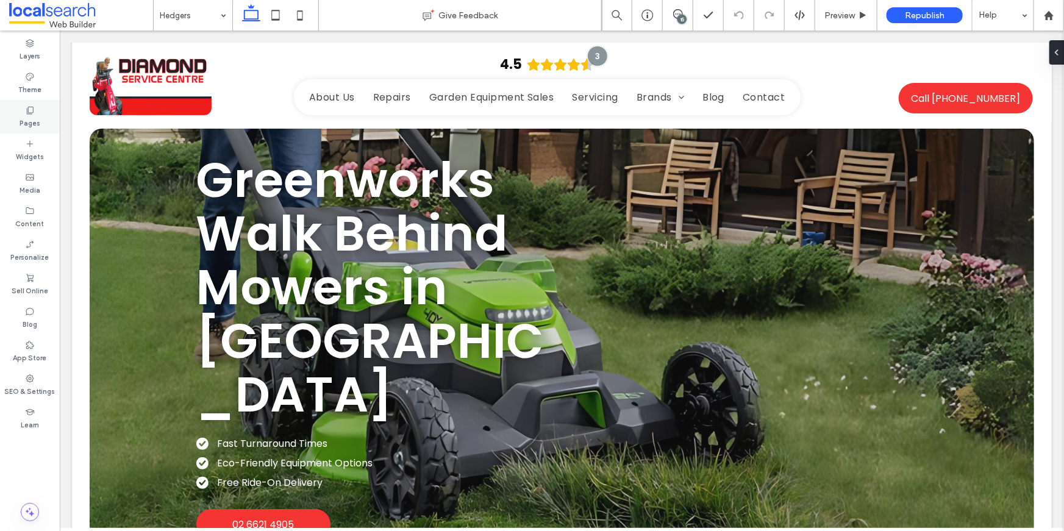
click at [38, 126] on label "Pages" at bounding box center [30, 121] width 21 height 13
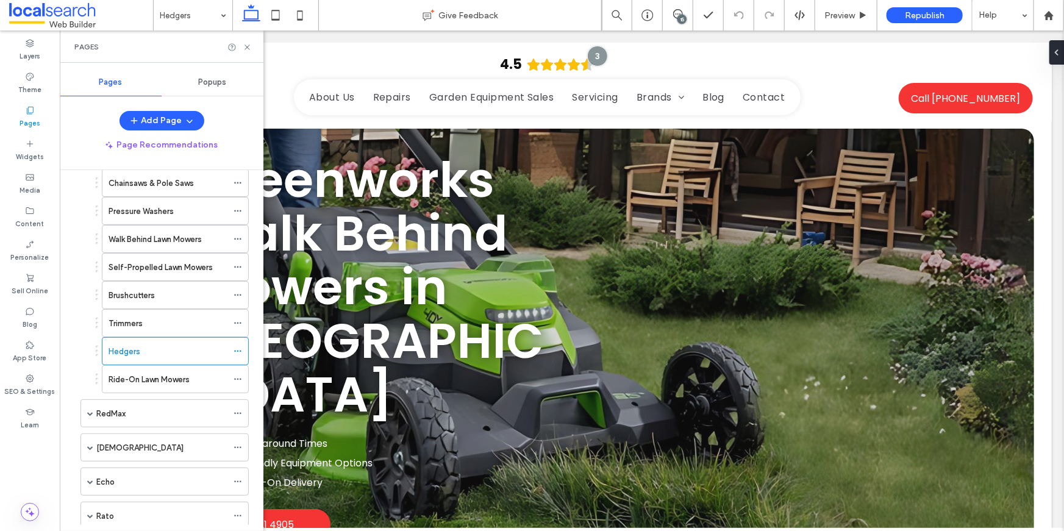
scroll to position [220, 0]
click at [168, 375] on label "Ride-On Lawn Mowers" at bounding box center [149, 380] width 81 height 21
click at [247, 49] on icon at bounding box center [247, 47] width 9 height 9
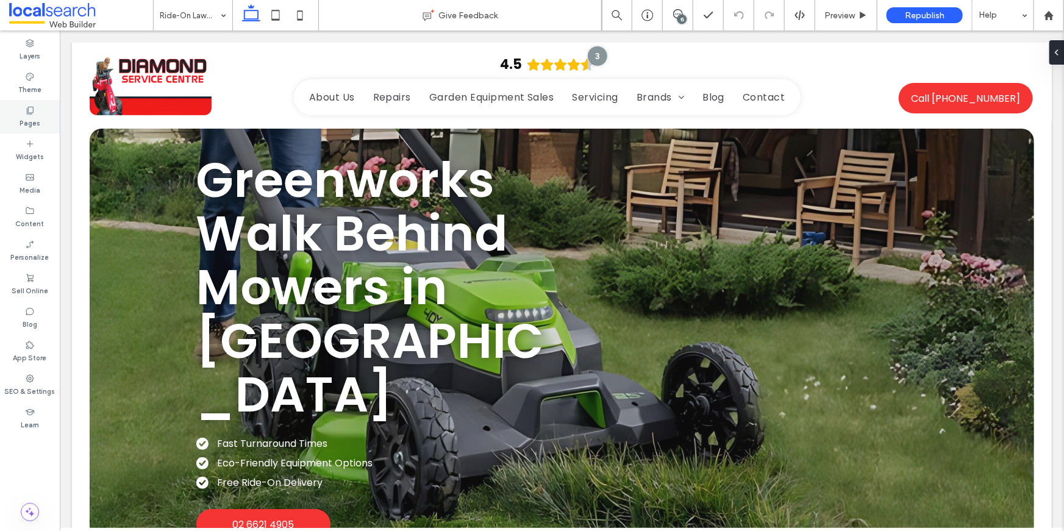
click at [18, 113] on div "Pages" at bounding box center [30, 117] width 60 height 34
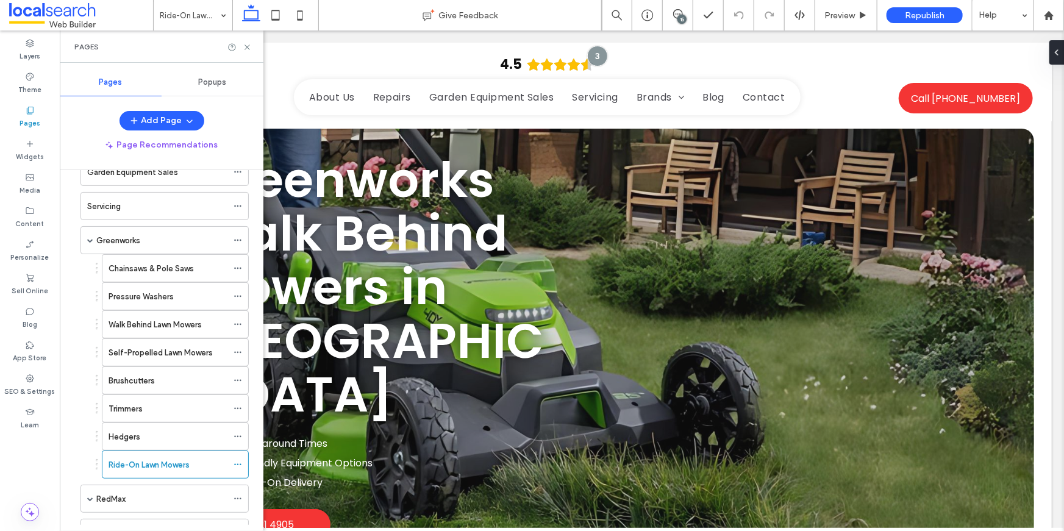
scroll to position [120, 0]
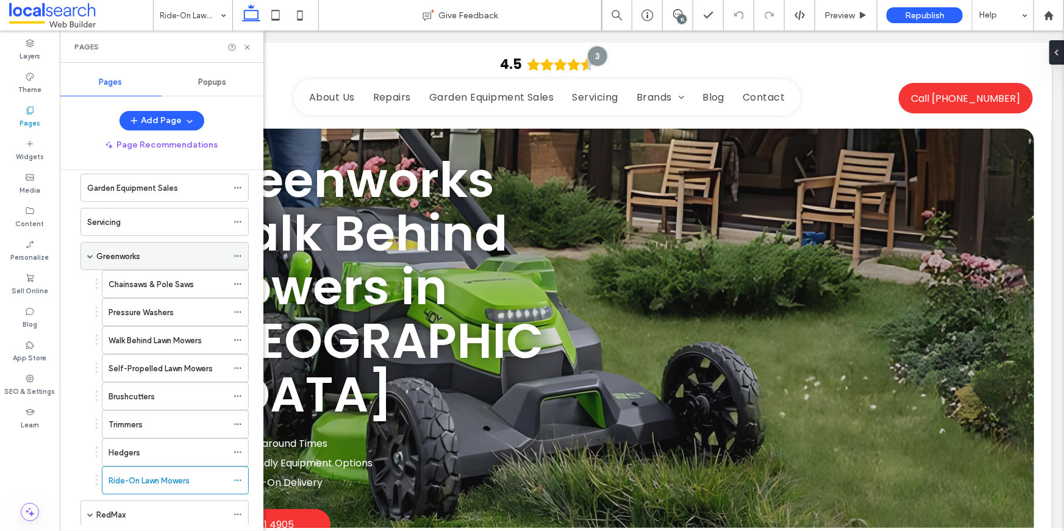
click at [91, 255] on span at bounding box center [90, 256] width 6 height 6
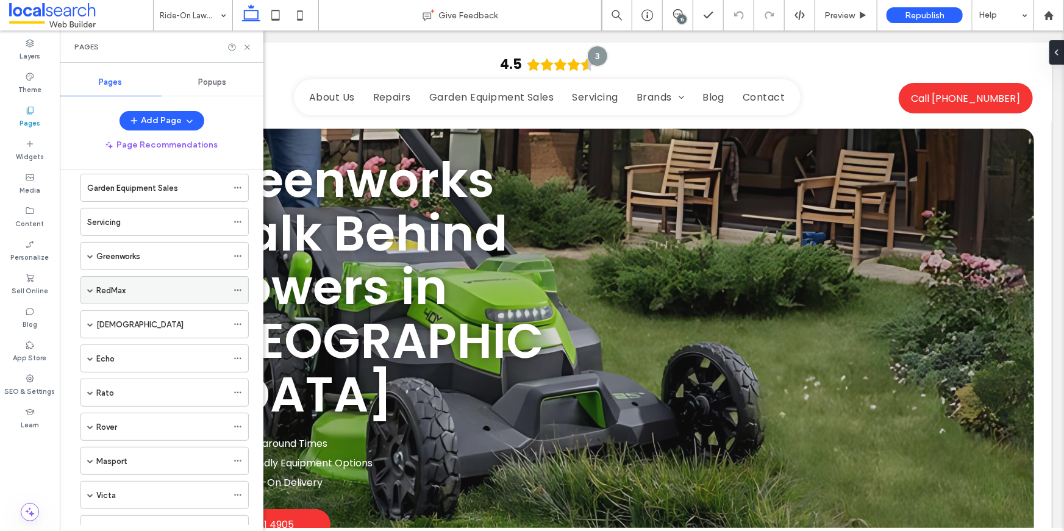
click at [103, 290] on label "RedMax" at bounding box center [110, 290] width 29 height 21
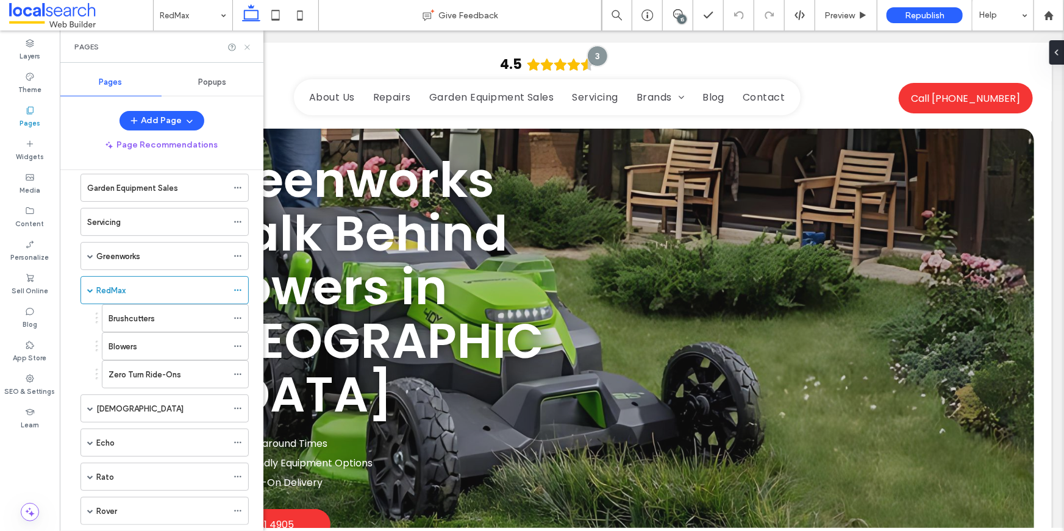
click at [249, 45] on icon at bounding box center [247, 47] width 9 height 9
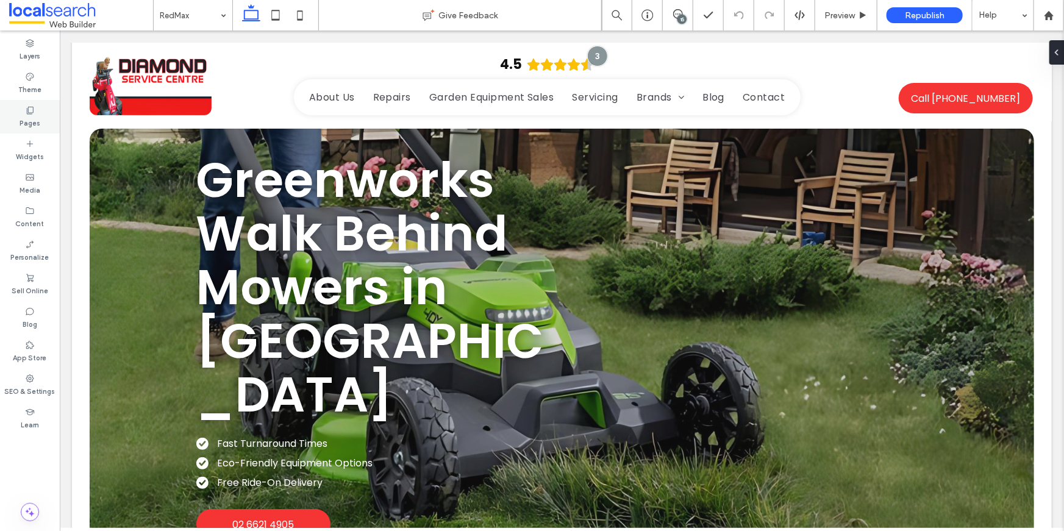
click at [29, 113] on icon at bounding box center [30, 111] width 10 height 10
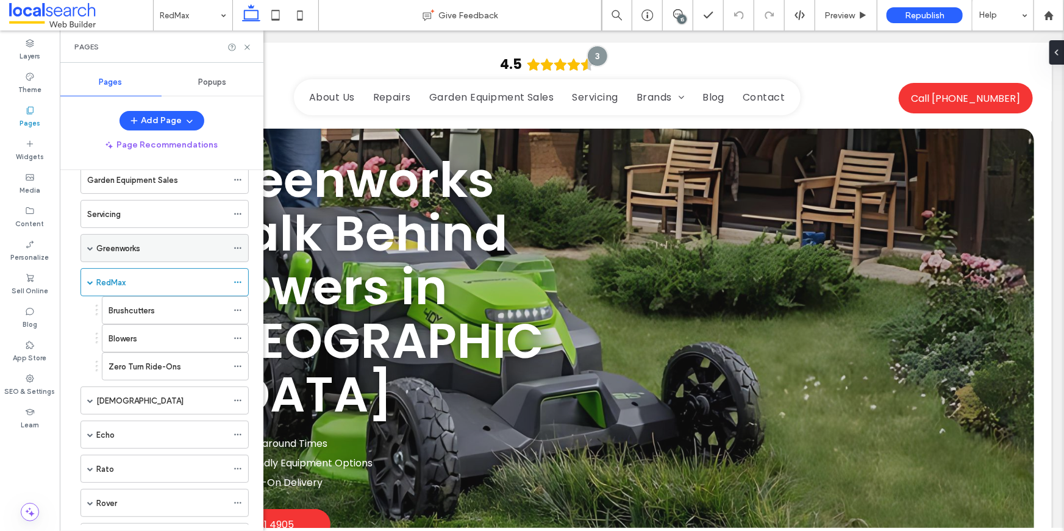
scroll to position [143, 0]
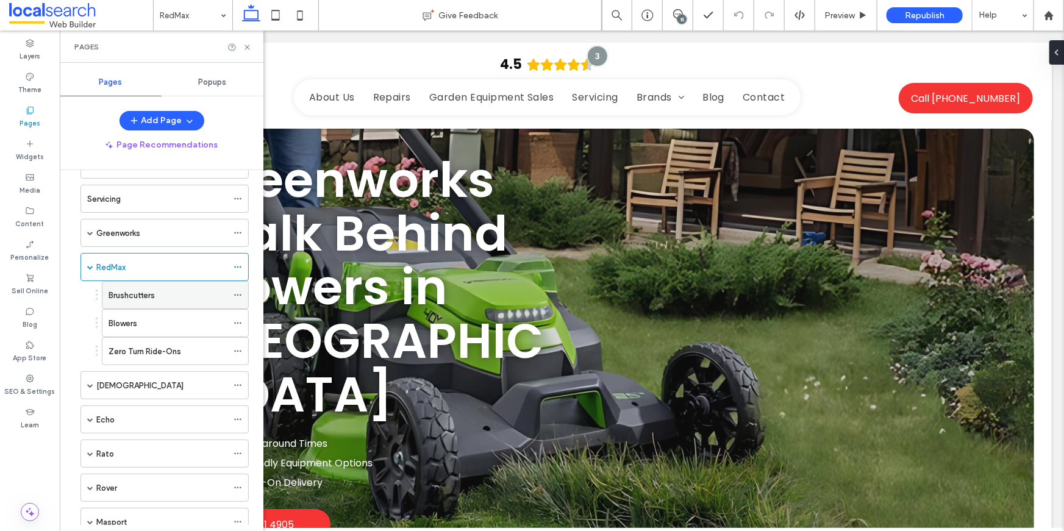
click at [166, 291] on div "Brushcutters" at bounding box center [168, 295] width 119 height 13
click at [248, 48] on use at bounding box center [247, 47] width 5 height 5
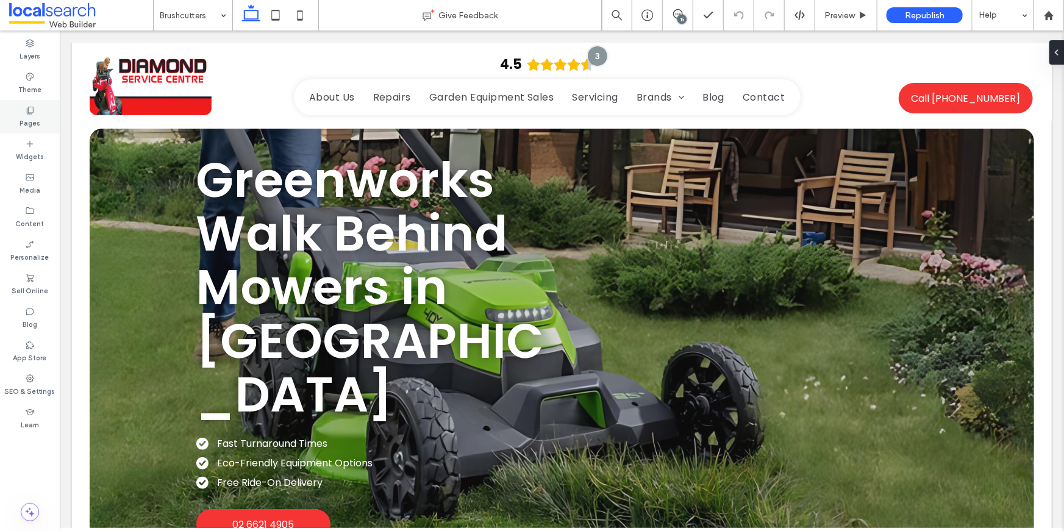
click at [25, 116] on label "Pages" at bounding box center [30, 121] width 21 height 13
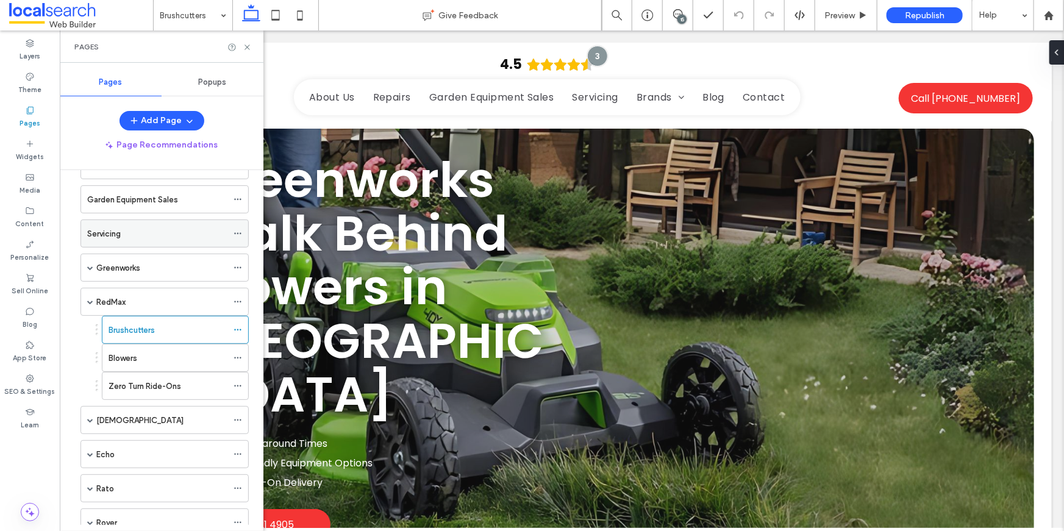
scroll to position [111, 0]
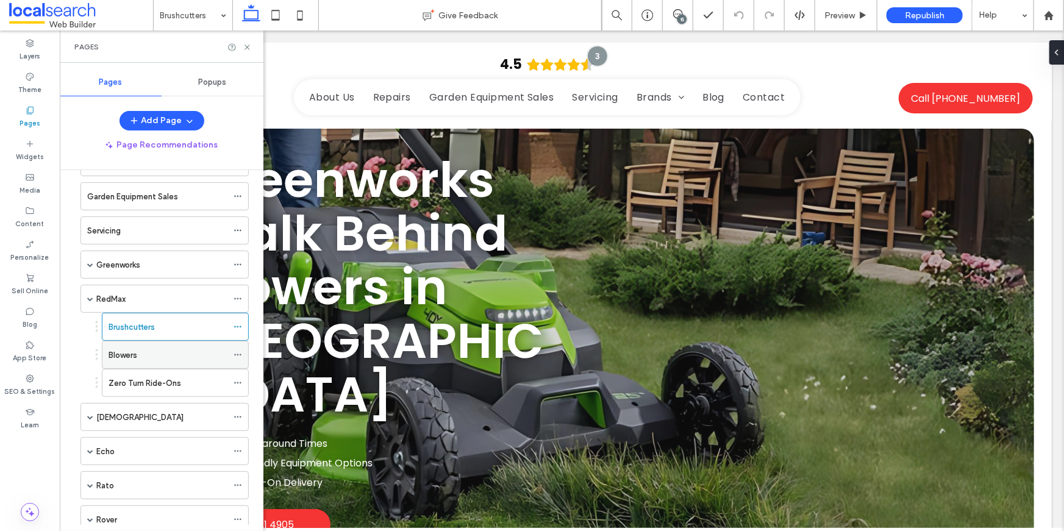
click at [214, 346] on div "Blowers" at bounding box center [168, 355] width 119 height 27
click at [246, 50] on icon at bounding box center [247, 47] width 9 height 9
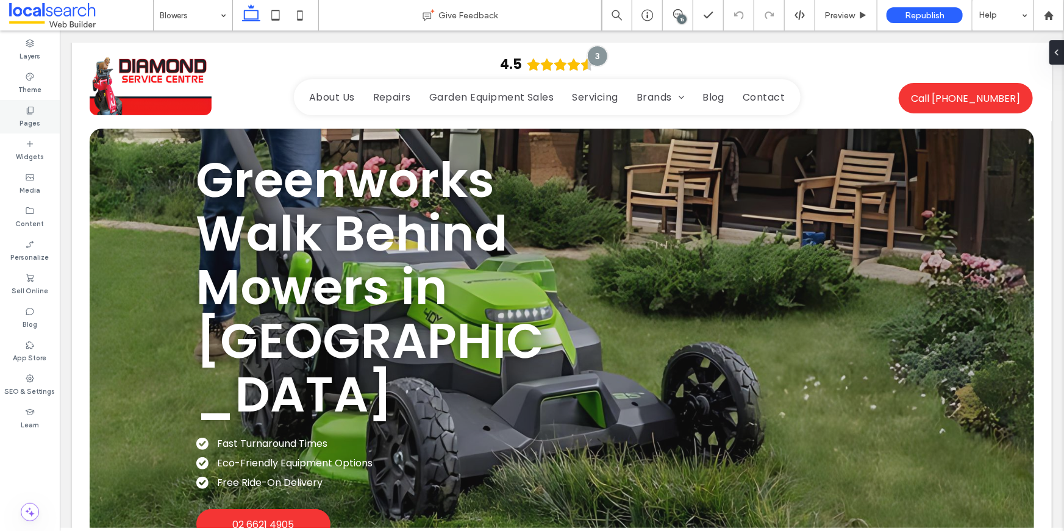
click at [30, 117] on label "Pages" at bounding box center [30, 121] width 21 height 13
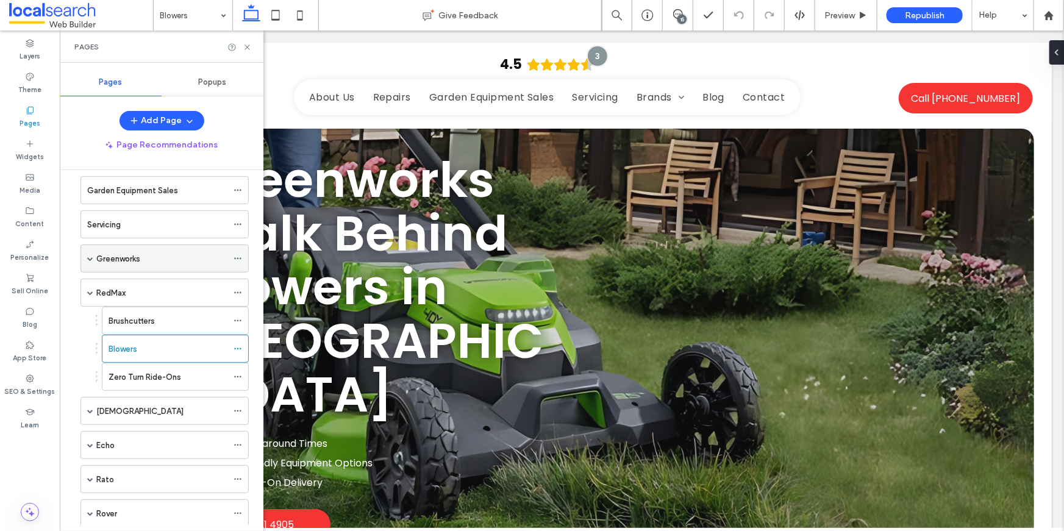
scroll to position [118, 0]
click at [167, 370] on label "Zero Turn Ride-Ons" at bounding box center [145, 375] width 73 height 21
click at [244, 50] on icon at bounding box center [247, 47] width 9 height 9
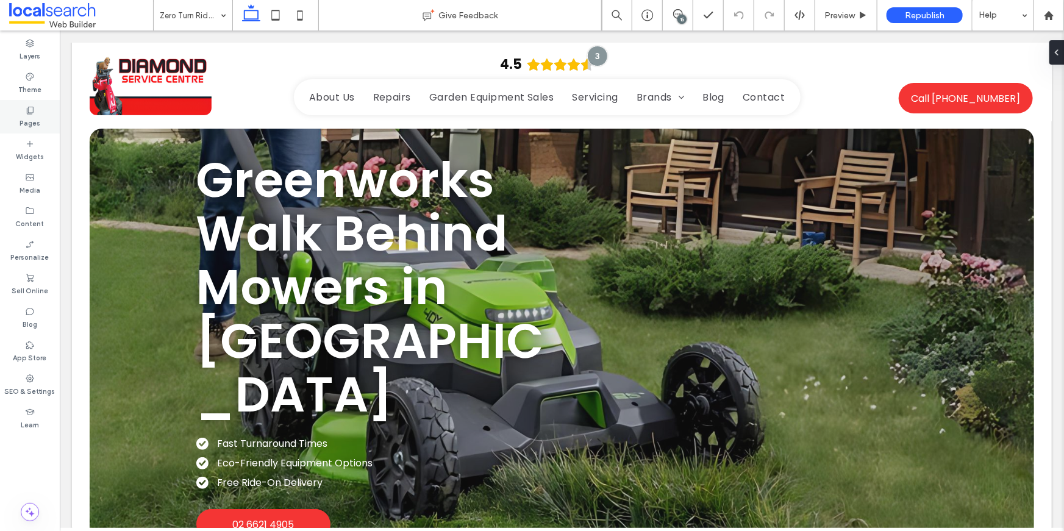
click at [34, 121] on label "Pages" at bounding box center [30, 121] width 21 height 13
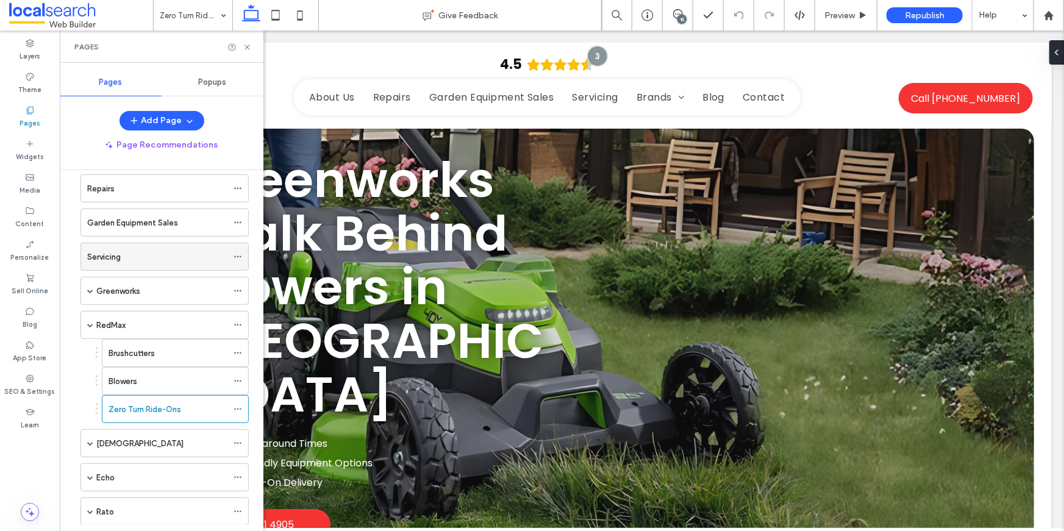
scroll to position [93, 0]
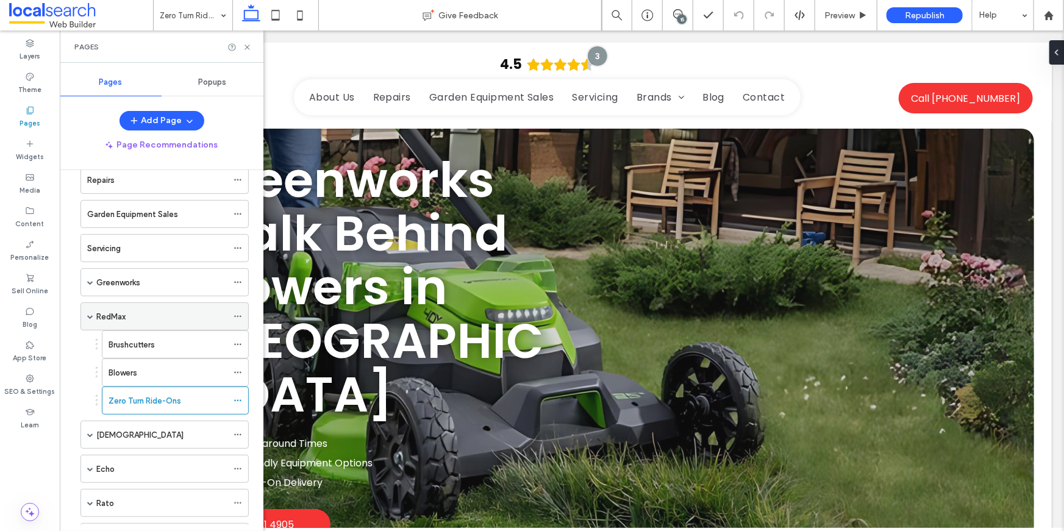
click at [90, 314] on span at bounding box center [90, 317] width 6 height 6
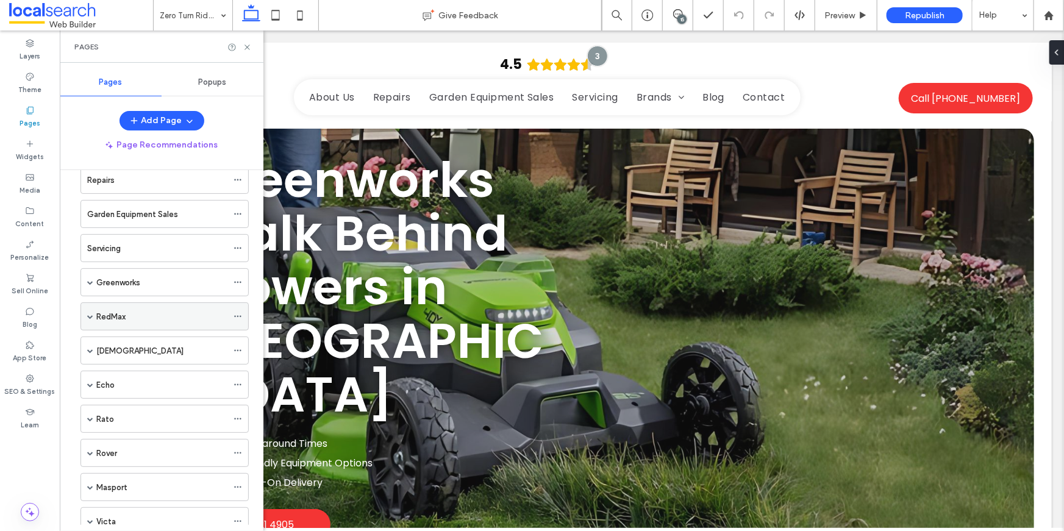
click at [91, 315] on span at bounding box center [90, 317] width 6 height 6
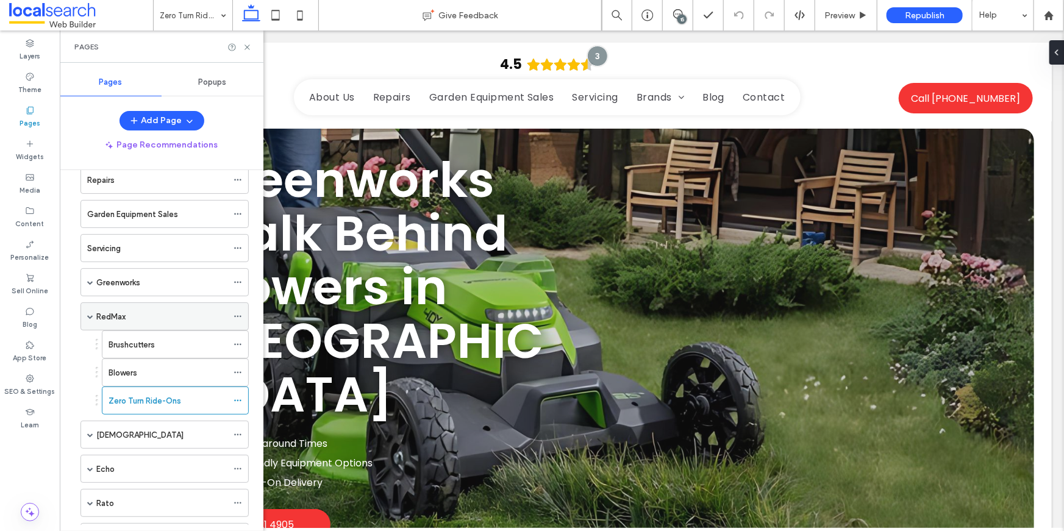
click at [91, 315] on span at bounding box center [90, 317] width 6 height 6
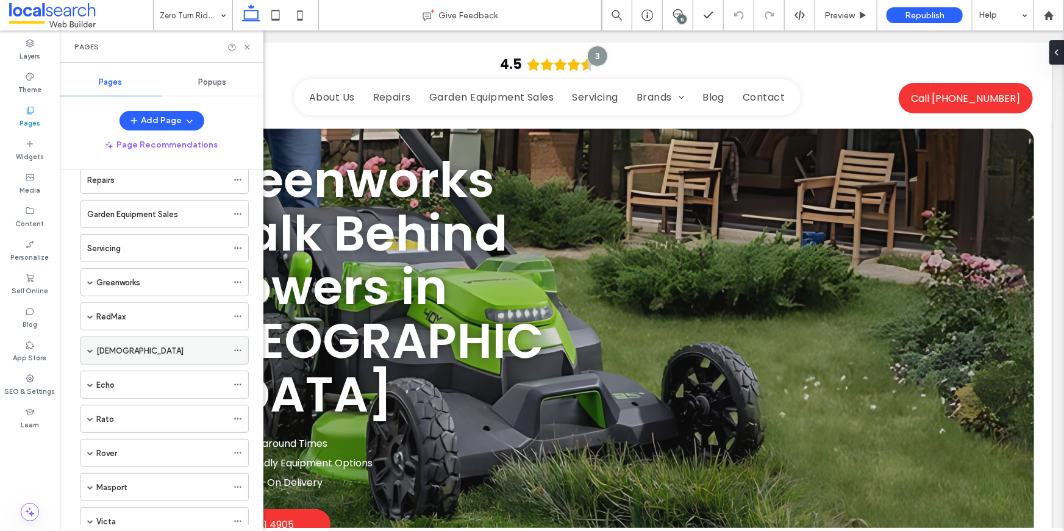
click at [109, 346] on label "Shindaiwa" at bounding box center [139, 350] width 87 height 21
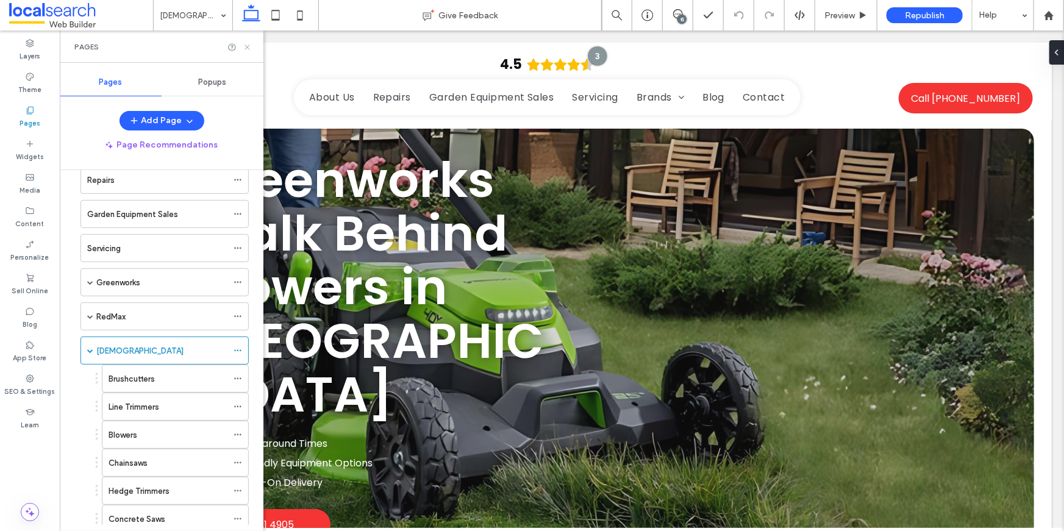
click at [249, 48] on icon at bounding box center [247, 47] width 9 height 9
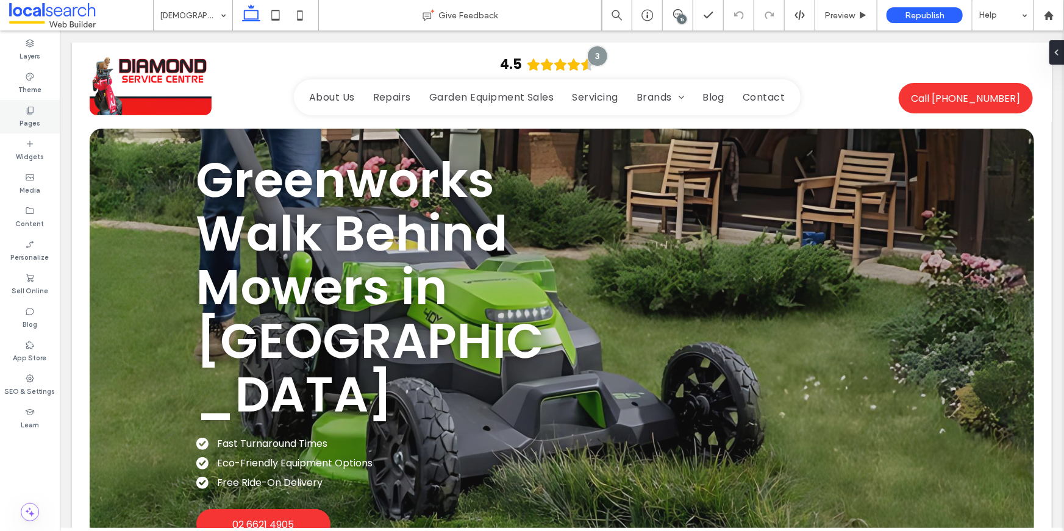
click at [43, 113] on div "Pages" at bounding box center [30, 117] width 60 height 34
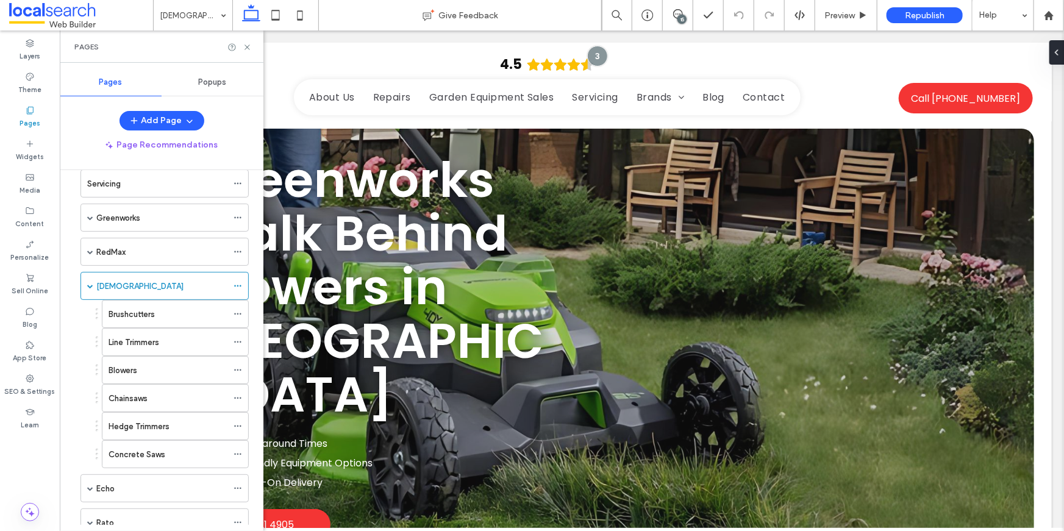
scroll to position [162, 0]
click at [154, 308] on label "Brushcutters" at bounding box center [132, 310] width 46 height 21
click at [249, 49] on use at bounding box center [247, 47] width 5 height 5
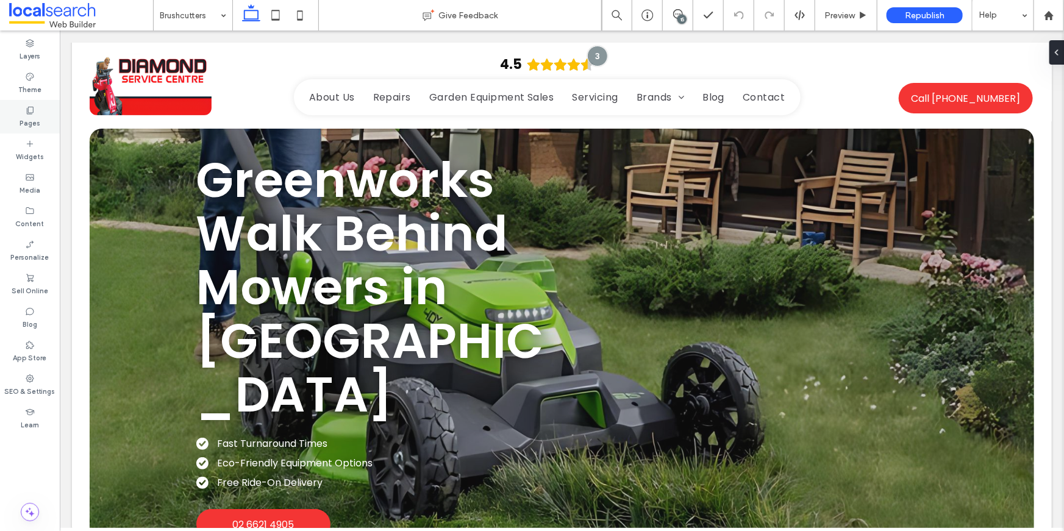
click at [43, 109] on div "Pages" at bounding box center [30, 117] width 60 height 34
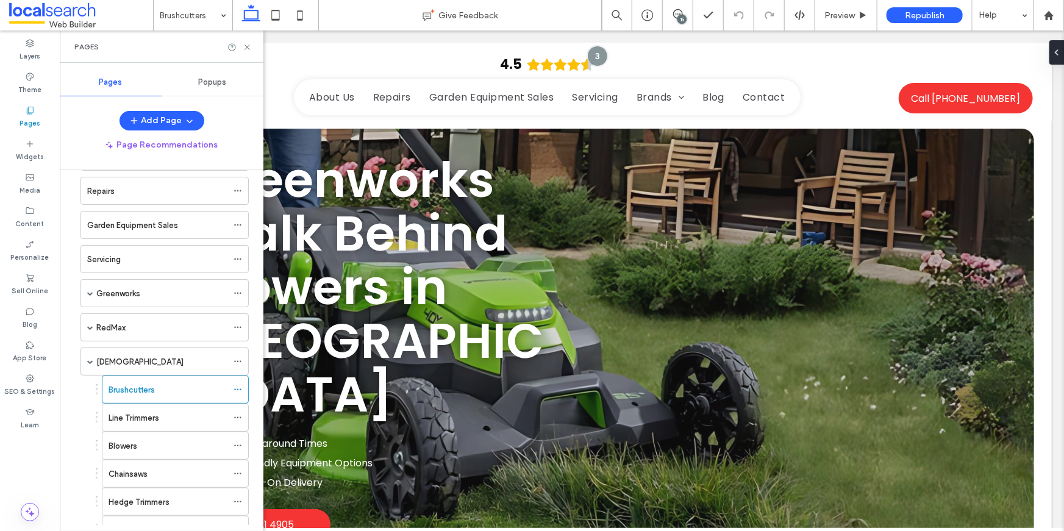
scroll to position [129, 0]
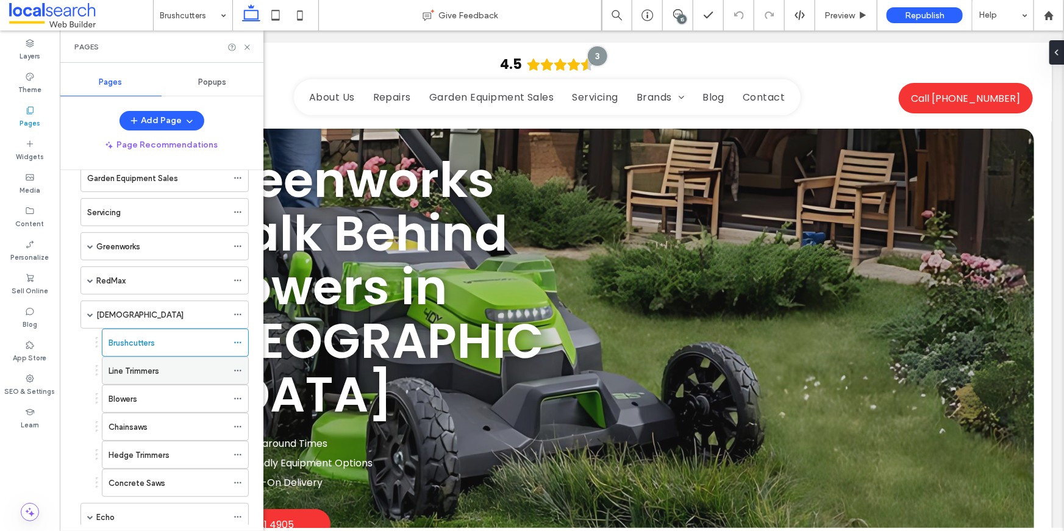
click at [115, 362] on div "Line Trimmers" at bounding box center [168, 370] width 119 height 27
click at [247, 45] on icon at bounding box center [247, 47] width 9 height 9
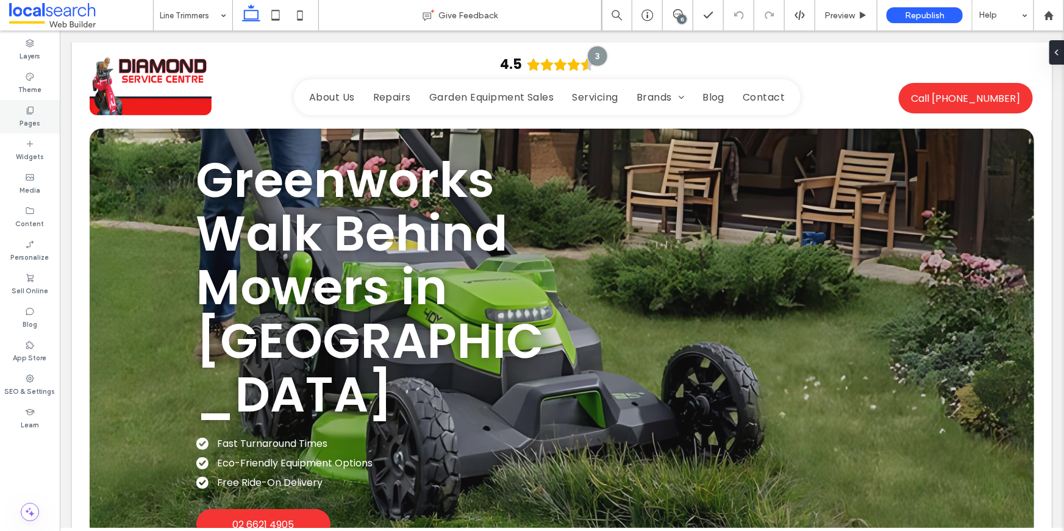
click at [29, 113] on icon at bounding box center [30, 111] width 10 height 10
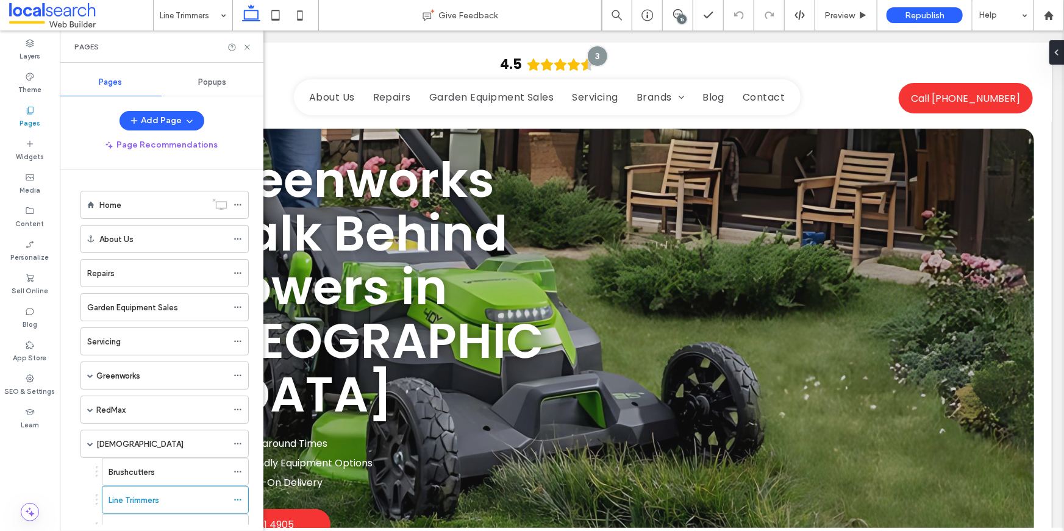
click at [29, 129] on div "Pages" at bounding box center [30, 117] width 60 height 34
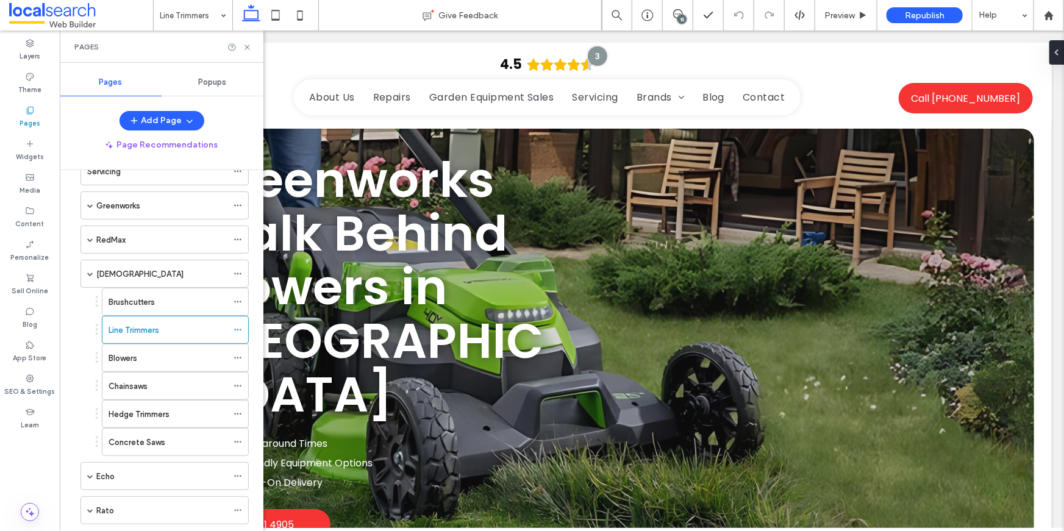
scroll to position [217, 0]
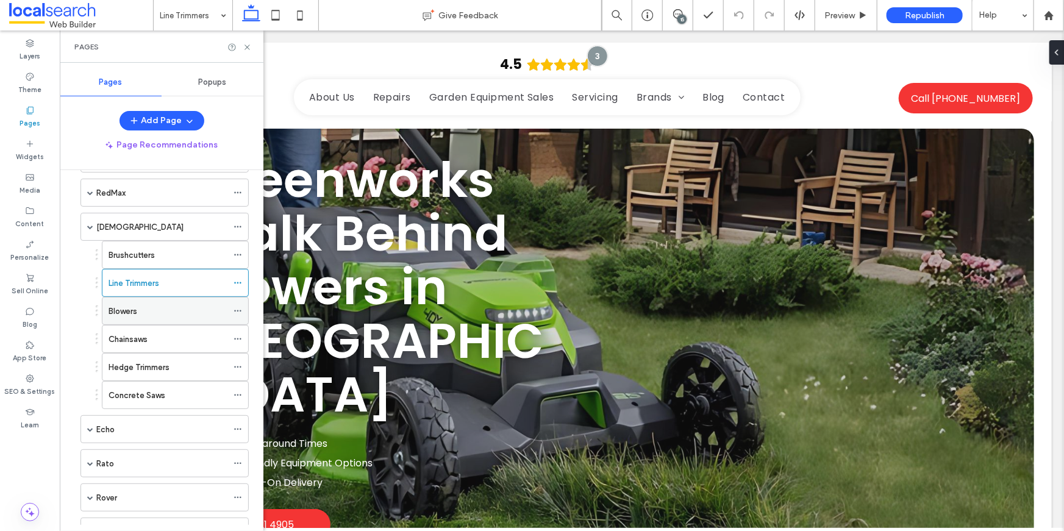
click at [126, 298] on div "Blowers" at bounding box center [168, 311] width 119 height 27
click at [245, 48] on use at bounding box center [247, 47] width 5 height 5
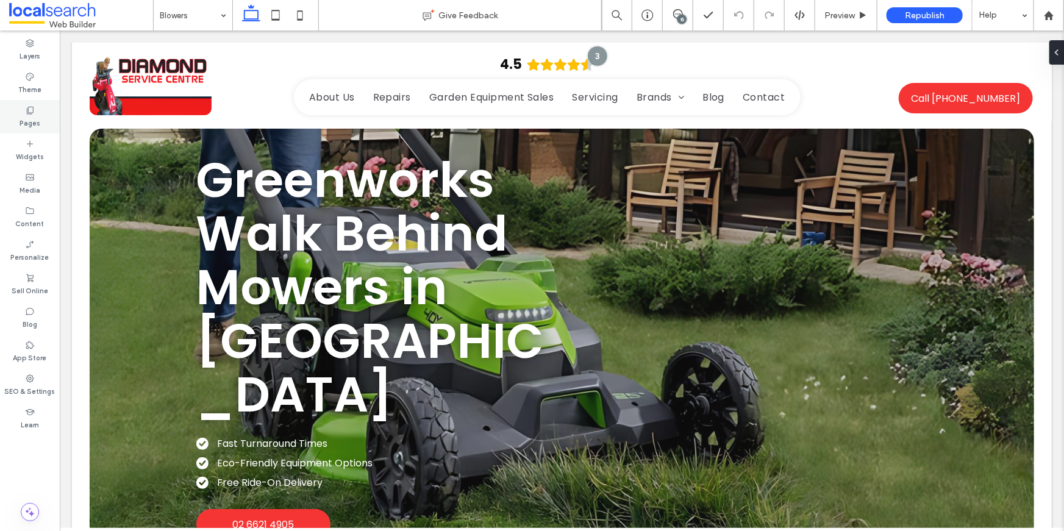
click at [42, 111] on div "Pages" at bounding box center [30, 117] width 60 height 34
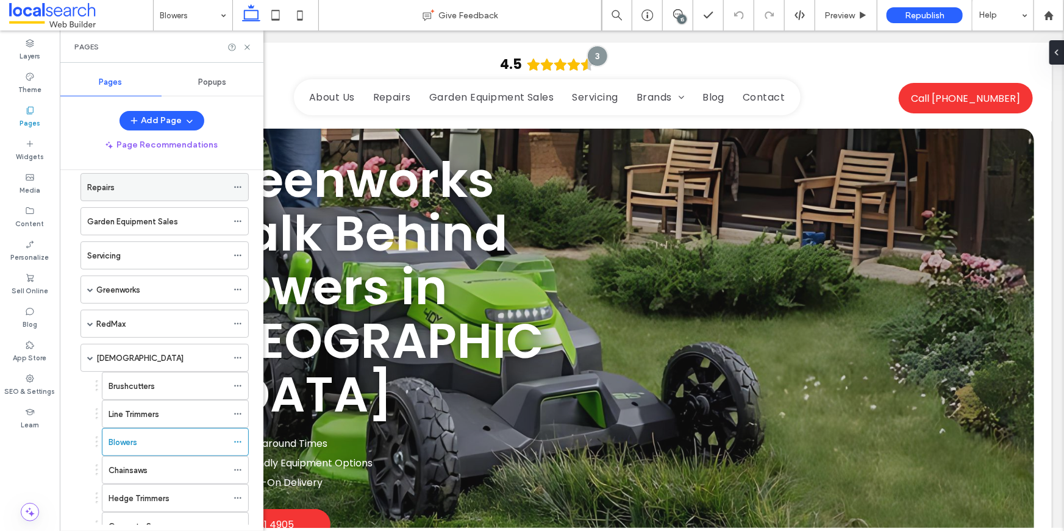
scroll to position [171, 0]
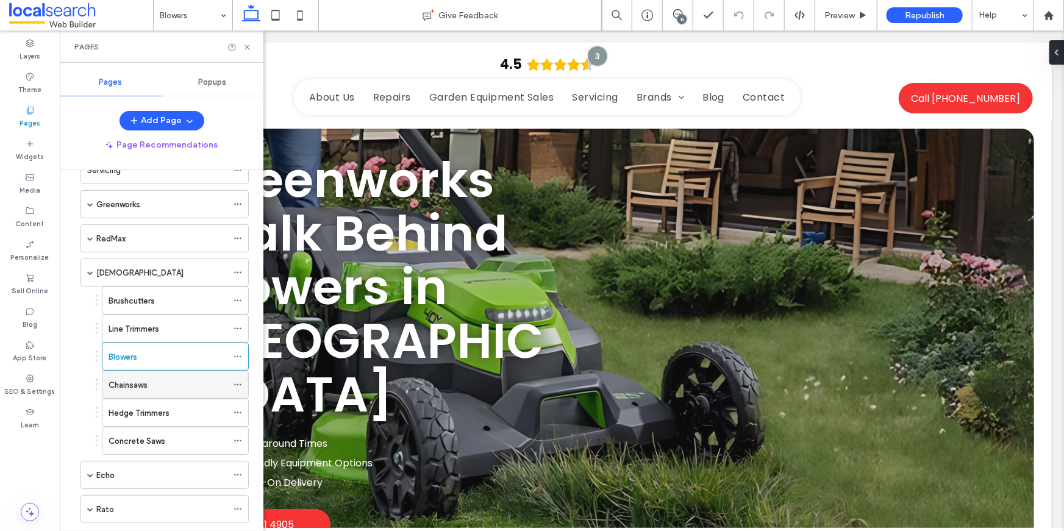
click at [142, 382] on label "Chainsaws" at bounding box center [128, 385] width 39 height 21
click at [244, 48] on icon at bounding box center [247, 47] width 9 height 9
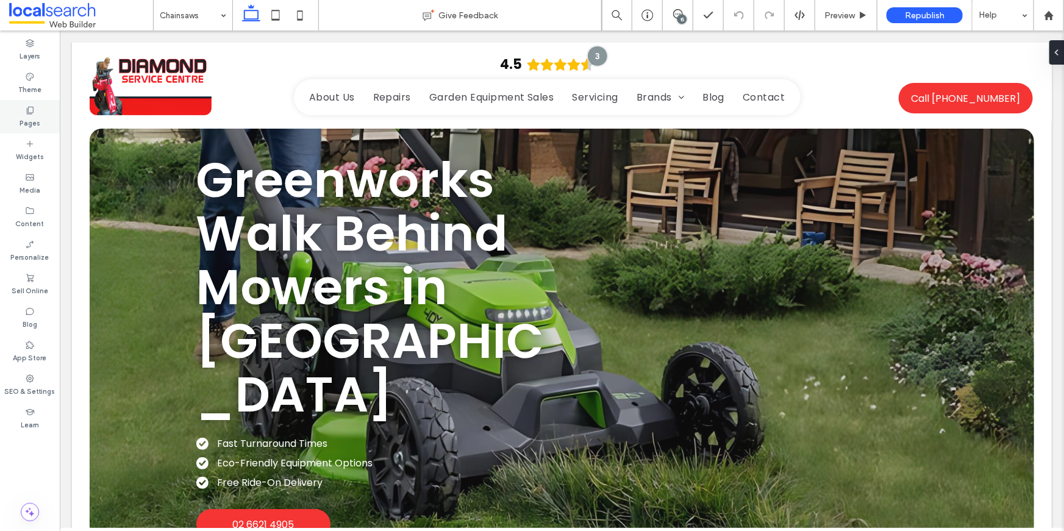
click at [27, 110] on icon at bounding box center [30, 111] width 10 height 10
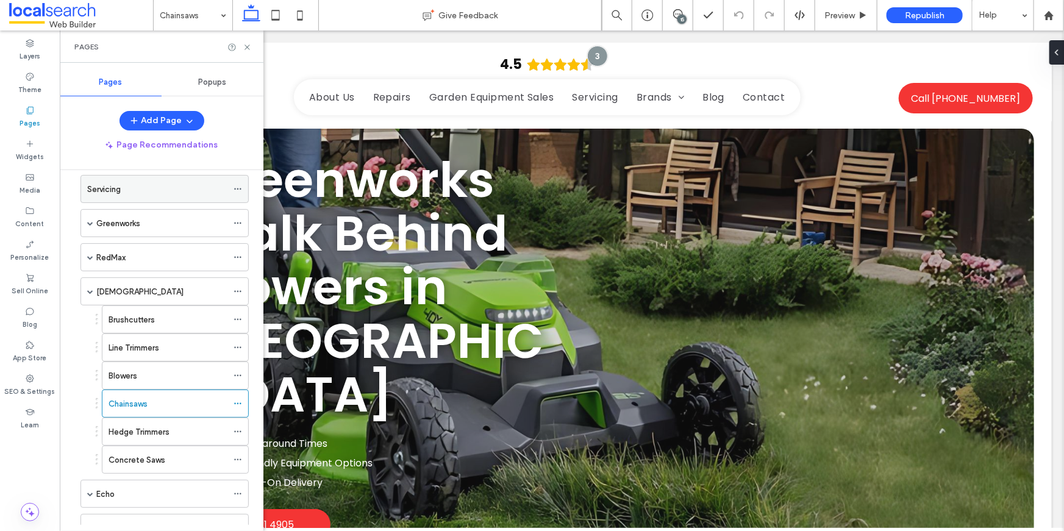
scroll to position [157, 0]
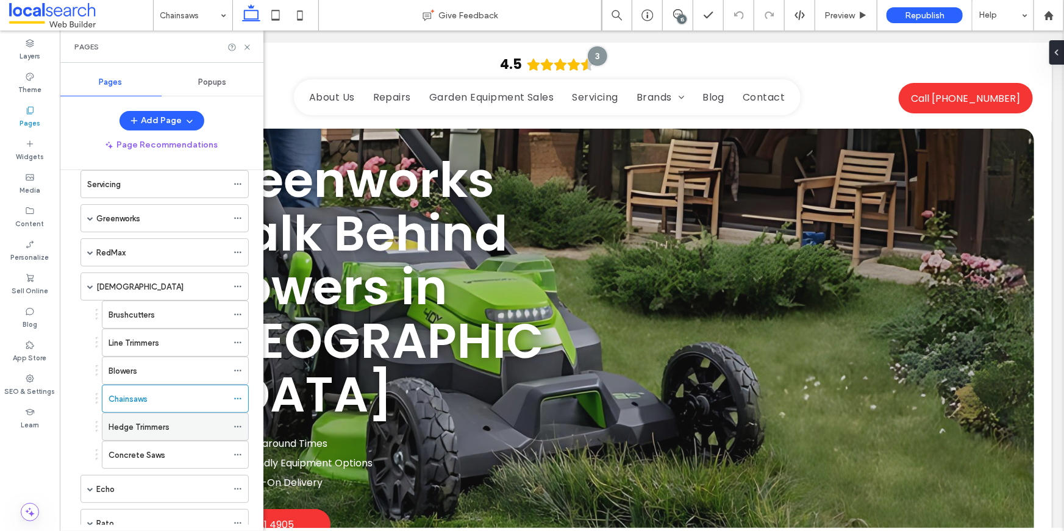
click at [143, 416] on div "Hedge Trimmers" at bounding box center [168, 427] width 119 height 27
click at [247, 44] on icon at bounding box center [247, 47] width 9 height 9
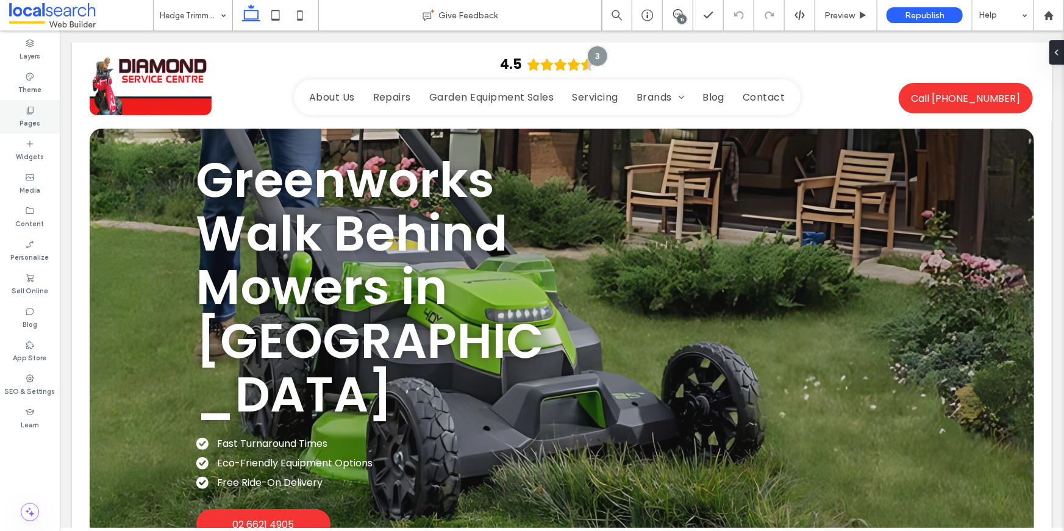
click at [41, 122] on div "Pages" at bounding box center [30, 117] width 60 height 34
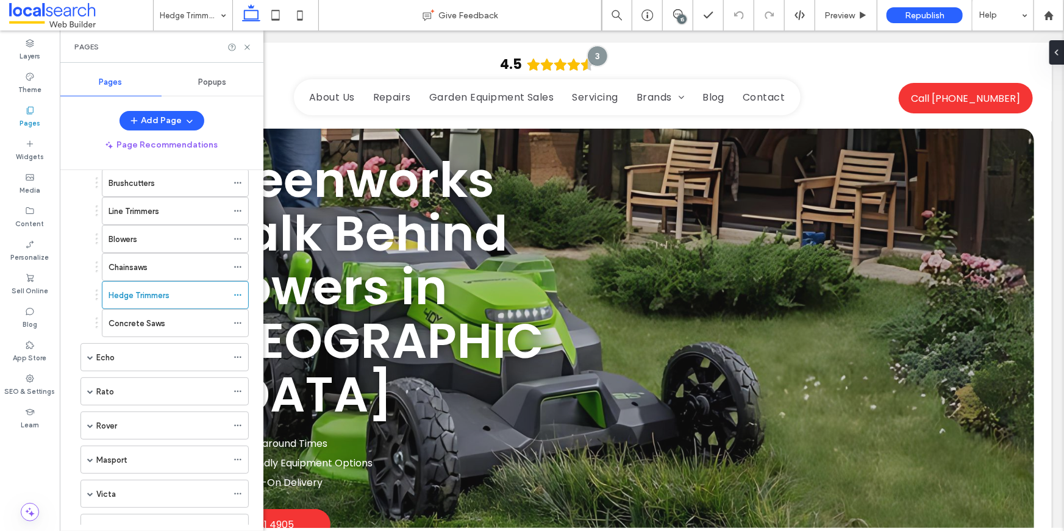
scroll to position [290, 0]
click at [151, 318] on label "Concrete Saws" at bounding box center [137, 322] width 57 height 21
click at [251, 45] on icon at bounding box center [247, 47] width 9 height 9
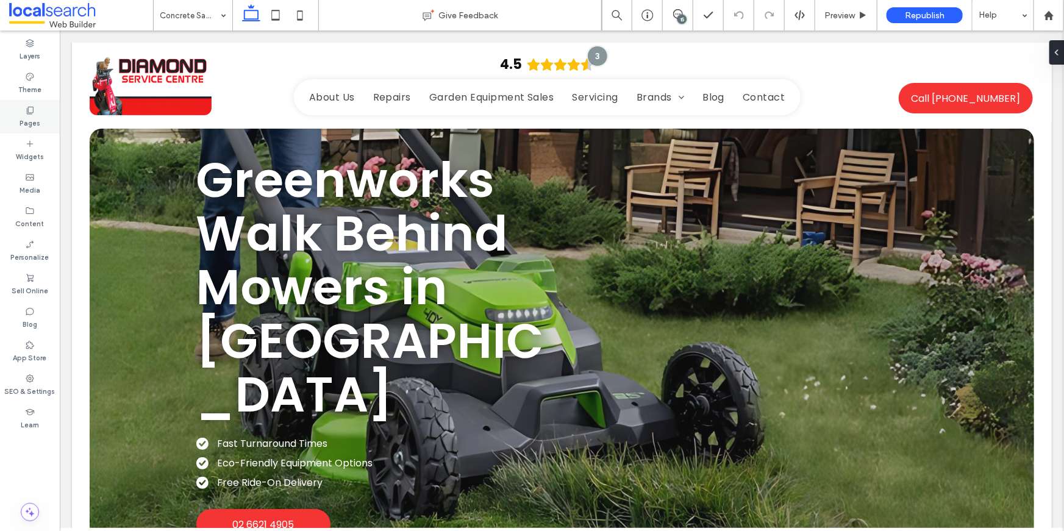
click at [27, 116] on label "Pages" at bounding box center [30, 121] width 21 height 13
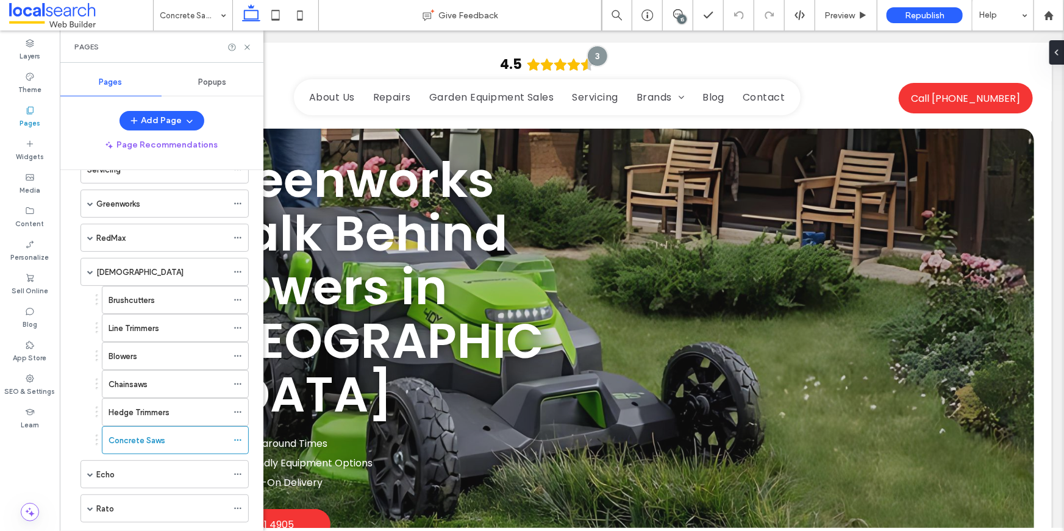
scroll to position [185, 0]
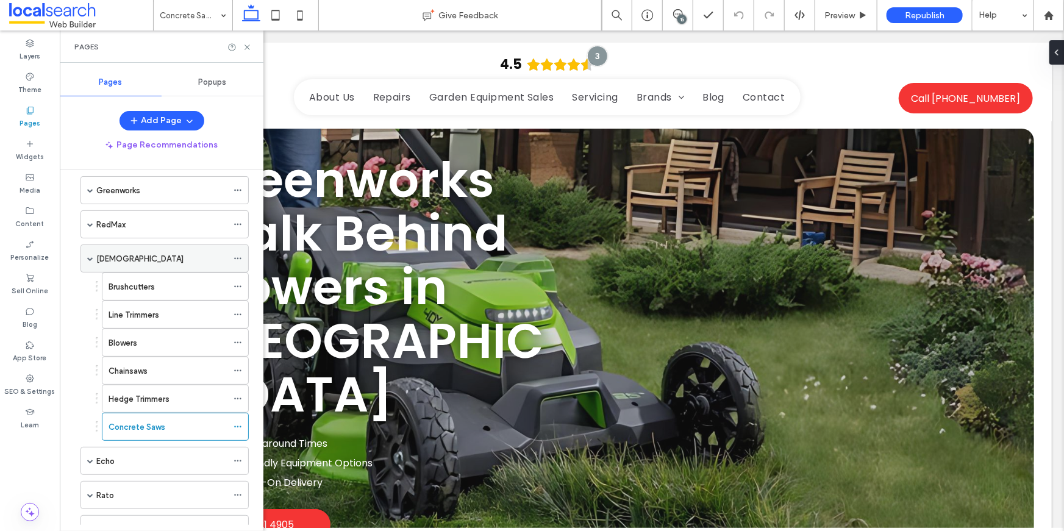
click at [88, 256] on span at bounding box center [90, 259] width 6 height 6
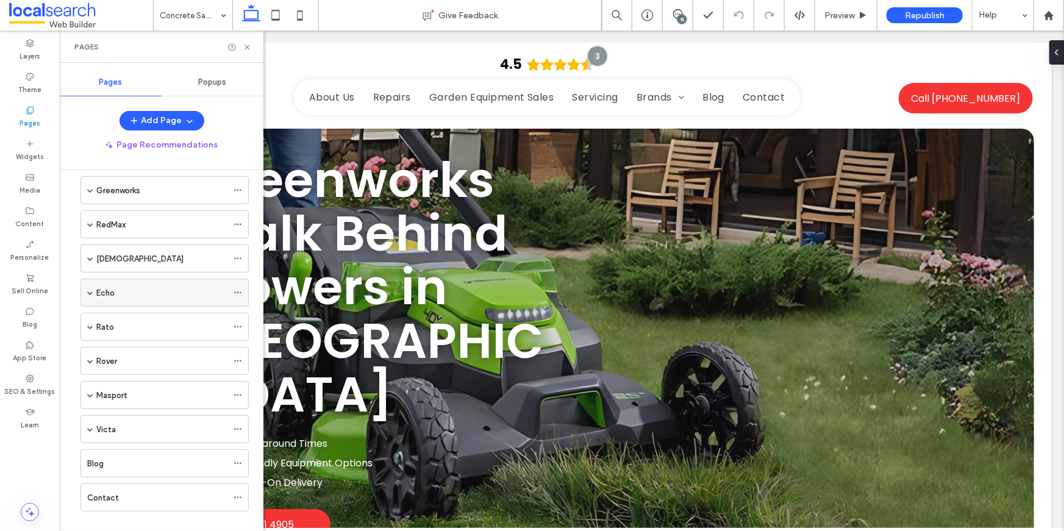
click at [107, 287] on label "Echo" at bounding box center [105, 292] width 18 height 21
click at [248, 43] on icon at bounding box center [247, 47] width 9 height 9
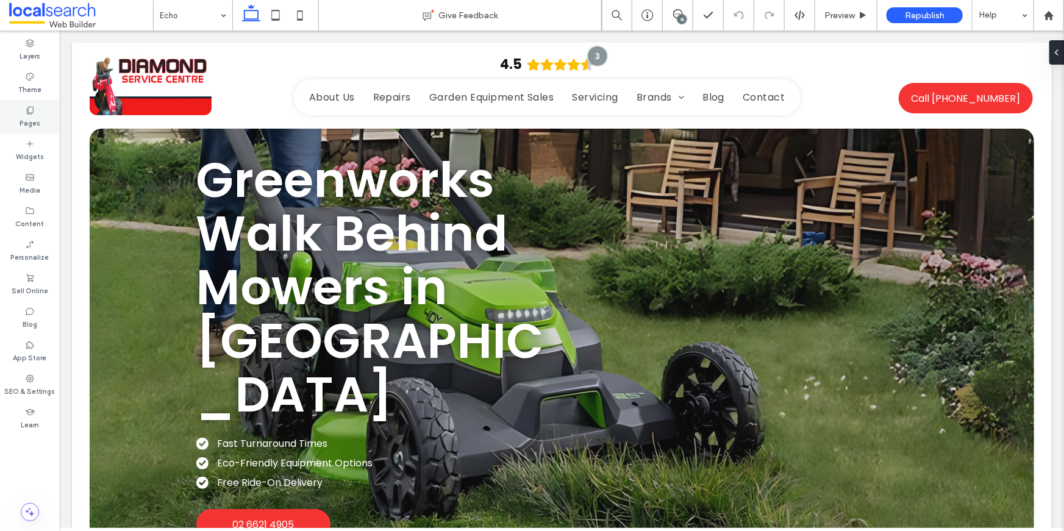
click at [27, 114] on icon at bounding box center [30, 111] width 10 height 10
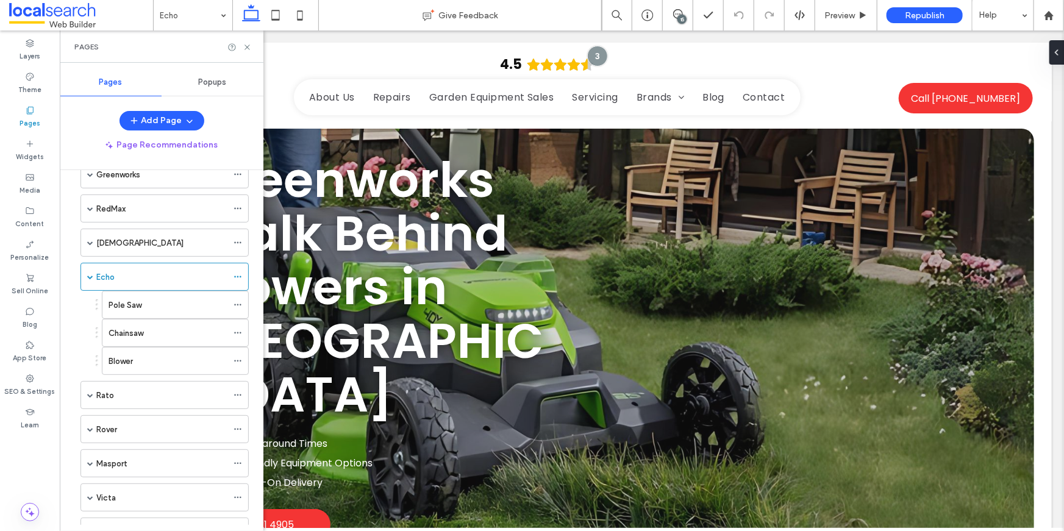
scroll to position [201, 0]
click at [159, 299] on div "Pole Saw" at bounding box center [168, 305] width 119 height 13
click at [249, 48] on icon at bounding box center [247, 47] width 9 height 9
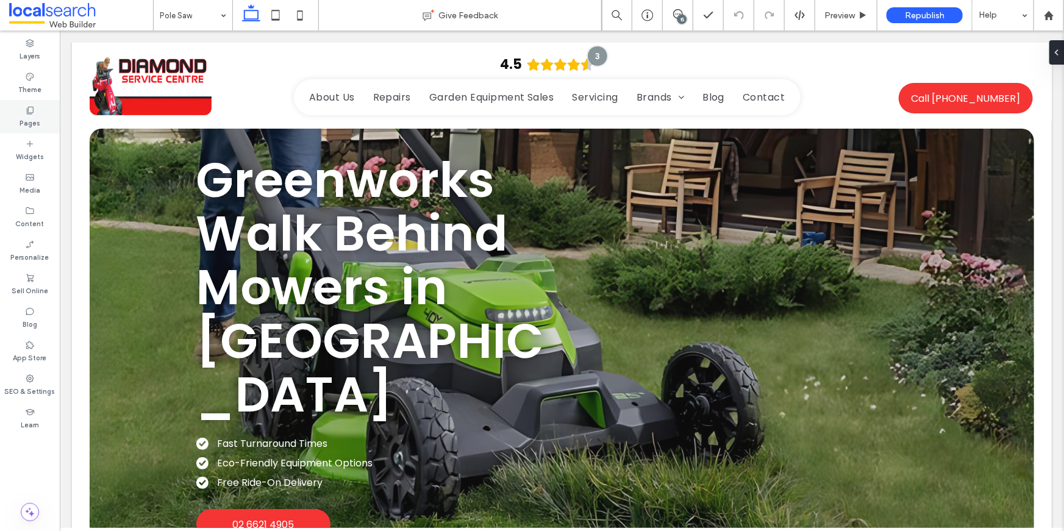
click at [35, 117] on label "Pages" at bounding box center [30, 121] width 21 height 13
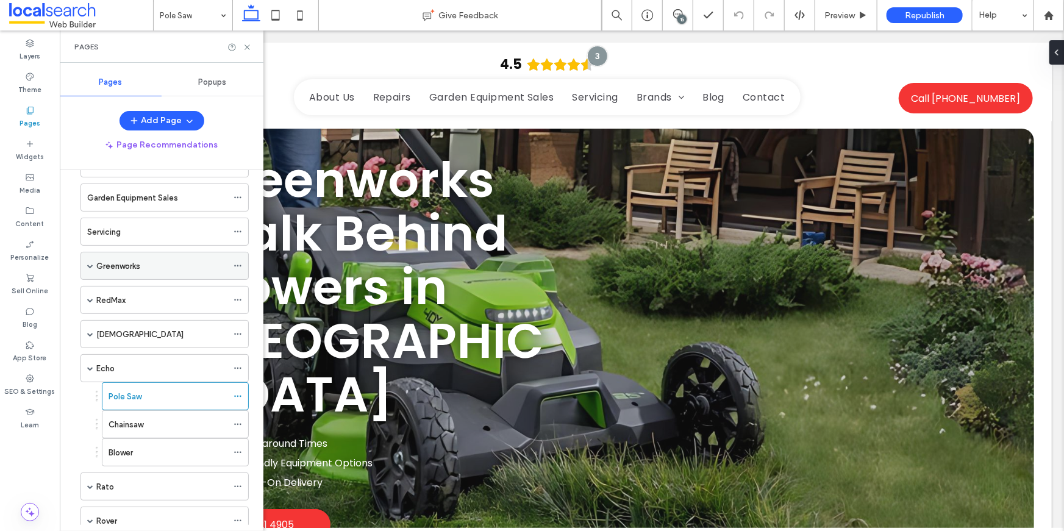
scroll to position [110, 0]
click at [143, 439] on div "Blower" at bounding box center [168, 452] width 119 height 27
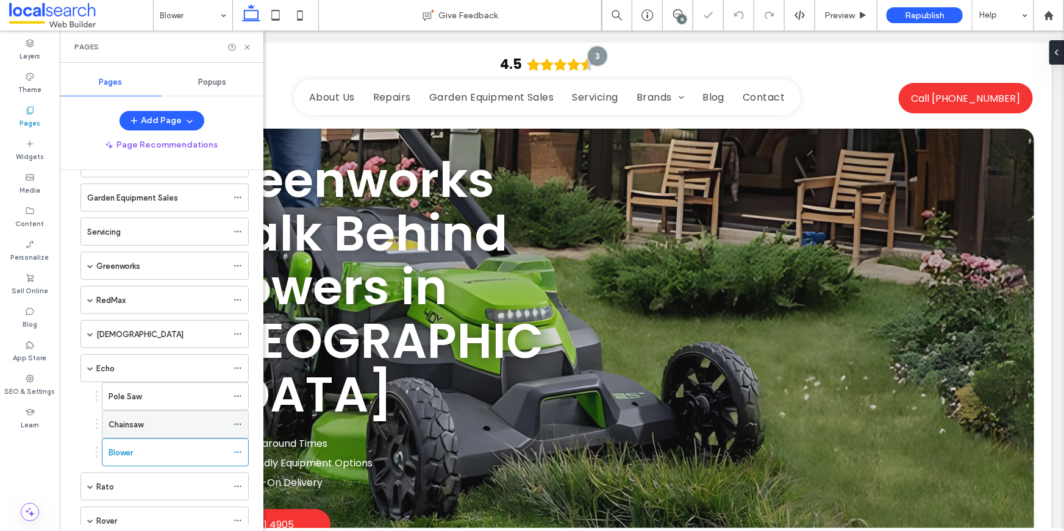
click at [137, 419] on label "Chainsaw" at bounding box center [126, 424] width 35 height 21
click at [248, 45] on icon at bounding box center [247, 47] width 9 height 9
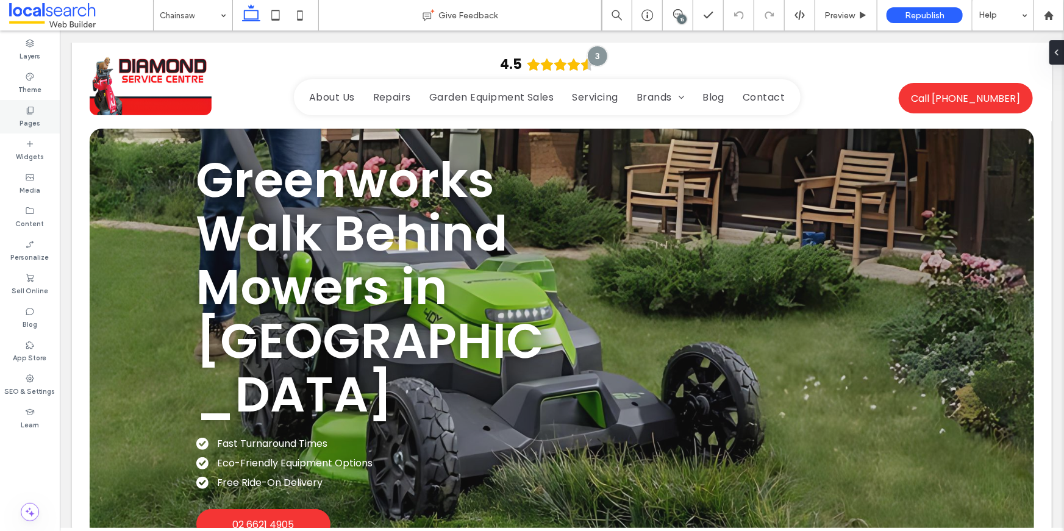
click at [26, 112] on icon at bounding box center [30, 111] width 10 height 10
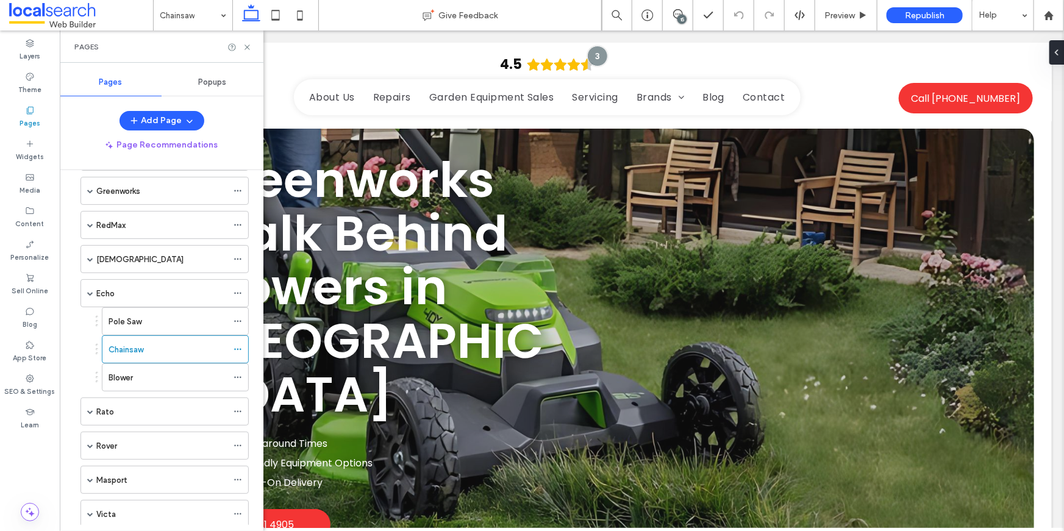
scroll to position [188, 0]
click at [139, 369] on div "Blower" at bounding box center [168, 374] width 119 height 13
click at [248, 46] on use at bounding box center [247, 47] width 5 height 5
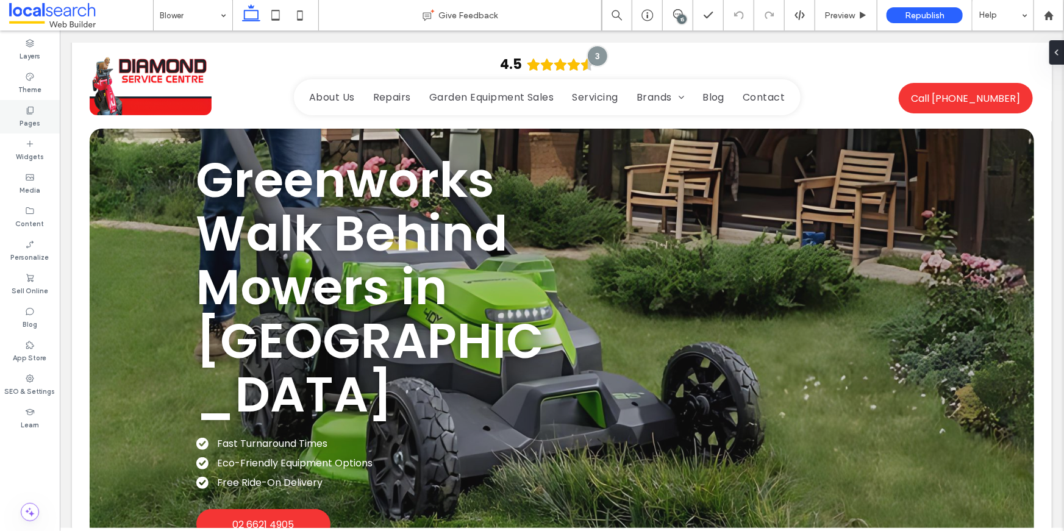
click at [27, 122] on label "Pages" at bounding box center [30, 121] width 21 height 13
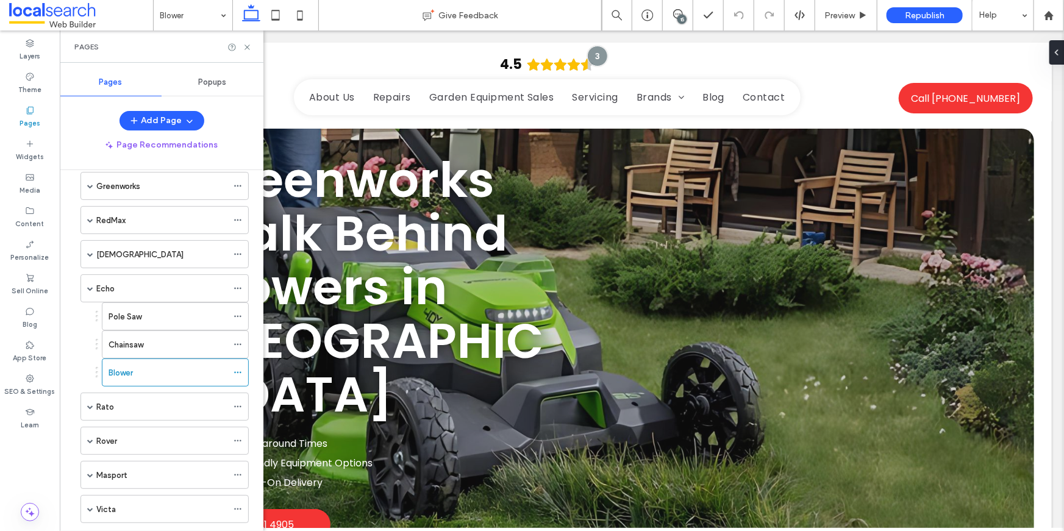
scroll to position [191, 0]
click at [90, 287] on span at bounding box center [90, 287] width 6 height 6
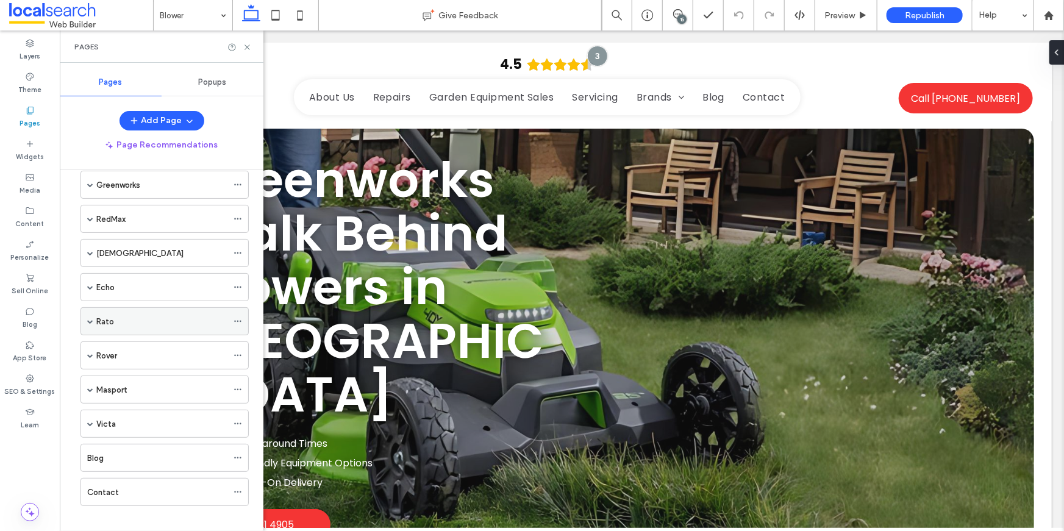
click at [98, 313] on label "Rato" at bounding box center [105, 321] width 18 height 21
click at [246, 46] on use at bounding box center [247, 47] width 5 height 5
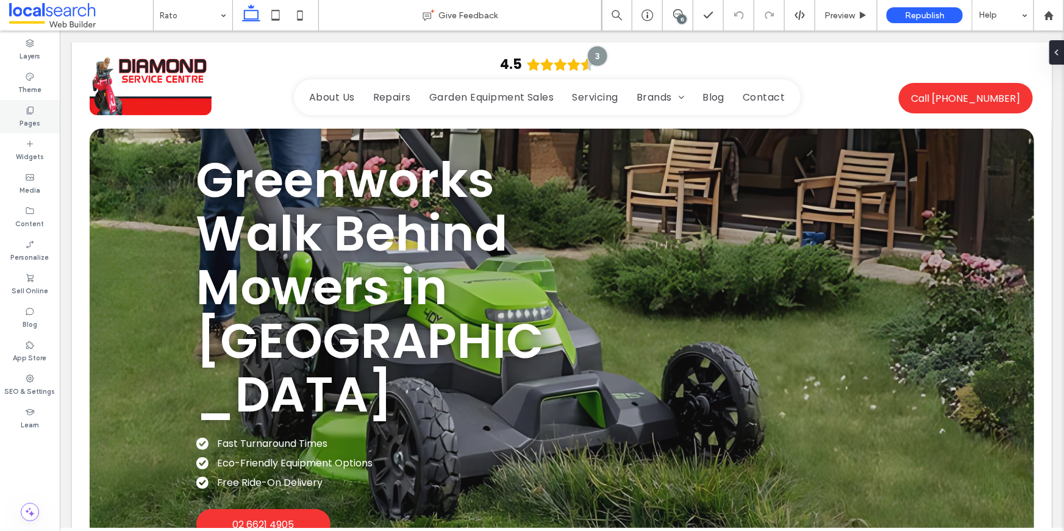
click at [21, 121] on label "Pages" at bounding box center [30, 121] width 21 height 13
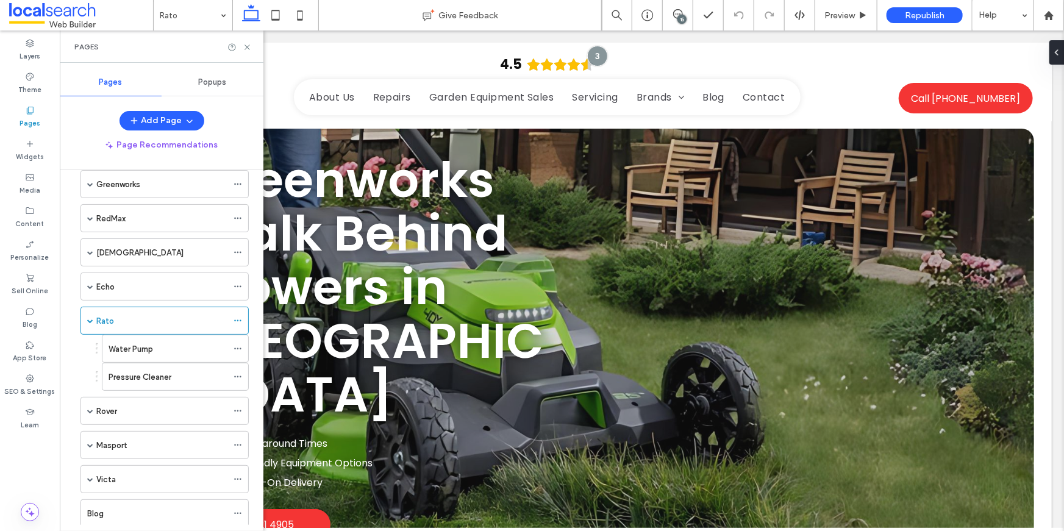
scroll to position [204, 0]
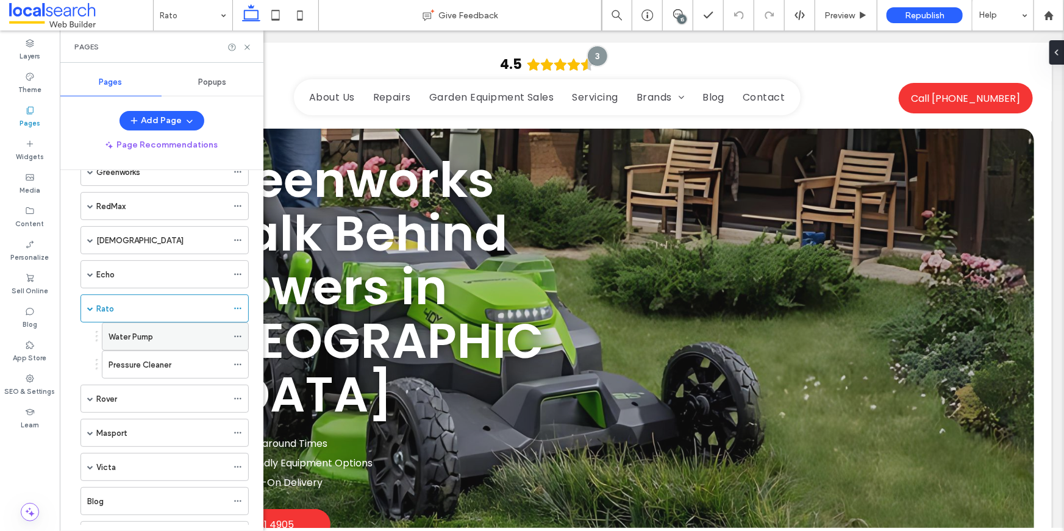
click at [186, 335] on div "Water Pump" at bounding box center [168, 337] width 119 height 13
click at [247, 50] on icon at bounding box center [247, 47] width 9 height 9
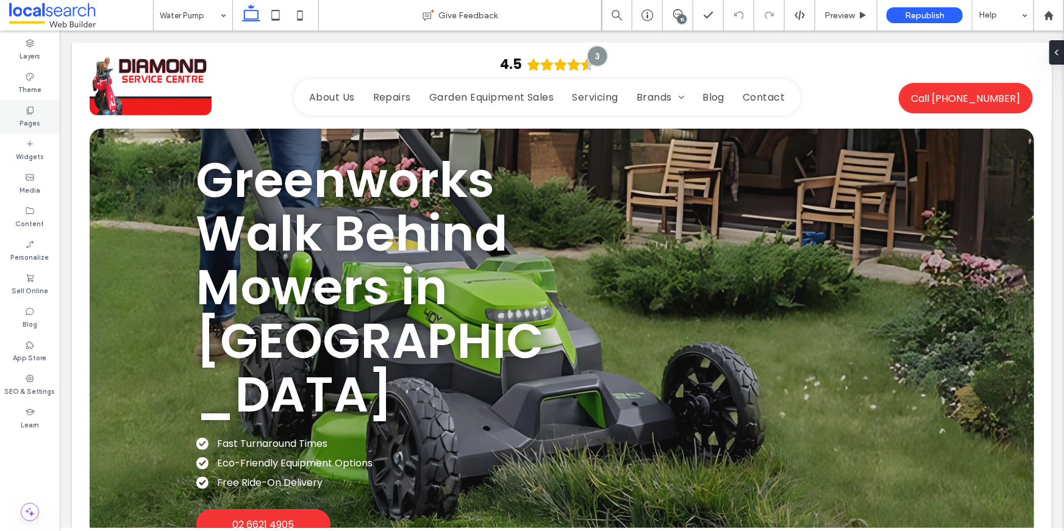
click at [34, 123] on label "Pages" at bounding box center [30, 121] width 21 height 13
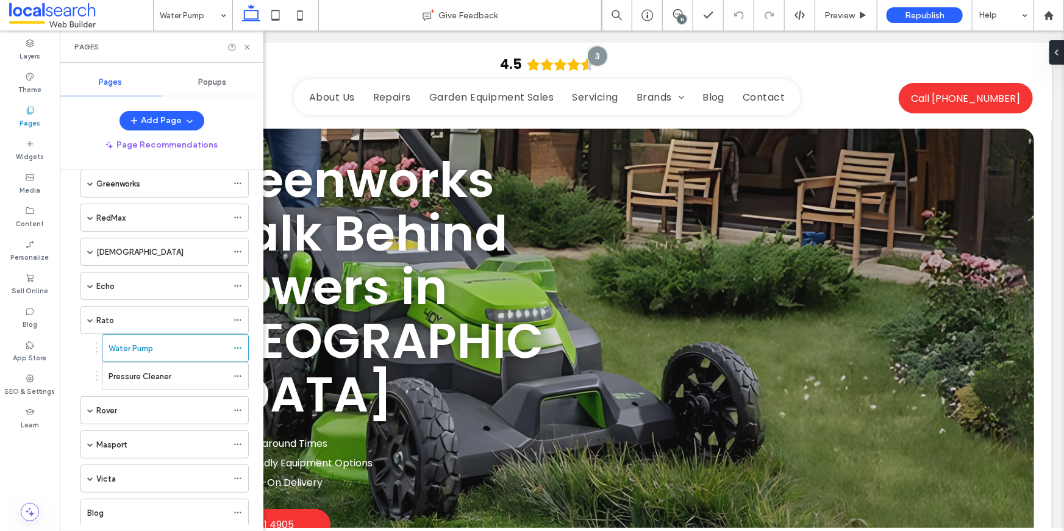
scroll to position [256, 0]
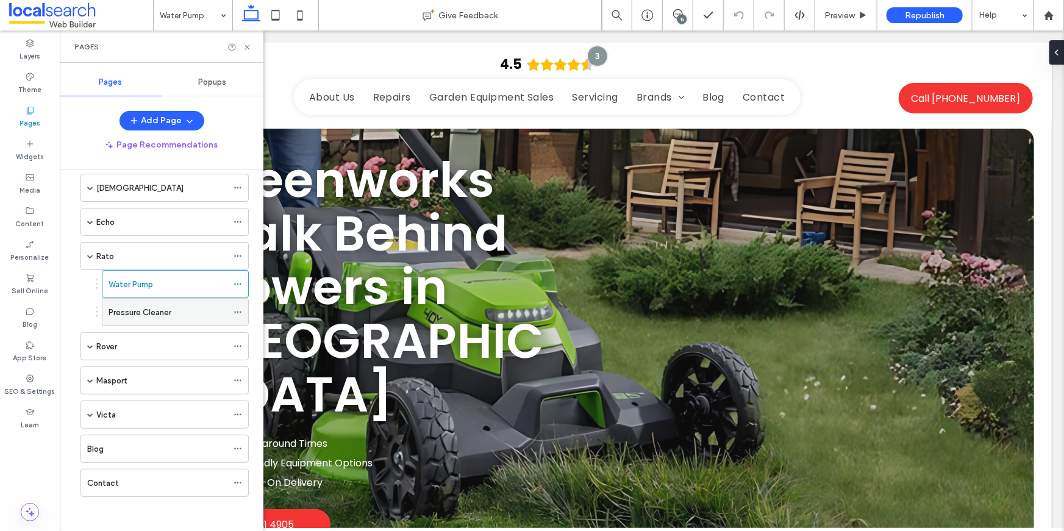
click at [157, 309] on label "Pressure Cleaner" at bounding box center [140, 312] width 63 height 21
click at [251, 45] on icon at bounding box center [247, 47] width 9 height 9
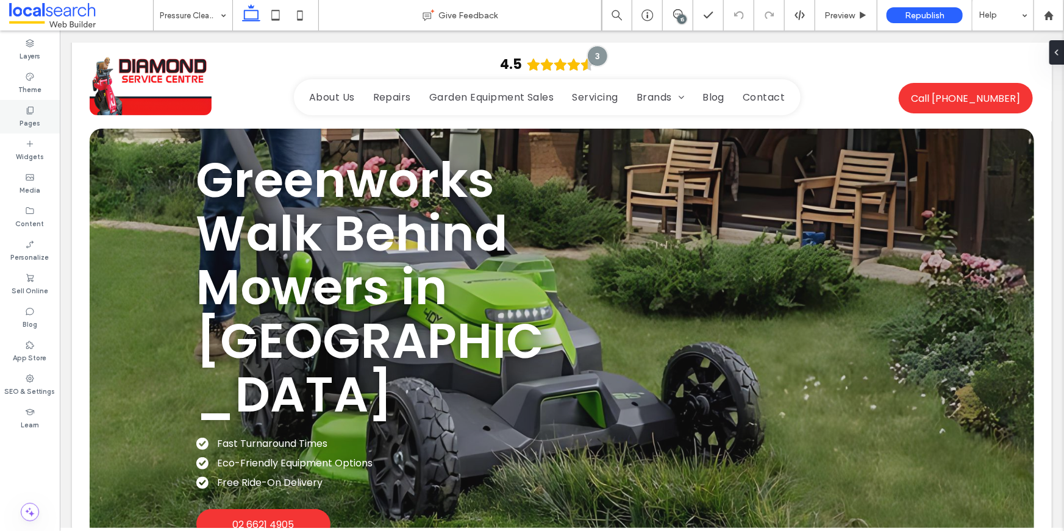
click at [35, 109] on div "Pages" at bounding box center [30, 117] width 60 height 34
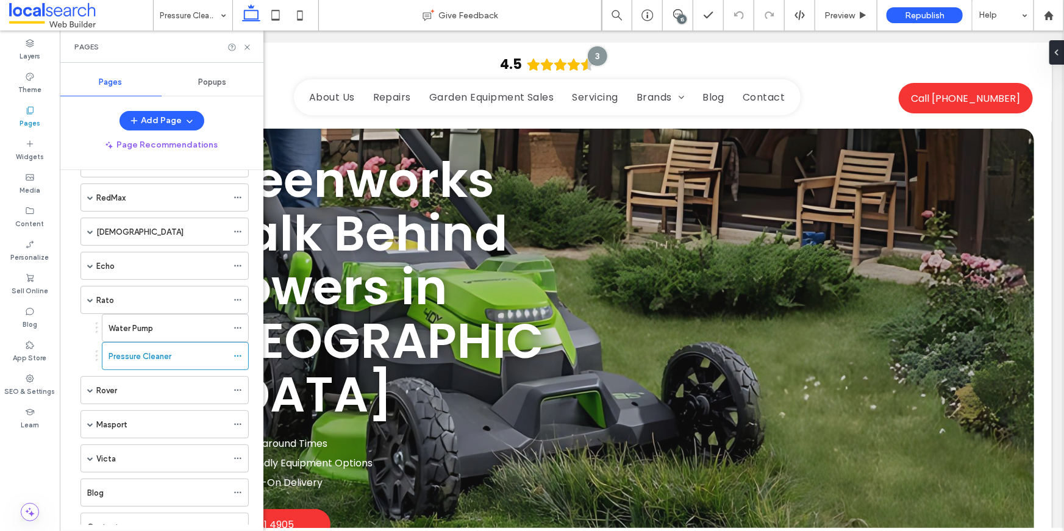
scroll to position [213, 0]
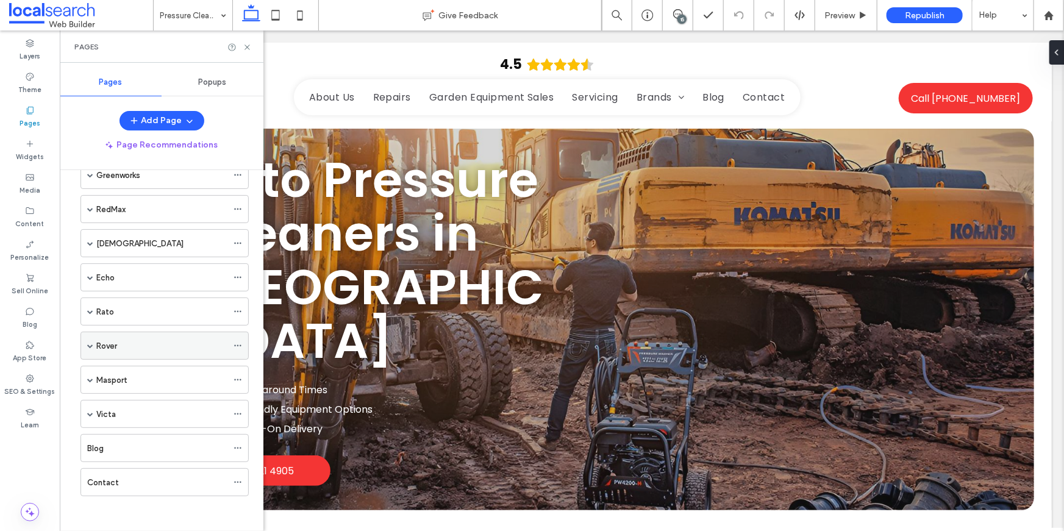
click at [88, 345] on span at bounding box center [90, 346] width 6 height 6
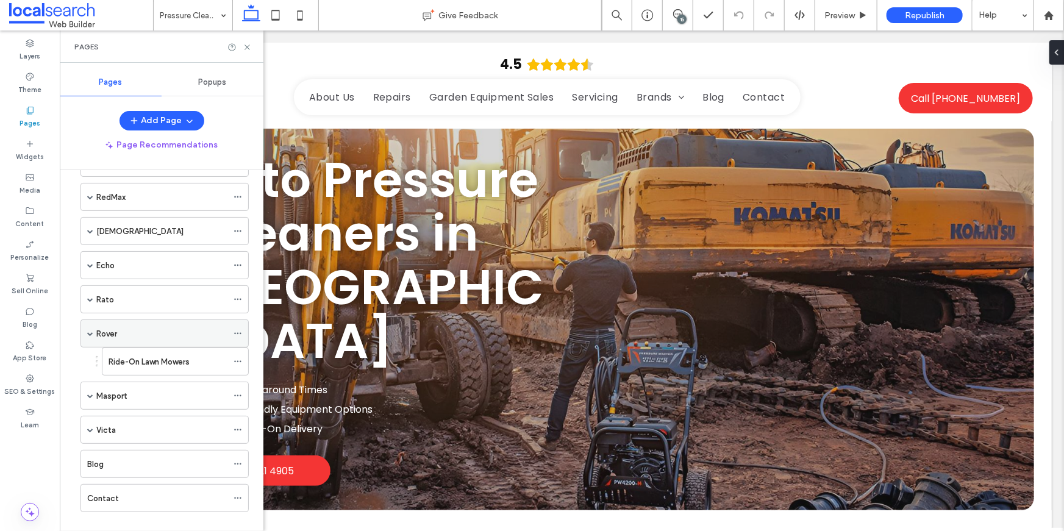
click at [90, 335] on span at bounding box center [90, 333] width 6 height 27
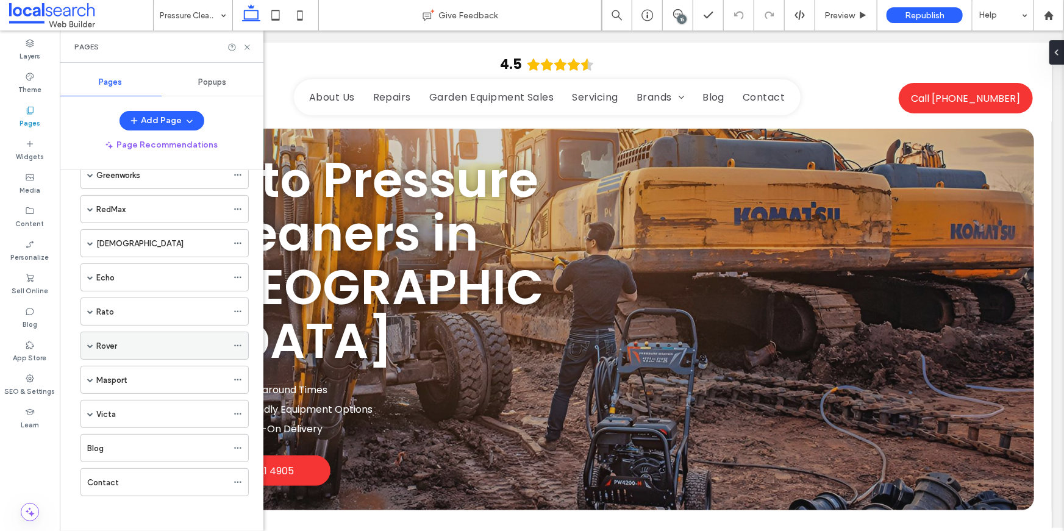
click at [88, 343] on span at bounding box center [90, 346] width 6 height 6
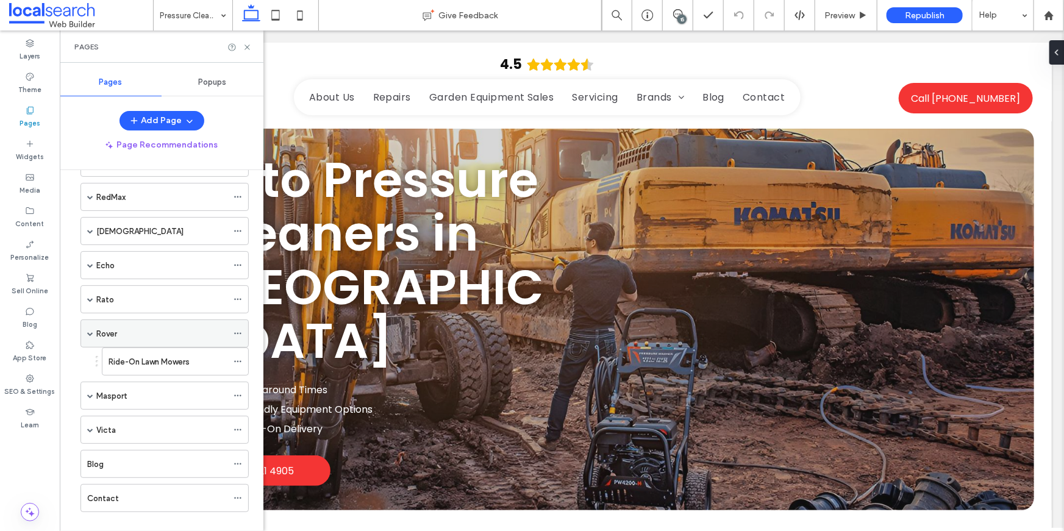
click at [88, 331] on span at bounding box center [90, 334] width 6 height 6
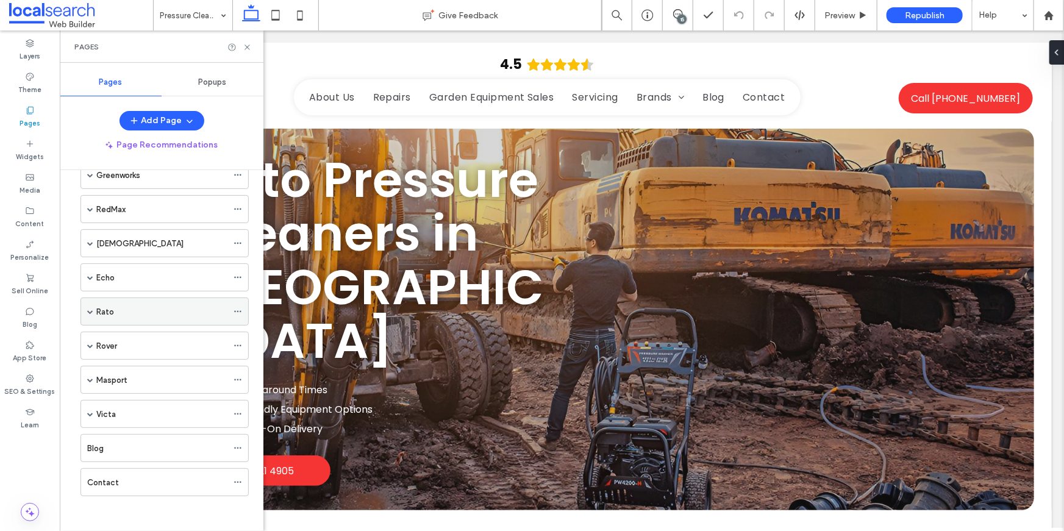
click at [87, 309] on span at bounding box center [90, 312] width 6 height 6
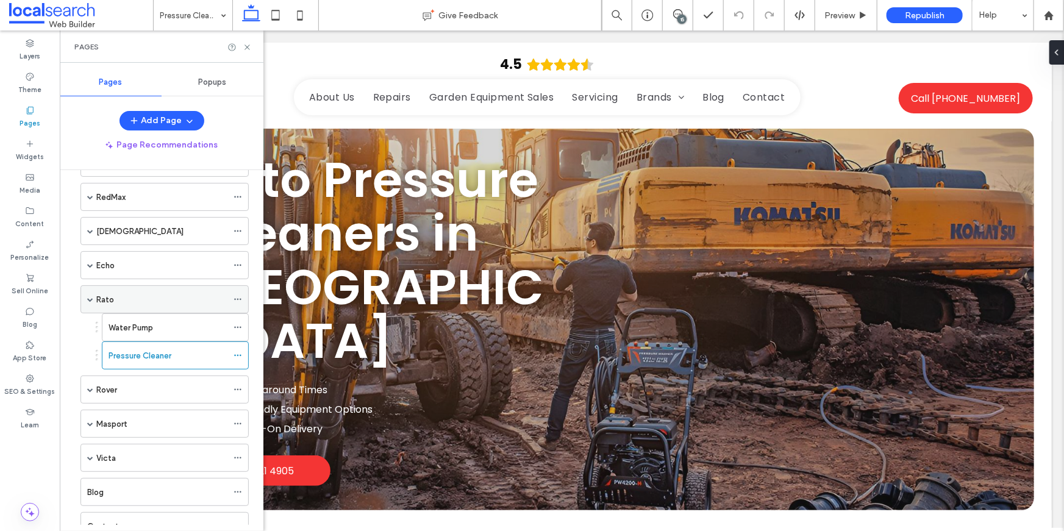
click at [88, 301] on span at bounding box center [90, 299] width 6 height 27
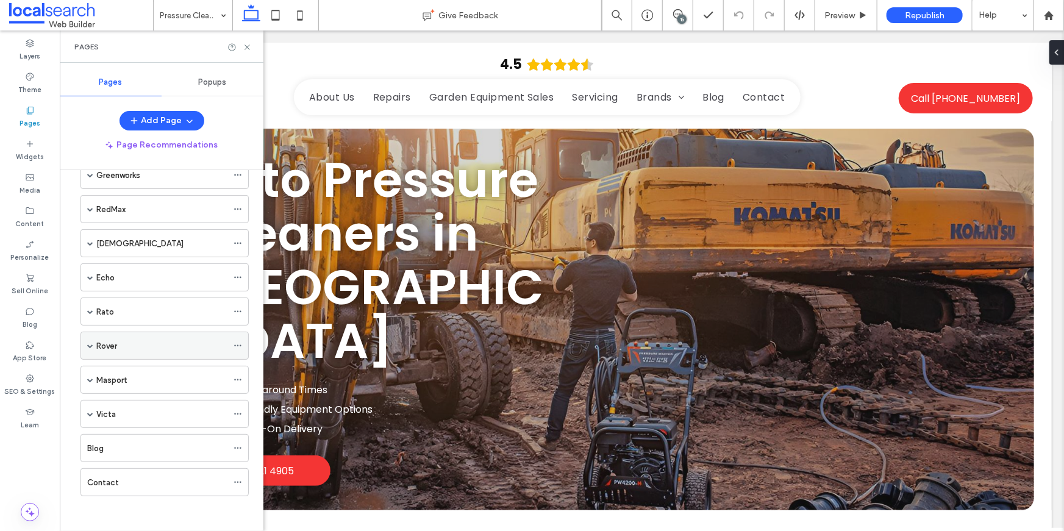
click at [108, 347] on label "Rover" at bounding box center [106, 345] width 21 height 21
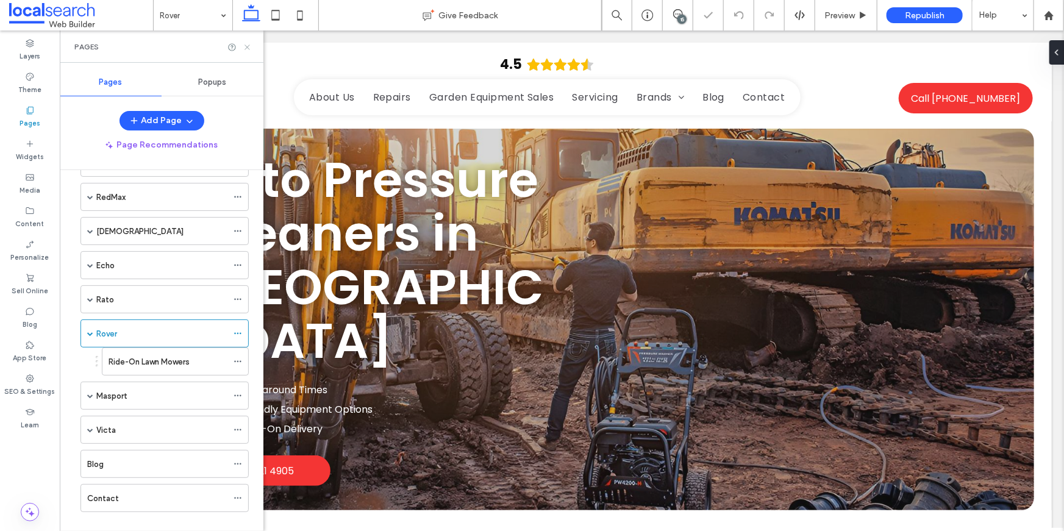
click at [248, 43] on icon at bounding box center [247, 47] width 9 height 9
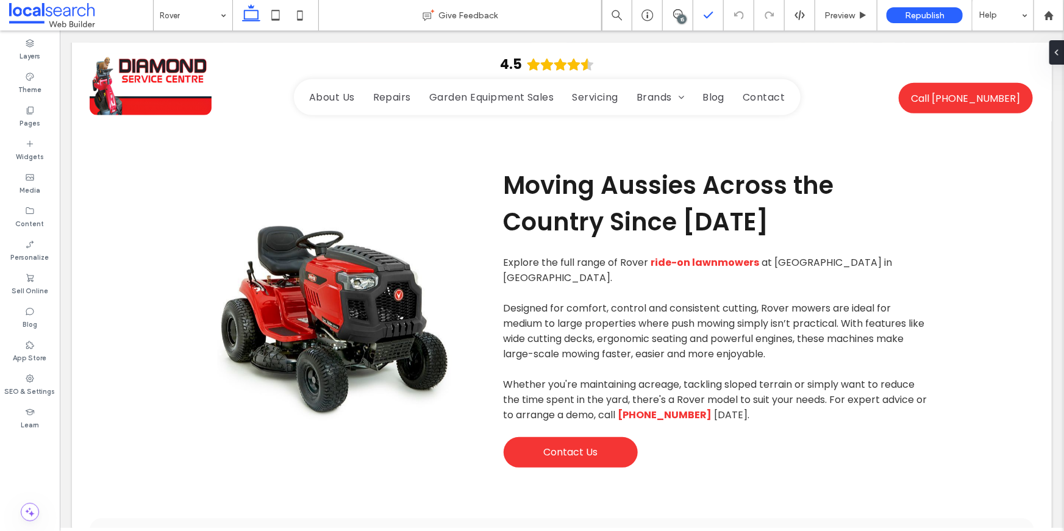
scroll to position [1459, 0]
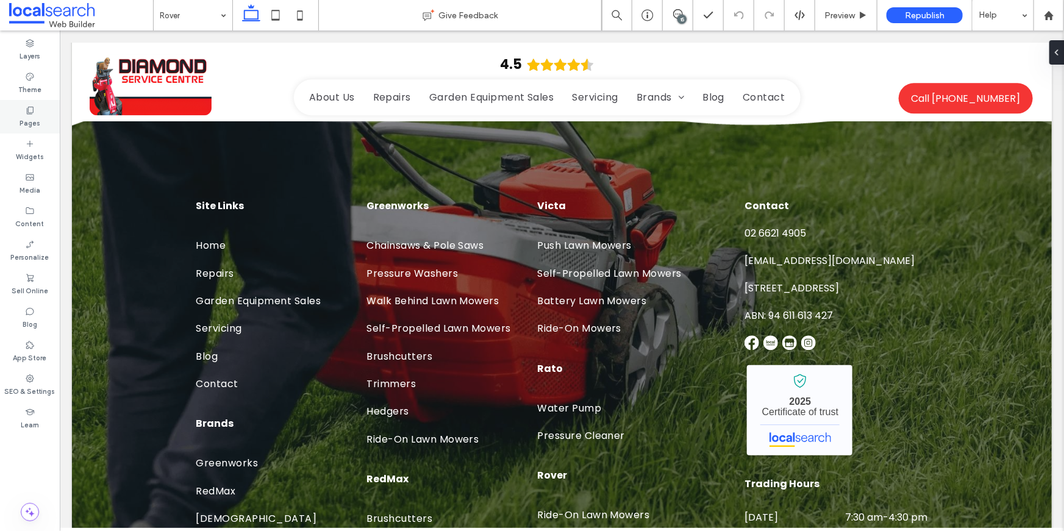
click at [31, 119] on label "Pages" at bounding box center [30, 121] width 21 height 13
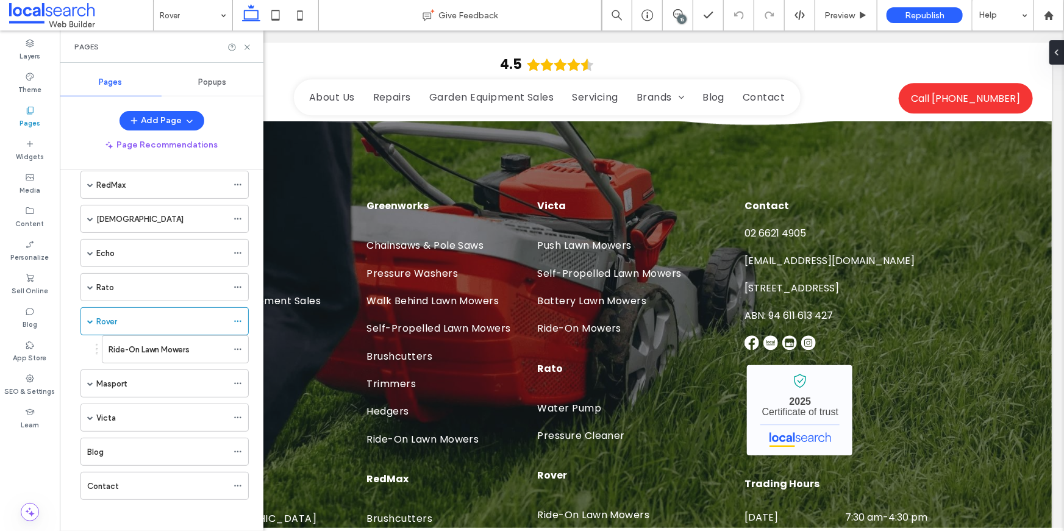
scroll to position [228, 0]
click at [152, 342] on label "Ride-On Lawn Mowers" at bounding box center [149, 346] width 81 height 21
click at [248, 40] on div "Pages" at bounding box center [162, 46] width 204 height 32
click at [247, 43] on icon at bounding box center [247, 47] width 9 height 9
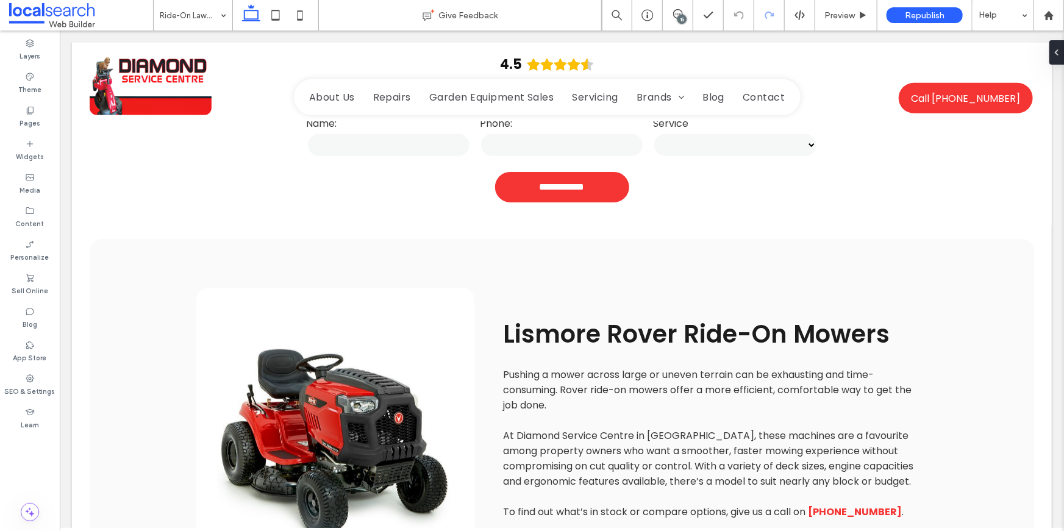
scroll to position [958, 0]
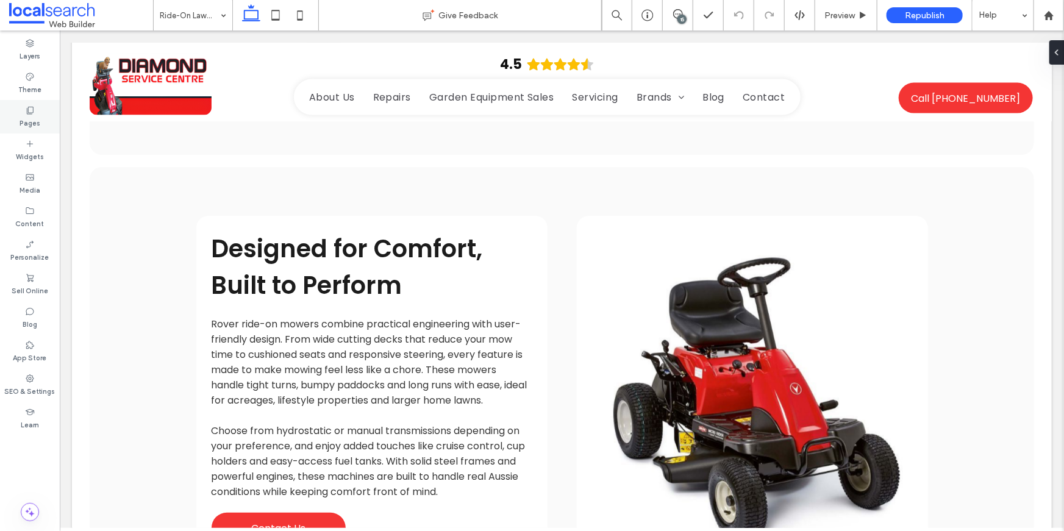
click at [34, 118] on label "Pages" at bounding box center [30, 121] width 21 height 13
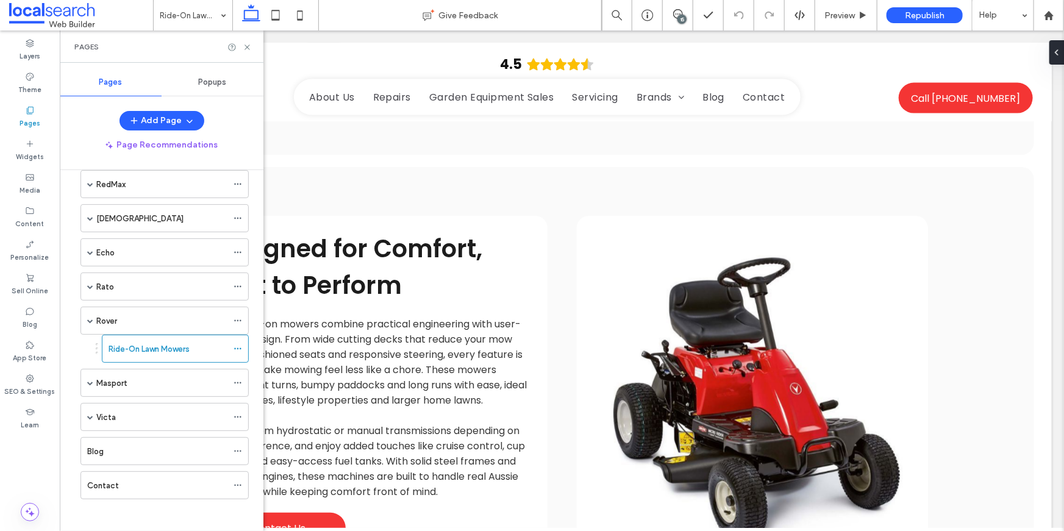
scroll to position [228, 0]
click at [88, 316] on span at bounding box center [90, 318] width 6 height 6
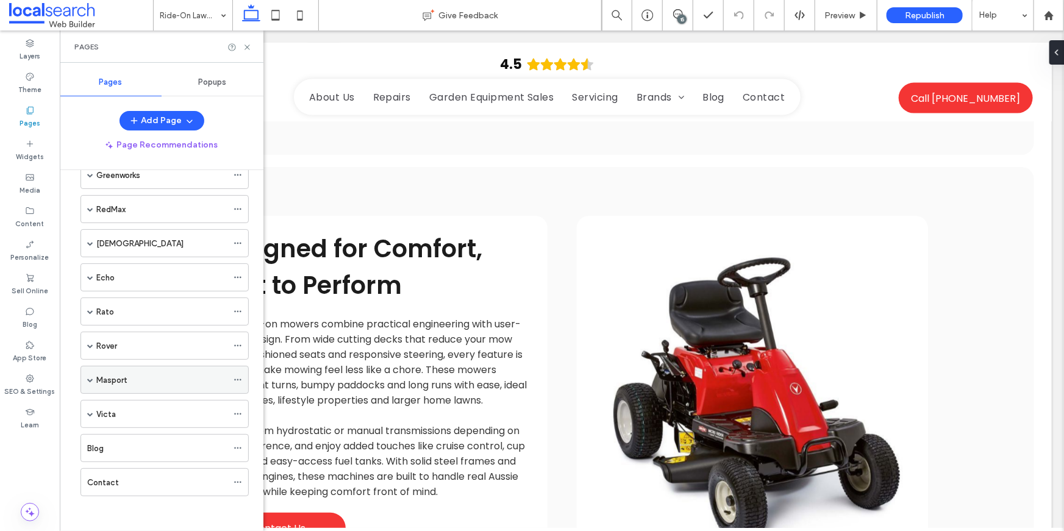
click at [104, 375] on label "Masport" at bounding box center [111, 380] width 30 height 21
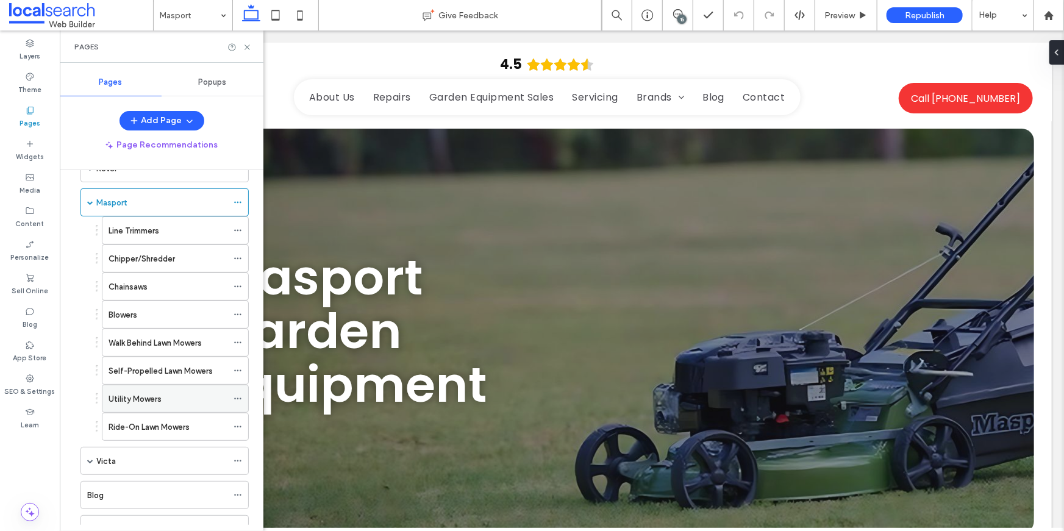
scroll to position [370, 0]
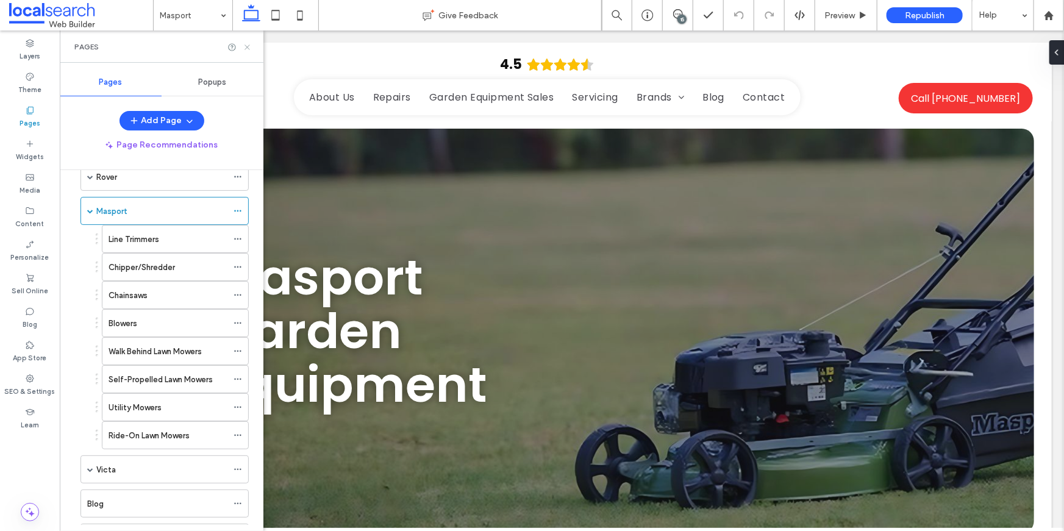
click at [248, 48] on use at bounding box center [247, 47] width 5 height 5
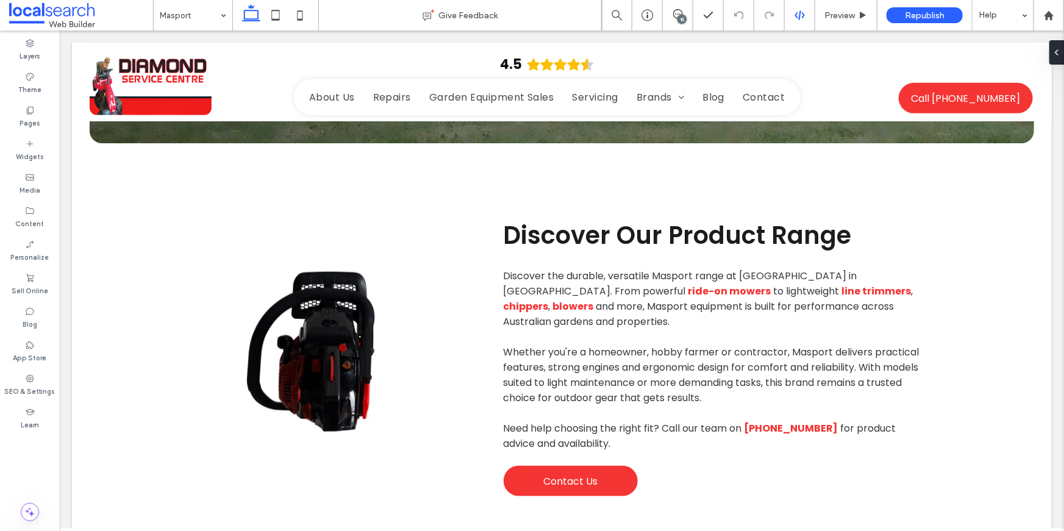
scroll to position [2063, 0]
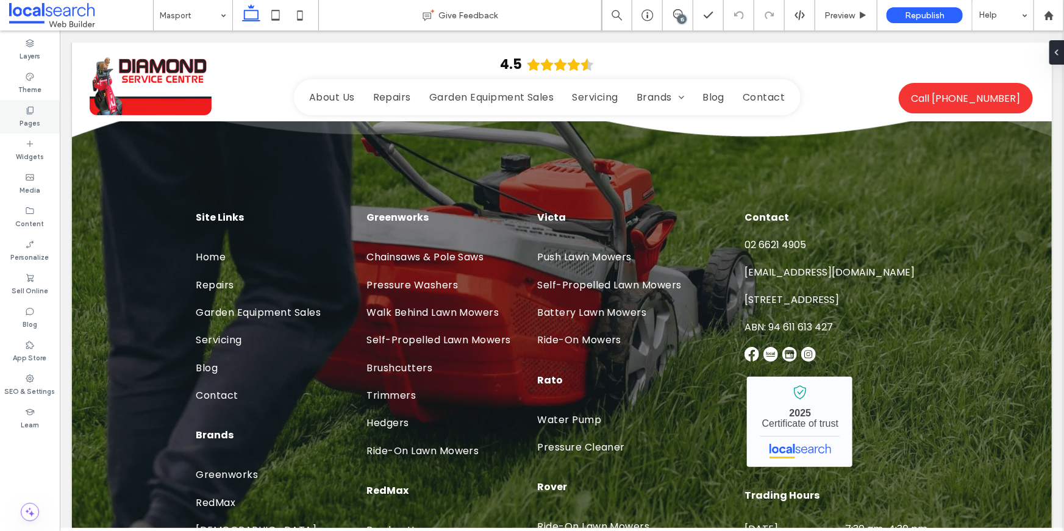
click at [28, 123] on label "Pages" at bounding box center [30, 121] width 21 height 13
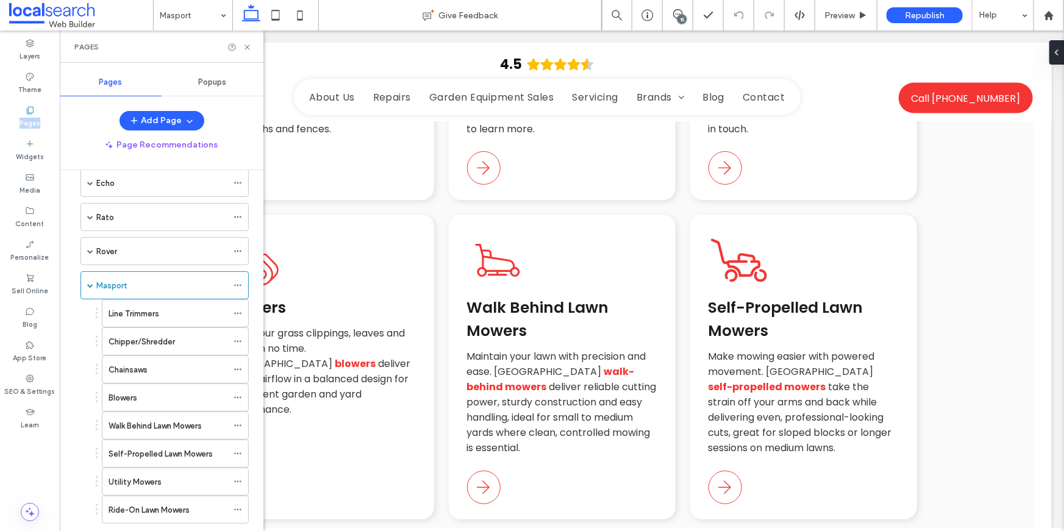
scroll to position [296, 0]
click at [139, 310] on label "Line Trimmers" at bounding box center [134, 313] width 51 height 21
click at [245, 48] on use at bounding box center [247, 47] width 5 height 5
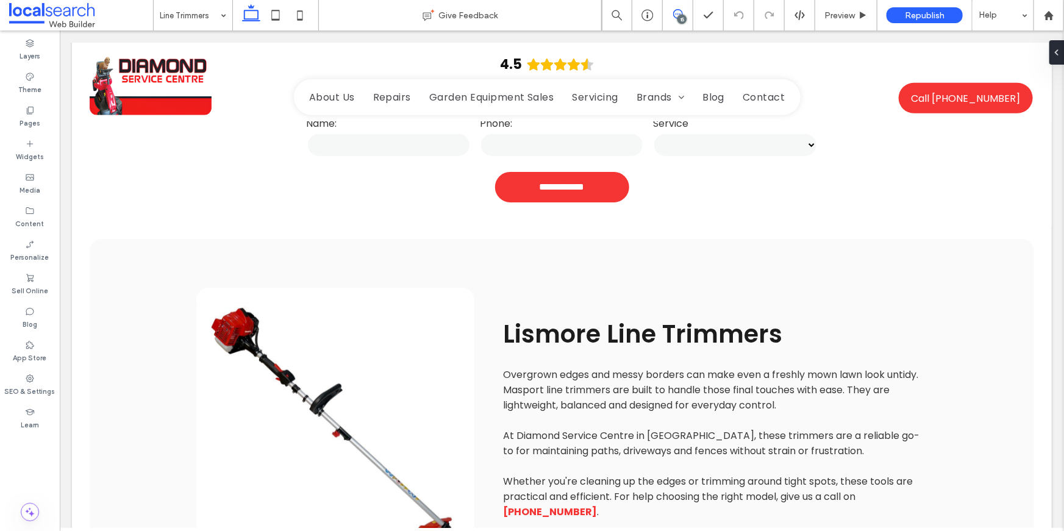
scroll to position [986, 0]
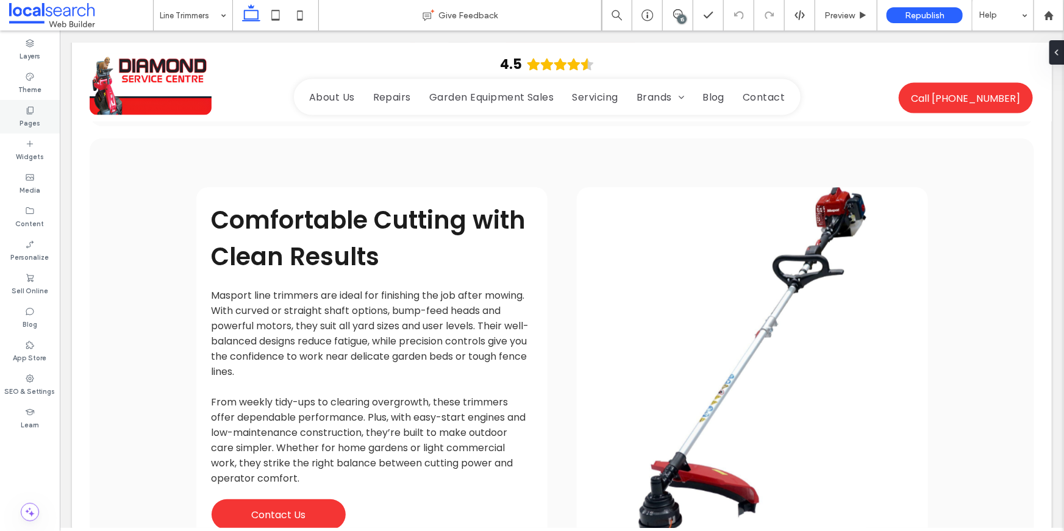
click at [33, 117] on label "Pages" at bounding box center [30, 121] width 21 height 13
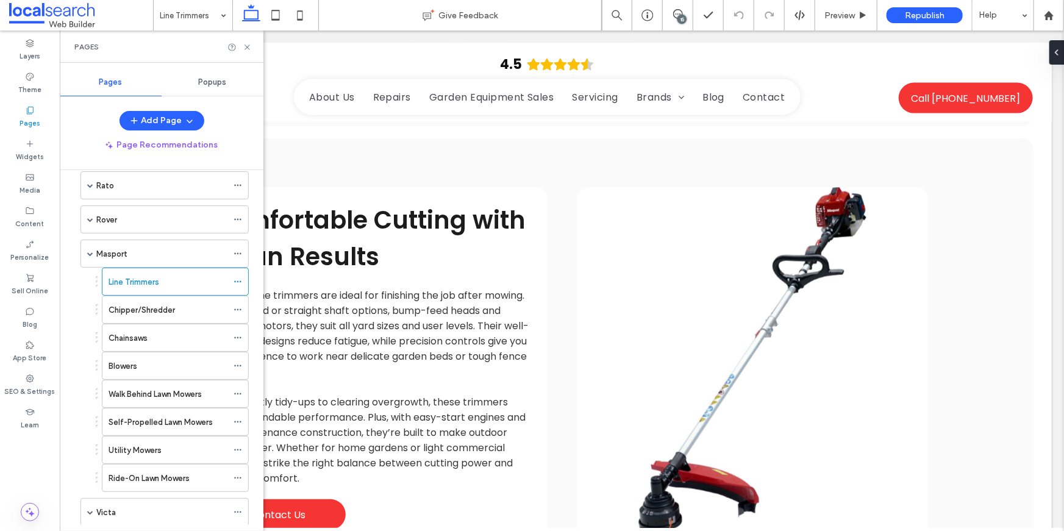
scroll to position [361, 0]
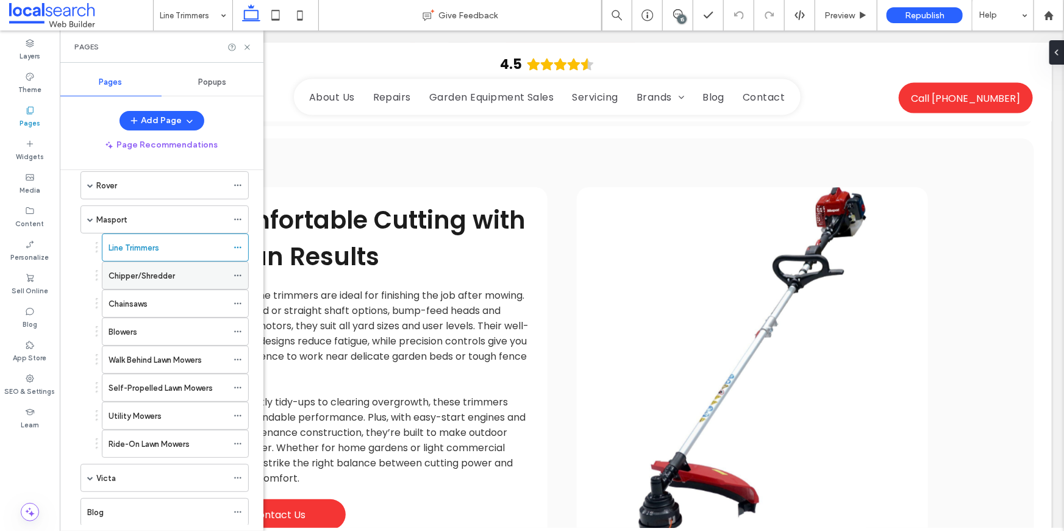
click at [164, 273] on label "Chipper/Shredder" at bounding box center [142, 275] width 66 height 21
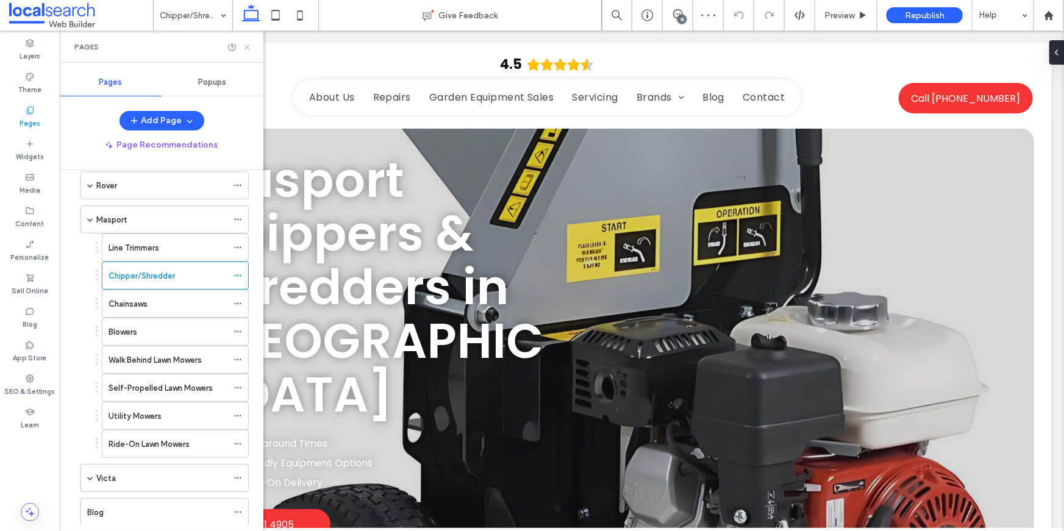
click at [250, 47] on icon at bounding box center [247, 47] width 9 height 9
